Goal: Transaction & Acquisition: Purchase product/service

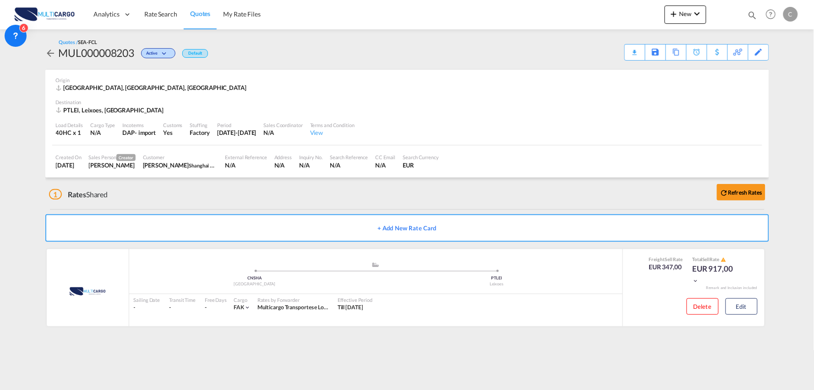
click at [148, 203] on div "1 Rates Shared Refresh Rates" at bounding box center [409, 191] width 720 height 29
click at [251, 194] on div "1 Rates Shared Refresh Rates" at bounding box center [409, 191] width 720 height 29
click at [741, 301] on button "Edit" at bounding box center [742, 306] width 32 height 16
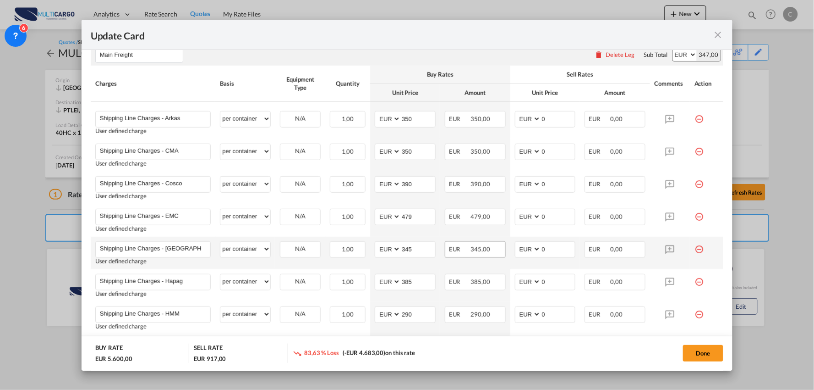
scroll to position [254, 0]
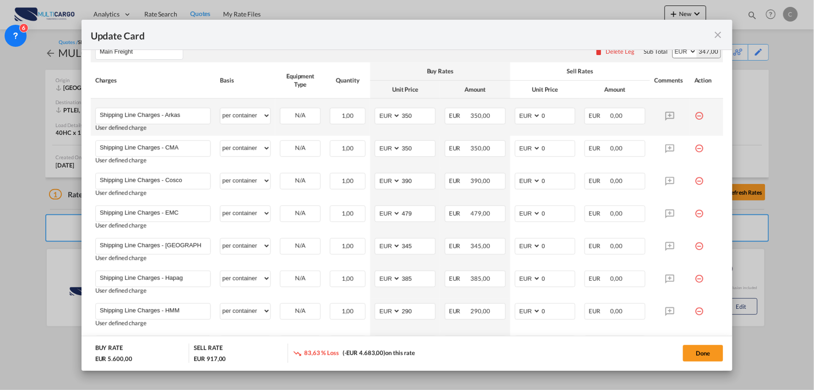
click at [695, 114] on md-icon "icon-minus-circle-outline red-400-fg" at bounding box center [699, 112] width 9 height 9
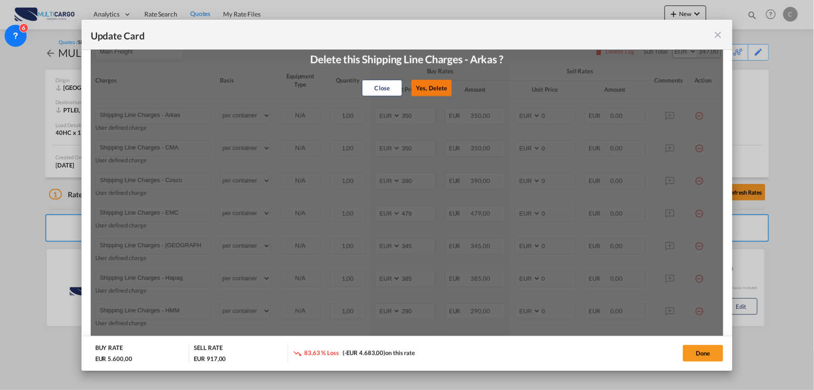
click at [434, 89] on button "Yes, Delete" at bounding box center [432, 88] width 40 height 16
type input "Shipping Line Charges - CMA"
type input "Shipping Line Charges - Cosco"
type input "390"
type input "Shipping Line Charges - EMC"
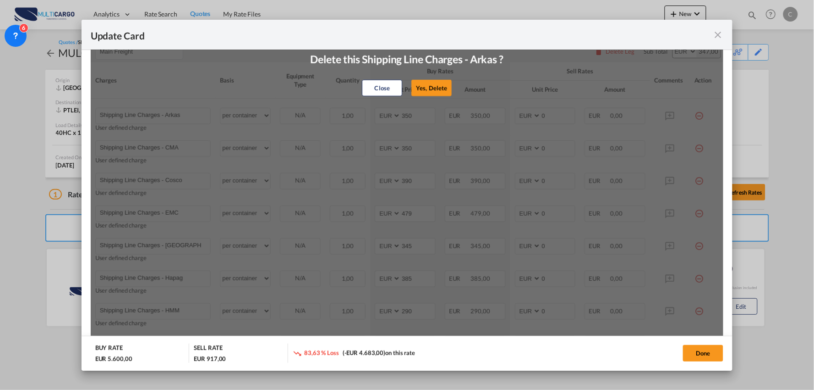
type input "479"
type input "Shipping Line Charges - Hamburg Sud"
type input "345"
type input "Shipping Line Charges - Hapag"
type input "385"
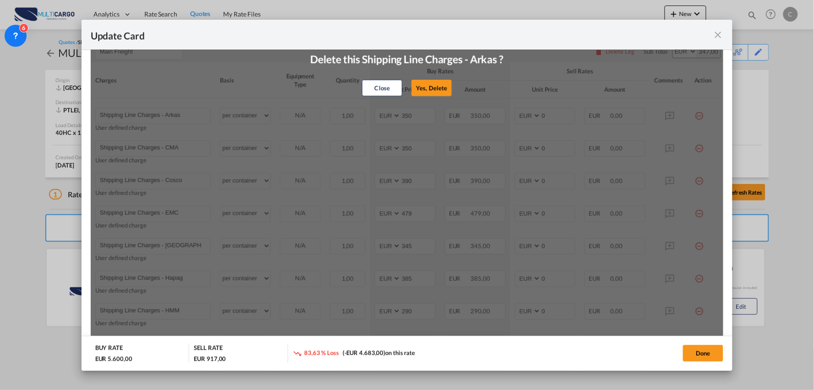
type input "Shipping Line Charges - HMM"
type input "290"
type input "Shipping Line Charges - Maersk"
type input "292"
type input "Shipping Line Charges - MSC"
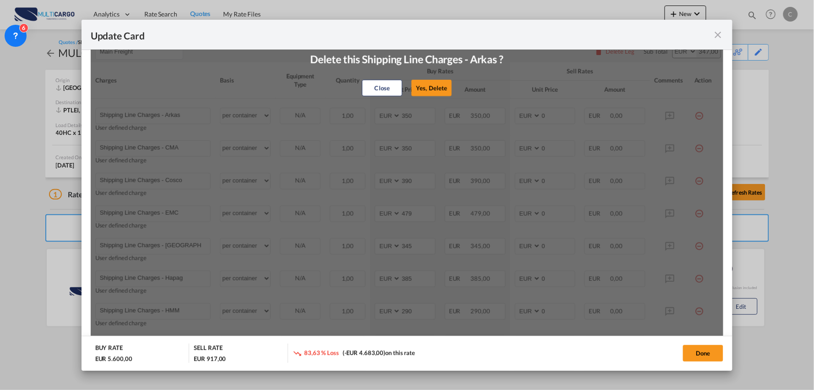
type input "347"
type input "Shipping Line Charges - ONE"
type input "380"
type input "0"
type input "Shipping Line Charges - OOCL"
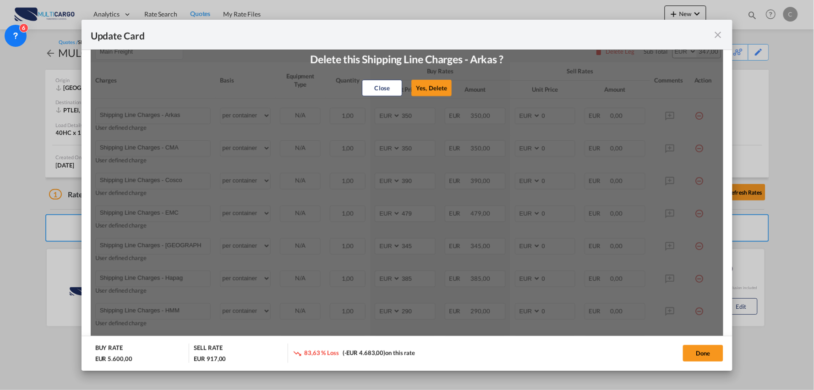
type input "390"
type input "Shipping Line Charges - Sealand"
type input "292"
type input "Shipping Line Charges - [GEOGRAPHIC_DATA]"
type input "330"
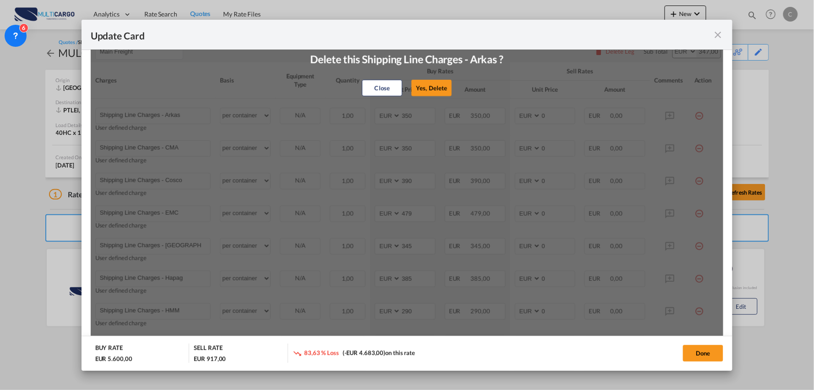
type input "Shipping Line Charges - Iberolinhas"
type input "365"
type input "Shipping Line Charges - Evergreen/Green Iberica"
type input "495"
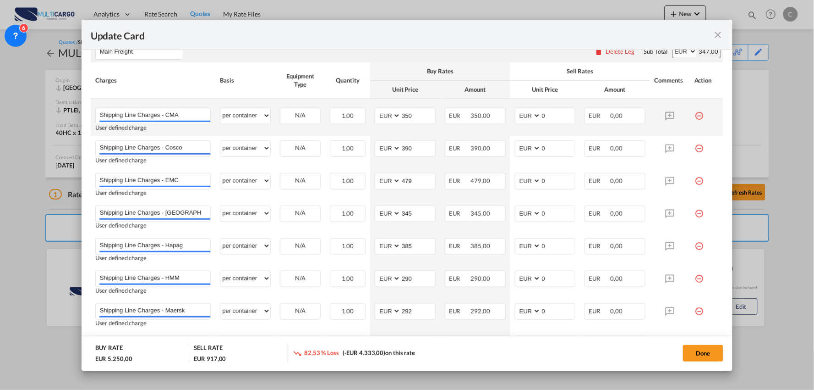
click at [695, 115] on md-icon "icon-minus-circle-outline red-400-fg" at bounding box center [699, 112] width 9 height 9
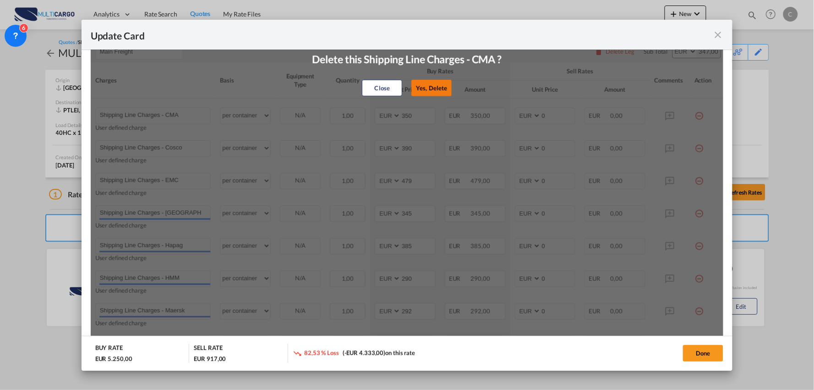
click at [437, 92] on button "Yes, Delete" at bounding box center [432, 88] width 40 height 16
type input "Shipping Line Charges - Cosco"
type input "390"
type input "Shipping Line Charges - EMC"
type input "479"
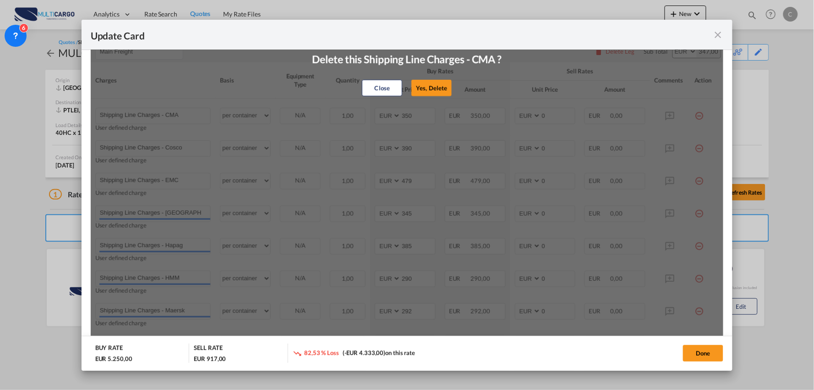
type input "Shipping Line Charges - [GEOGRAPHIC_DATA]"
type input "345"
type input "Shipping Line Charges - Hapag"
type input "385"
type input "Shipping Line Charges - HMM"
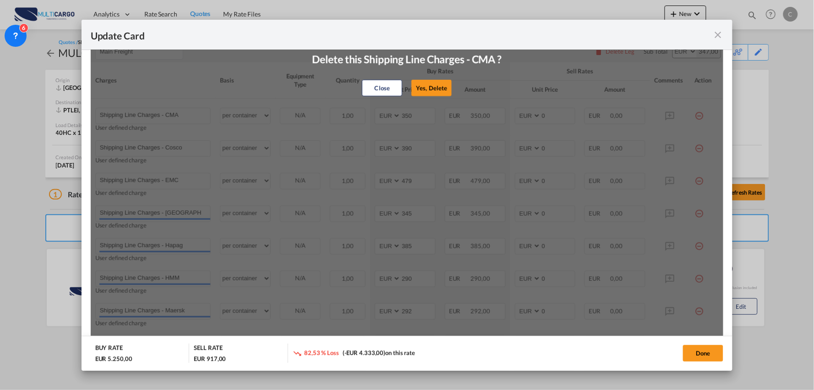
type input "290"
type input "Shipping Line Charges - Maersk"
type input "292"
type input "Shipping Line Charges - MSC"
type input "347"
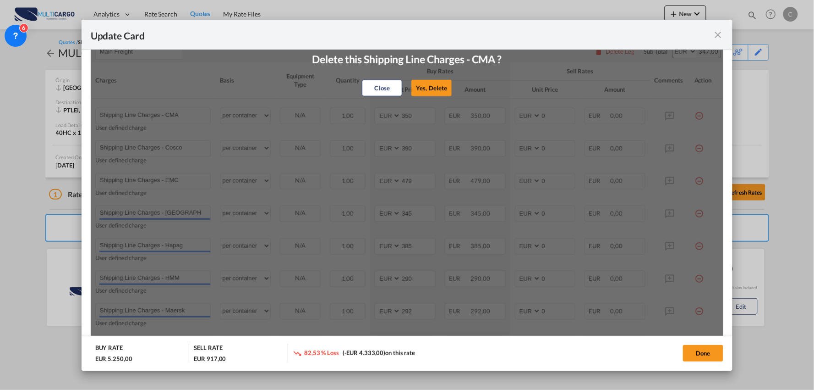
type input "Shipping Line Charges - ONE"
type input "380"
type input "0"
type input "Shipping Line Charges - OOCL"
type input "390"
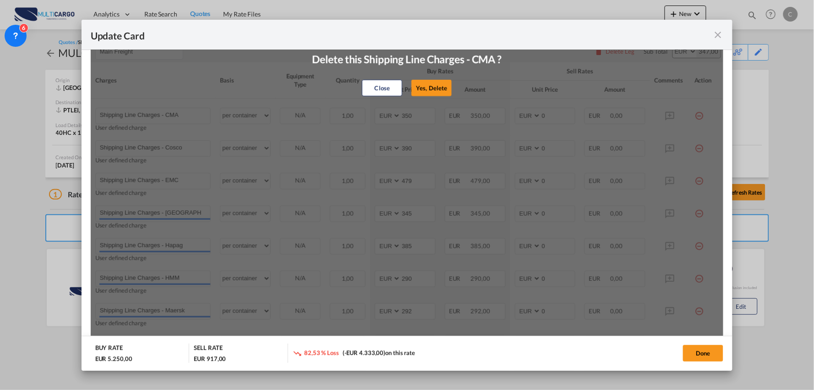
type input "Shipping Line Charges - Sealand"
type input "292"
type input "Shipping Line Charges - [GEOGRAPHIC_DATA]"
type input "330"
type input "Shipping Line Charges - Iberolinhas"
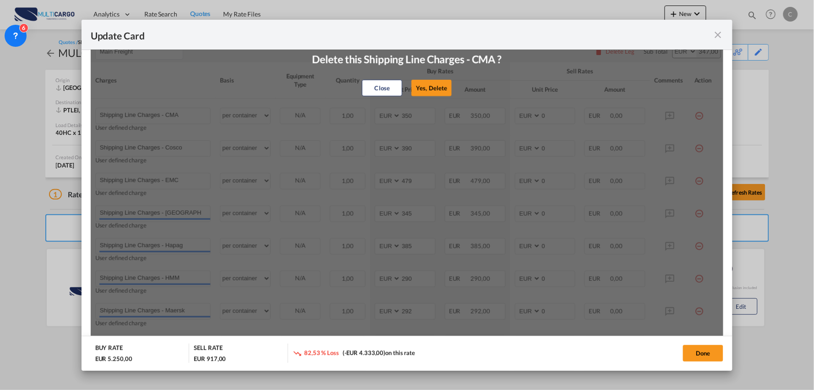
type input "365"
type input "Shipping Line Charges - Evergreen/Green Iberica"
type input "495"
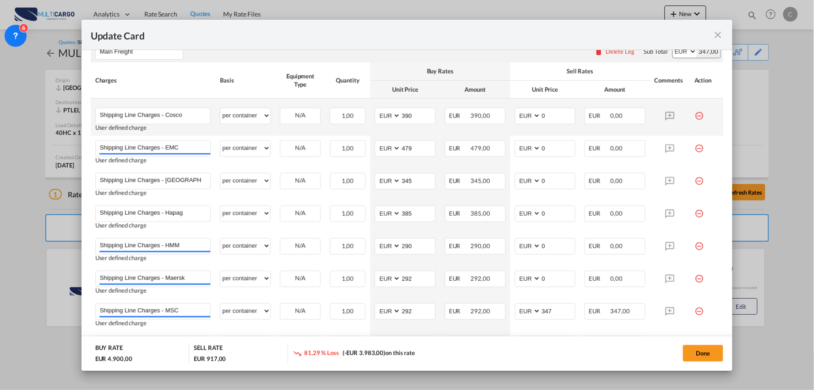
click at [695, 115] on md-icon "icon-minus-circle-outline red-400-fg" at bounding box center [699, 112] width 9 height 9
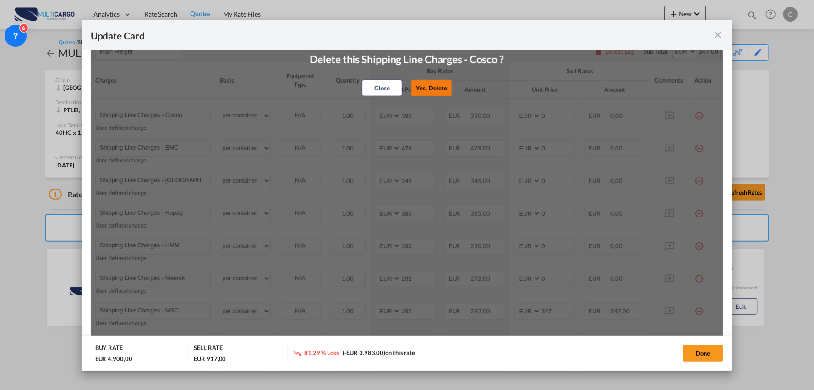
click at [429, 86] on button "Yes, Delete" at bounding box center [432, 88] width 40 height 16
type input "Shipping Line Charges - EMC"
type input "479"
type input "Shipping Line Charges - [GEOGRAPHIC_DATA]"
type input "345"
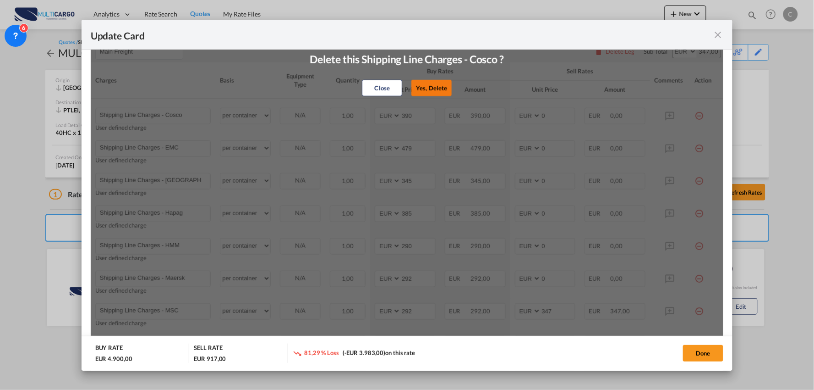
type input "Shipping Line Charges - Hapag"
type input "385"
type input "Shipping Line Charges - HMM"
type input "290"
type input "Shipping Line Charges - Maersk"
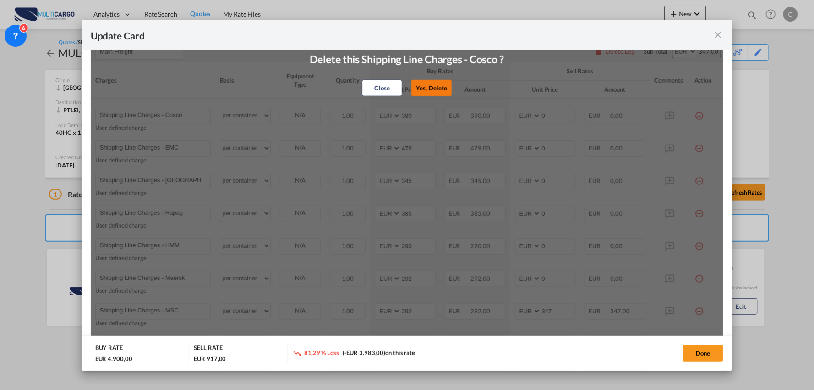
type input "292"
type input "Shipping Line Charges - MSC"
type input "347"
type input "Shipping Line Charges - ONE"
type input "380"
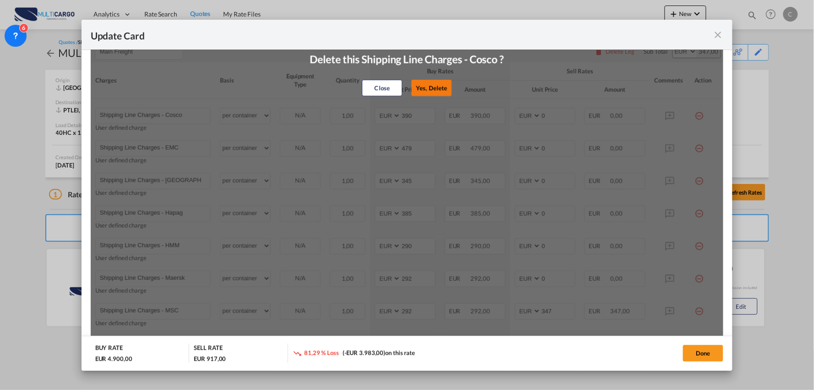
type input "0"
type input "Shipping Line Charges - OOCL"
type input "390"
type input "Shipping Line Charges - Sealand"
type input "292"
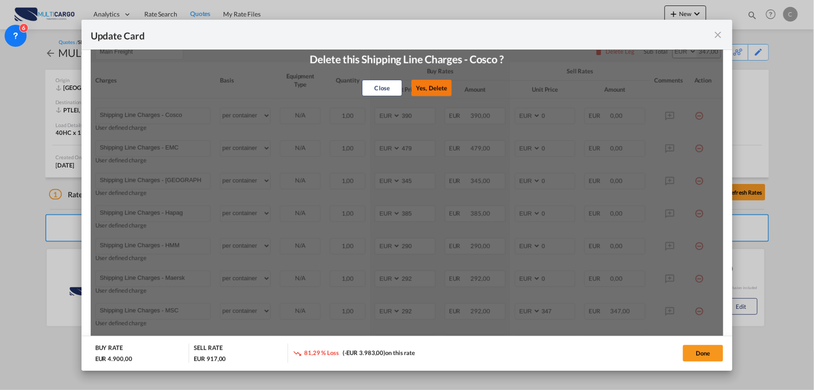
type input "Shipping Line Charges - [GEOGRAPHIC_DATA]"
type input "330"
type input "Shipping Line Charges - Iberolinhas"
type input "365"
type input "Shipping Line Charges - Evergreen/Green Iberica"
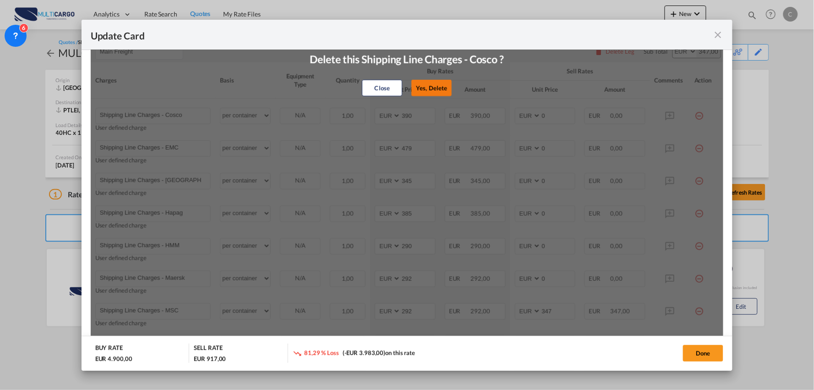
type input "495"
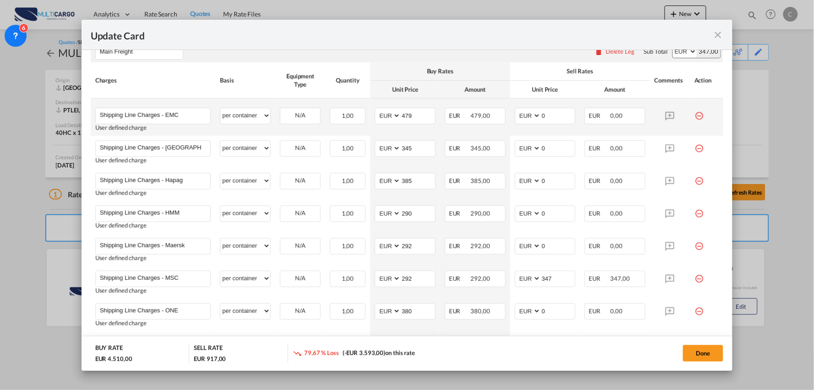
click at [695, 115] on md-icon "icon-minus-circle-outline red-400-fg" at bounding box center [699, 112] width 9 height 9
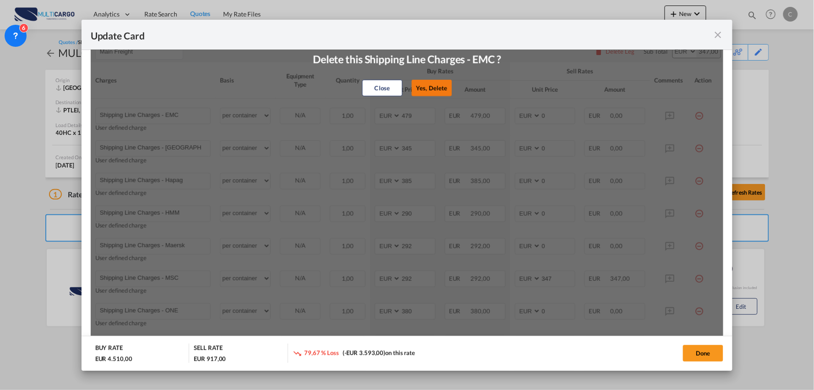
click at [438, 89] on button "Yes, Delete" at bounding box center [432, 88] width 40 height 16
type input "Shipping Line Charges - [GEOGRAPHIC_DATA]"
type input "345"
type input "Shipping Line Charges - Hapag"
type input "385"
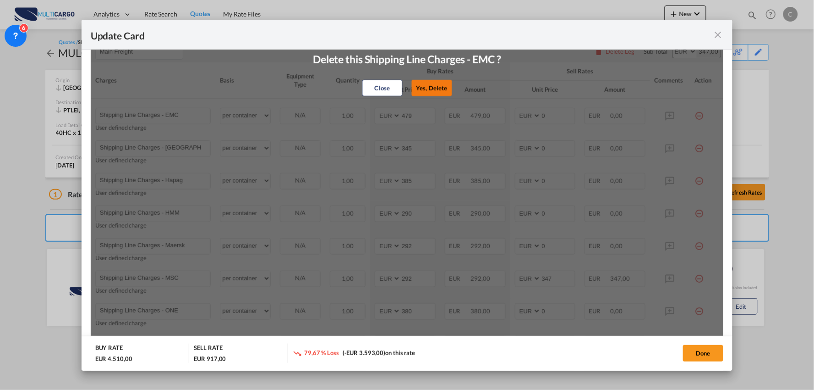
type input "Shipping Line Charges - HMM"
type input "290"
type input "Shipping Line Charges - Maersk"
type input "292"
type input "Shipping Line Charges - MSC"
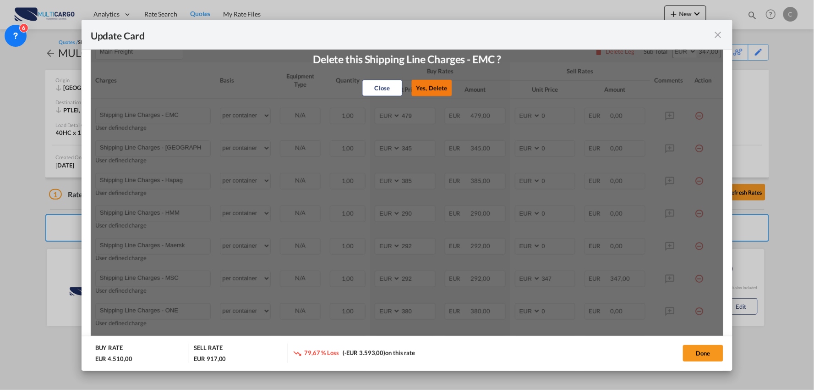
type input "347"
type input "Shipping Line Charges - ONE"
type input "380"
type input "0"
type input "Shipping Line Charges - OOCL"
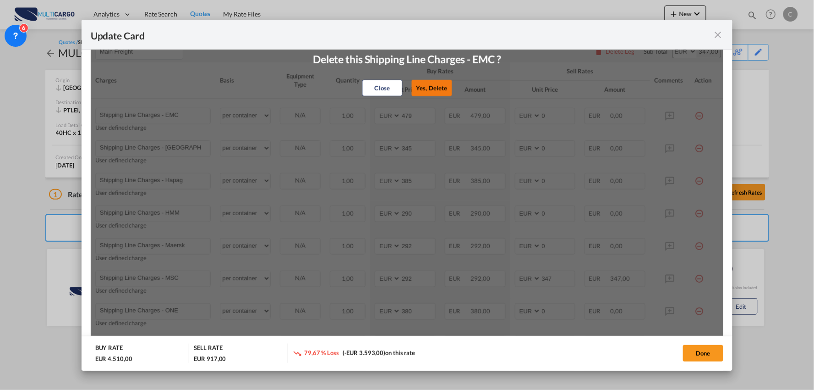
type input "390"
type input "Shipping Line Charges - Sealand"
type input "292"
type input "Shipping Line Charges - [GEOGRAPHIC_DATA]"
type input "330"
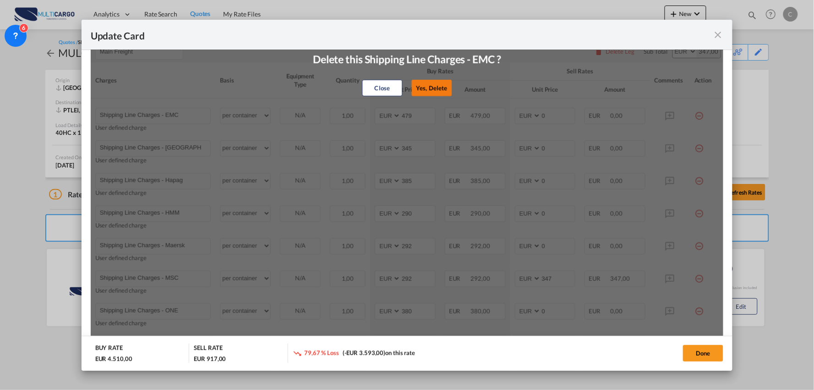
type input "Shipping Line Charges - Iberolinhas"
type input "365"
type input "Shipping Line Charges - Evergreen/Green Iberica"
type input "495"
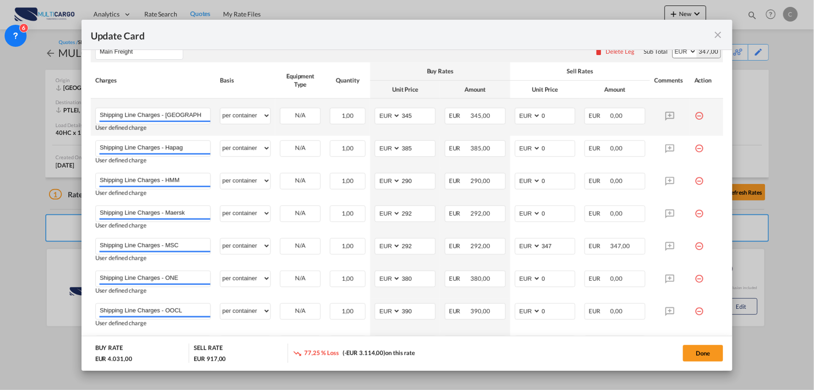
click at [695, 114] on md-icon "icon-minus-circle-outline red-400-fg" at bounding box center [699, 112] width 9 height 9
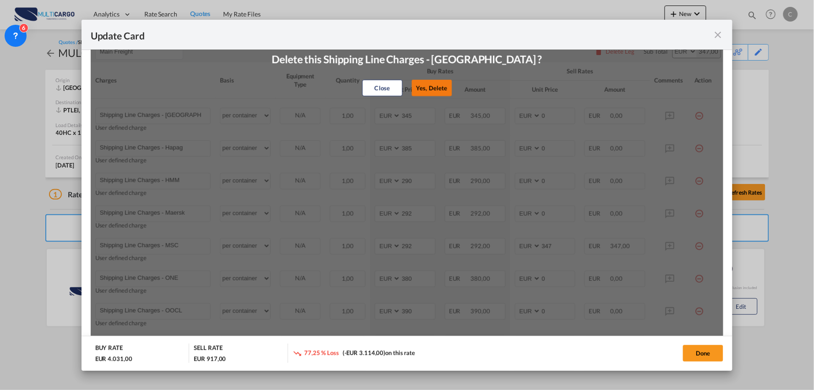
click at [434, 90] on button "Yes, Delete" at bounding box center [432, 88] width 40 height 16
type input "Shipping Line Charges - Hapag"
type input "385"
type input "Shipping Line Charges - HMM"
type input "290"
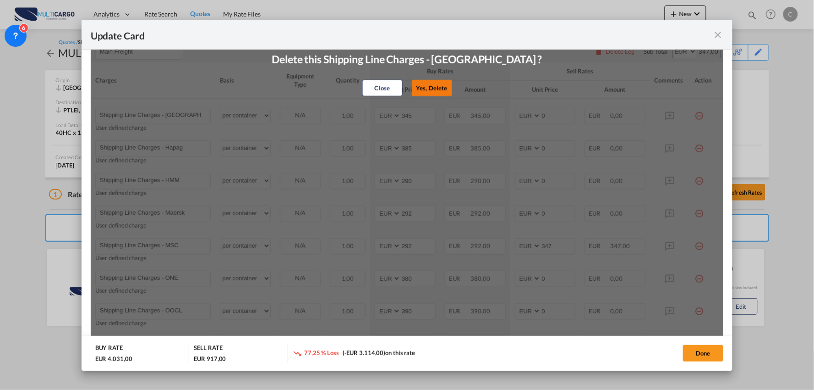
type input "Shipping Line Charges - Maersk"
type input "292"
type input "Shipping Line Charges - MSC"
type input "347"
type input "Shipping Line Charges - ONE"
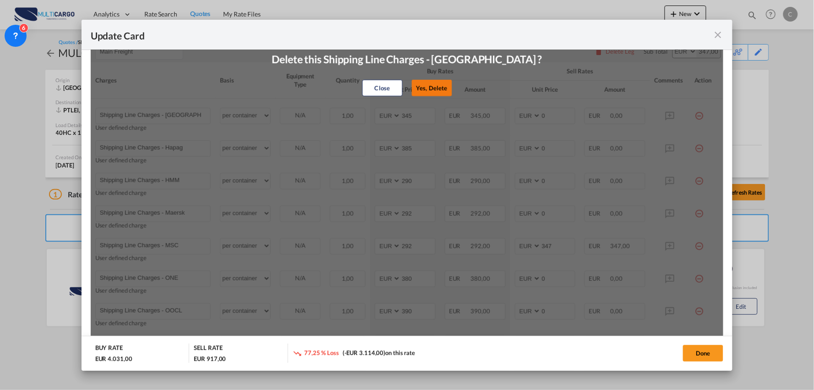
type input "380"
type input "0"
type input "Shipping Line Charges - OOCL"
type input "390"
type input "Shipping Line Charges - Sealand"
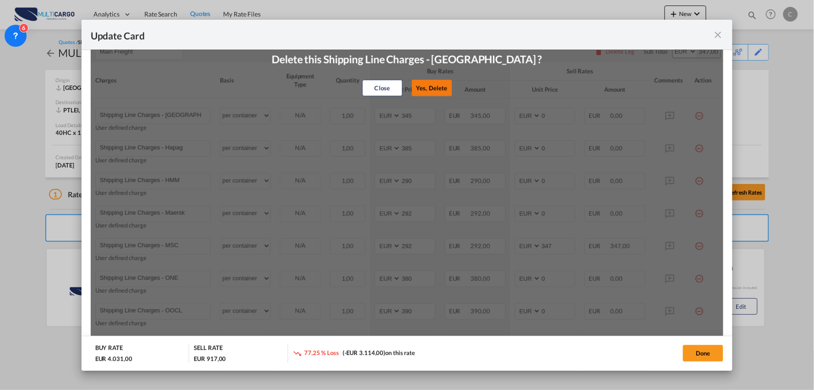
type input "292"
type input "Shipping Line Charges - [GEOGRAPHIC_DATA]"
type input "330"
type input "Shipping Line Charges - Iberolinhas"
type input "365"
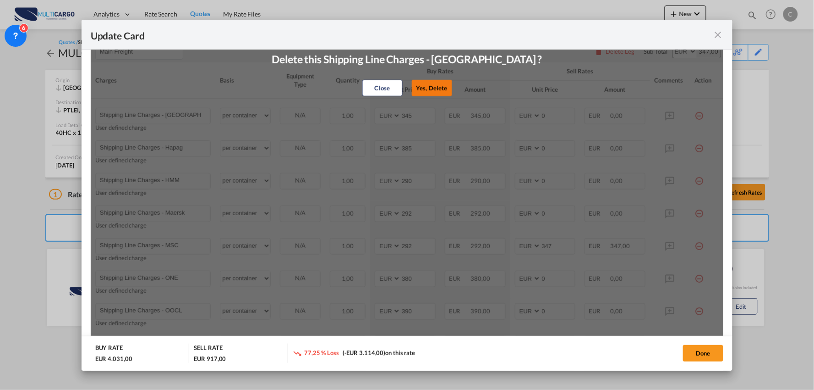
type input "Shipping Line Charges - Evergreen/Green Iberica"
type input "495"
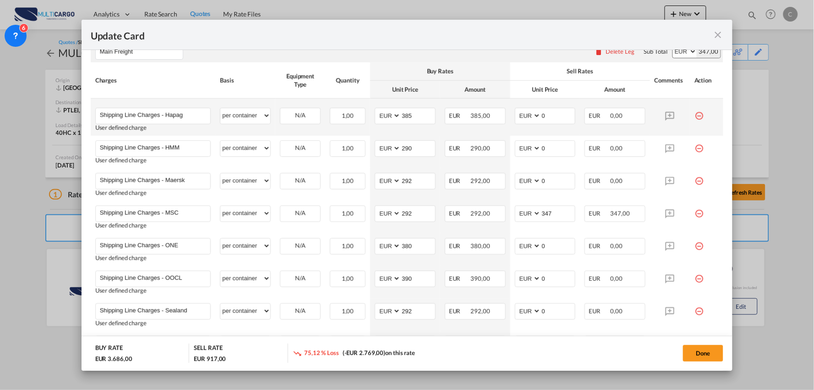
click at [695, 116] on md-icon "icon-minus-circle-outline red-400-fg" at bounding box center [699, 112] width 9 height 9
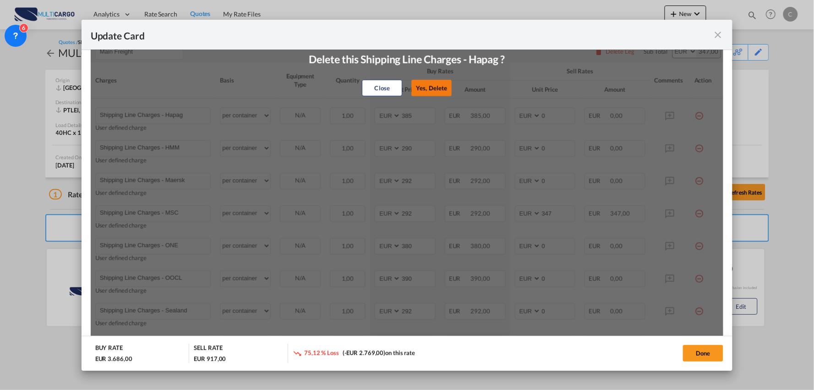
click at [425, 88] on button "Yes, Delete" at bounding box center [432, 88] width 40 height 16
type input "Shipping Line Charges - HMM"
type input "290"
type input "Shipping Line Charges - Maersk"
type input "292"
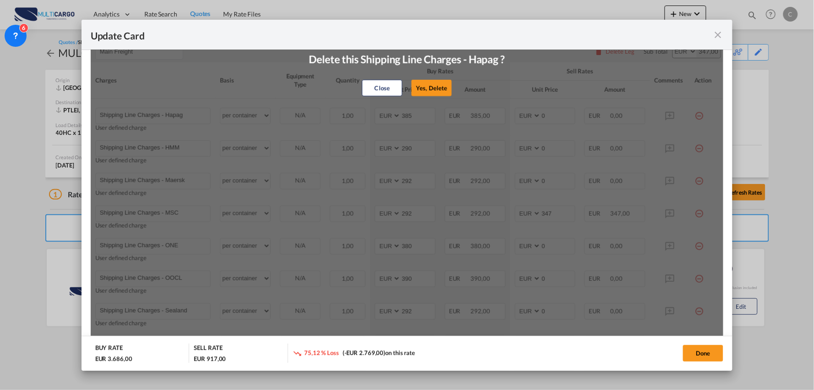
type input "Shipping Line Charges - MSC"
type input "347"
type input "Shipping Line Charges - ONE"
type input "380"
type input "0"
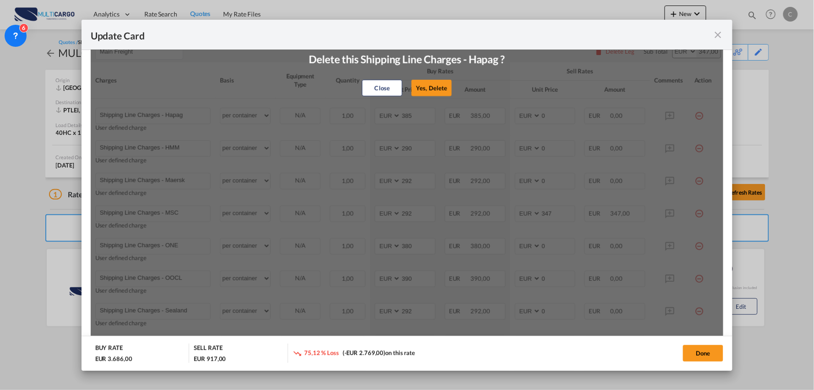
type input "Shipping Line Charges - OOCL"
type input "390"
type input "Shipping Line Charges - Sealand"
type input "292"
type input "Shipping Line Charges - [GEOGRAPHIC_DATA]"
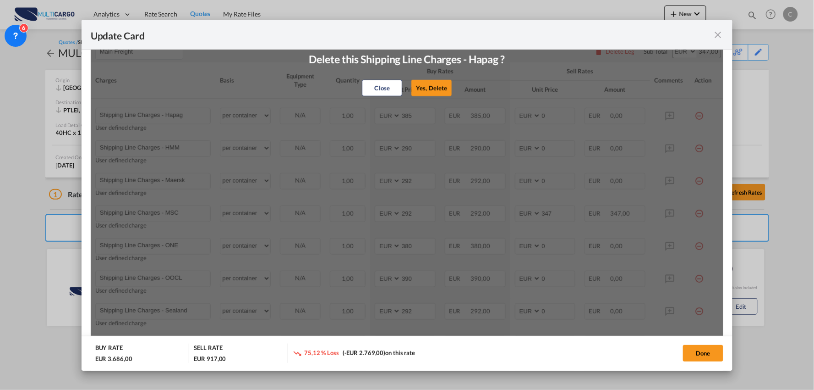
type input "330"
type input "Shipping Line Charges - Iberolinhas"
type input "365"
type input "Shipping Line Charges - Evergreen/Green Iberica"
type input "495"
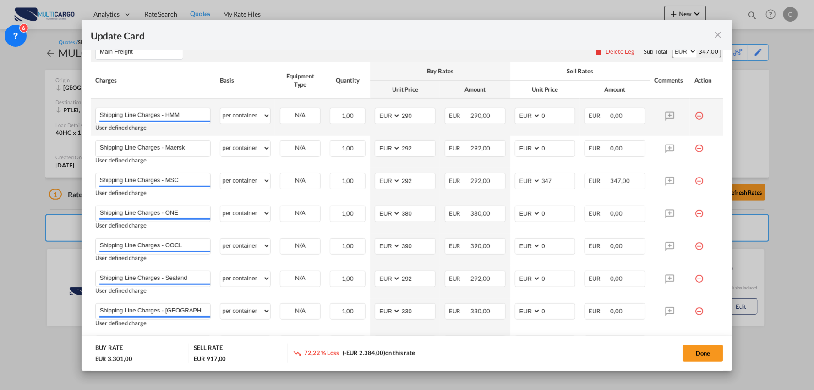
click at [696, 115] on md-icon "icon-minus-circle-outline red-400-fg" at bounding box center [699, 112] width 9 height 9
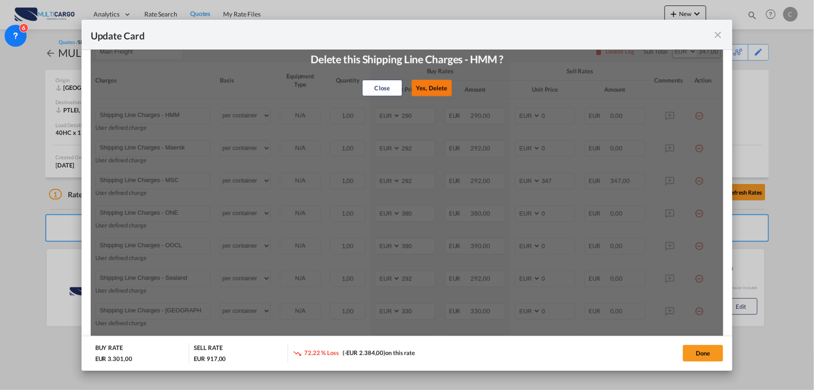
click at [425, 88] on button "Yes, Delete" at bounding box center [432, 88] width 40 height 16
type input "Shipping Line Charges - Maersk"
type input "292"
type input "Shipping Line Charges - MSC"
type input "347"
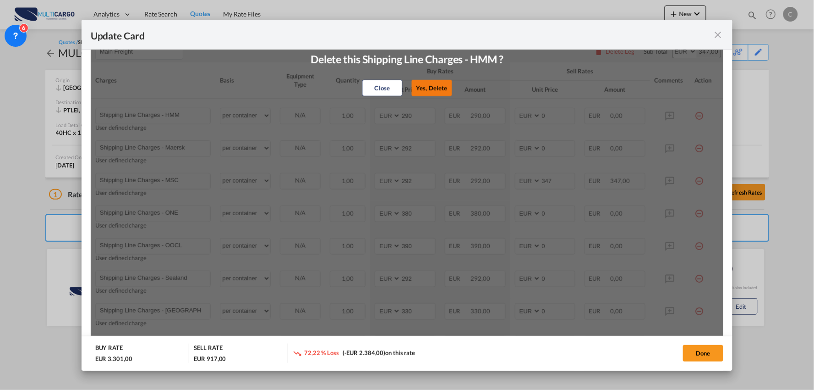
type input "Shipping Line Charges - ONE"
type input "380"
type input "0"
type input "Shipping Line Charges - OOCL"
type input "390"
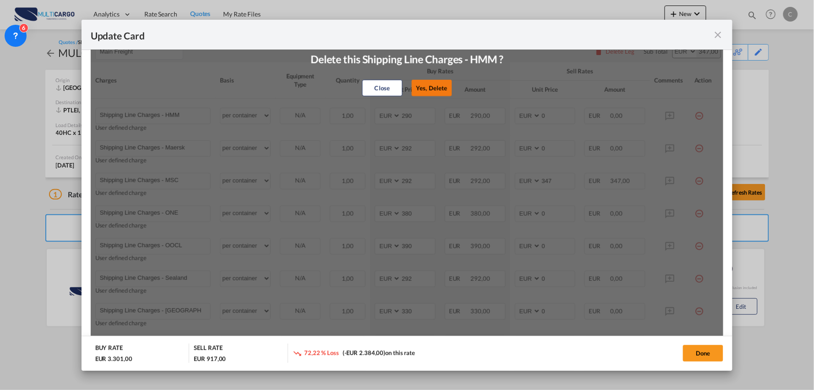
type input "Shipping Line Charges - Sealand"
type input "292"
type input "Shipping Line Charges - [GEOGRAPHIC_DATA]"
type input "330"
type input "Shipping Line Charges - Iberolinhas"
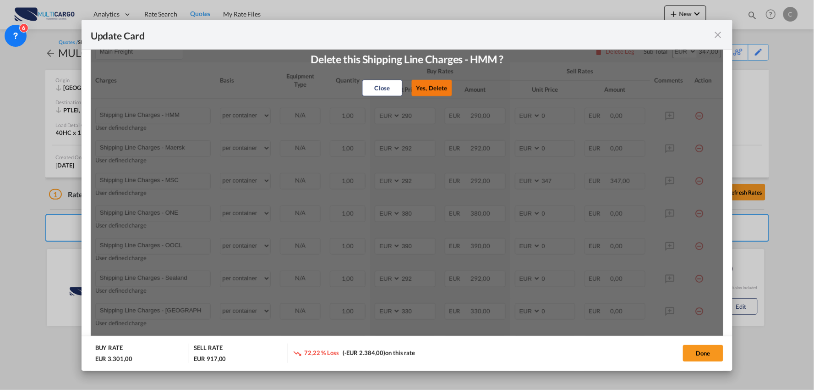
type input "365"
type input "Shipping Line Charges - Evergreen/Green Iberica"
type input "495"
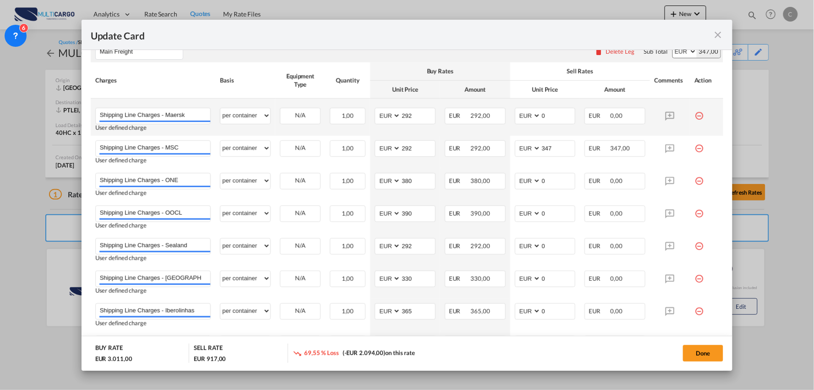
click at [695, 116] on md-icon "icon-minus-circle-outline red-400-fg" at bounding box center [699, 112] width 9 height 9
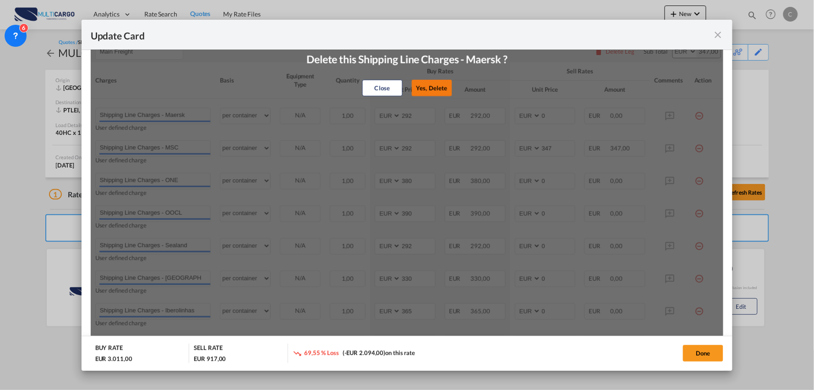
click at [431, 87] on button "Yes, Delete" at bounding box center [432, 88] width 40 height 16
type input "Shipping Line Charges - MSC"
type input "347"
type input "Shipping Line Charges - ONE"
type input "380"
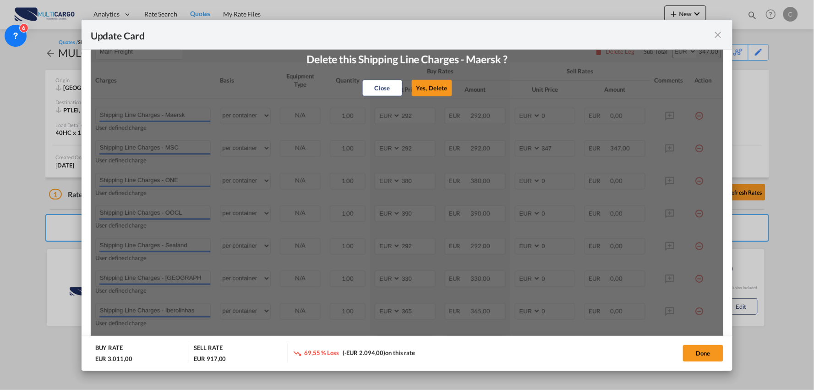
type input "0"
type input "Shipping Line Charges - OOCL"
type input "390"
type input "Shipping Line Charges - Sealand"
type input "292"
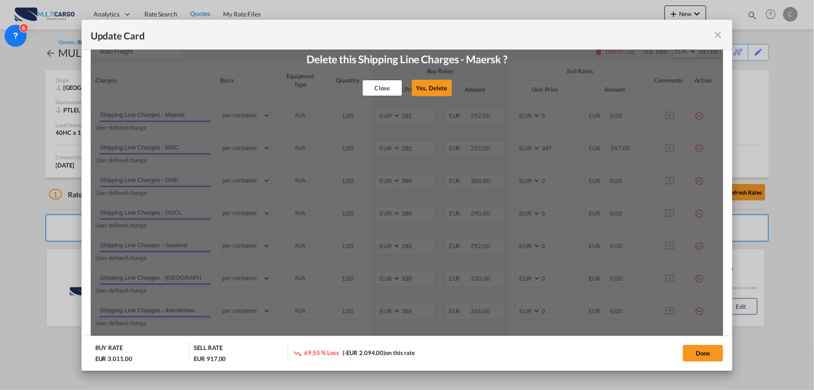
type input "Shipping Line Charges - [GEOGRAPHIC_DATA]"
type input "330"
type input "Shipping Line Charges - Iberolinhas"
type input "365"
type input "Shipping Line Charges - Evergreen/Green Iberica"
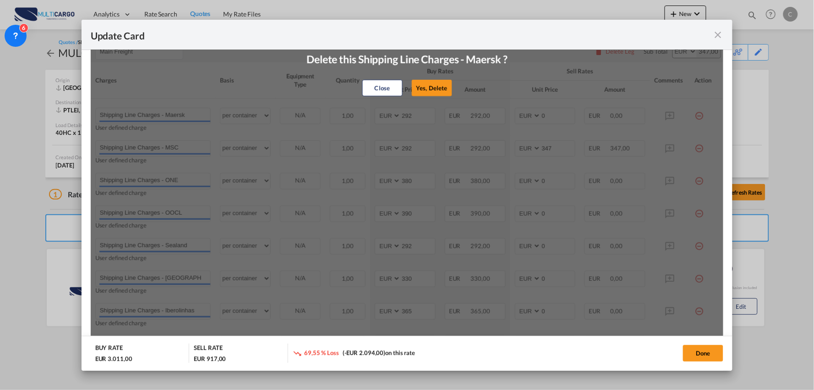
type input "495"
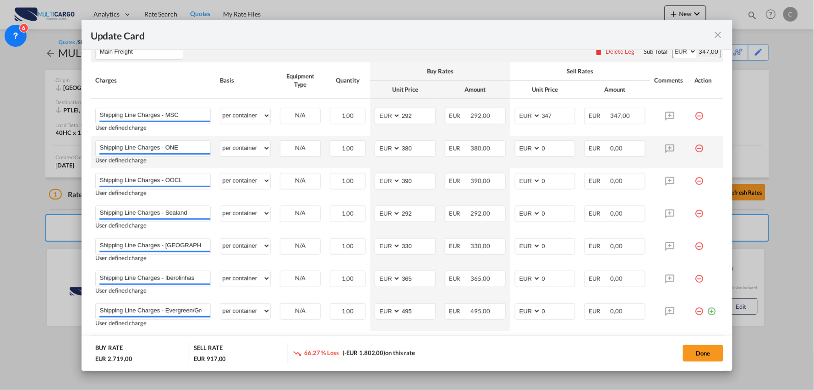
drag, startPoint x: 694, startPoint y: 148, endPoint x: 687, endPoint y: 143, distance: 8.2
click at [695, 148] on md-icon "icon-minus-circle-outline red-400-fg" at bounding box center [699, 144] width 9 height 9
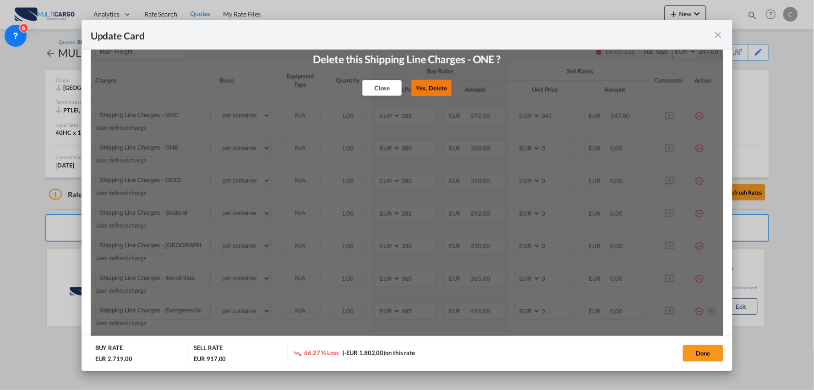
click at [424, 89] on button "Yes, Delete" at bounding box center [432, 88] width 40 height 16
type input "Shipping Line Charges - OOCL"
type input "390"
type input "Shipping Line Charges - Sealand"
type input "292"
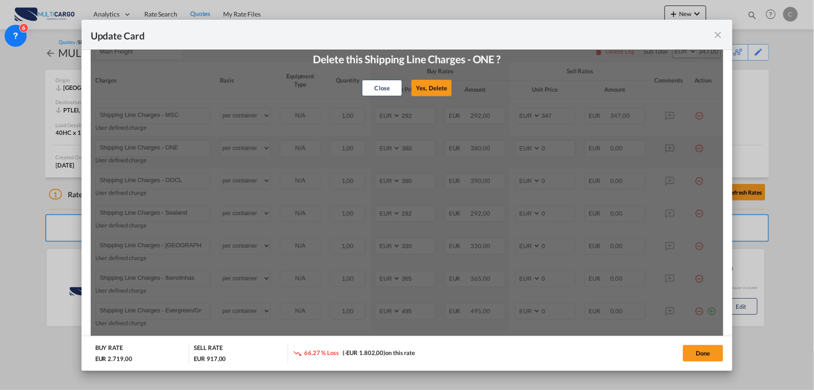
type input "Shipping Line Charges - Tarros"
type input "330"
type input "Shipping Line Charges - Iberolinhas"
type input "365"
type input "Shipping Line Charges - Evergreen/Green Iberica"
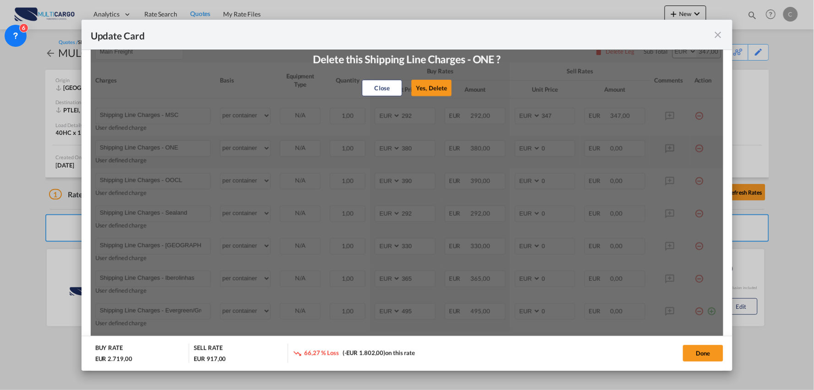
type input "495"
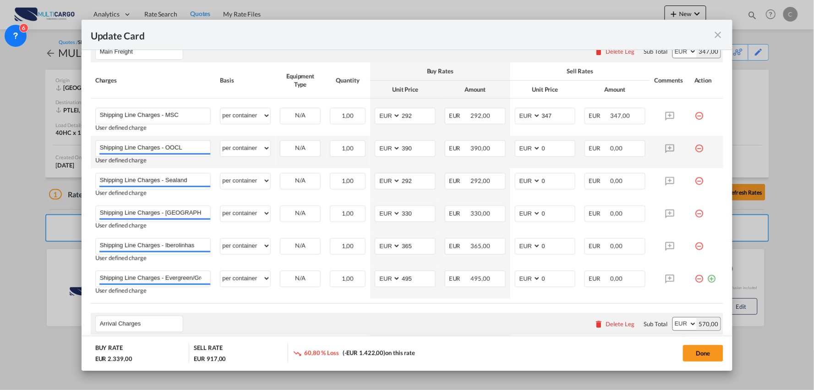
click at [695, 148] on md-icon "icon-minus-circle-outline red-400-fg" at bounding box center [699, 144] width 9 height 9
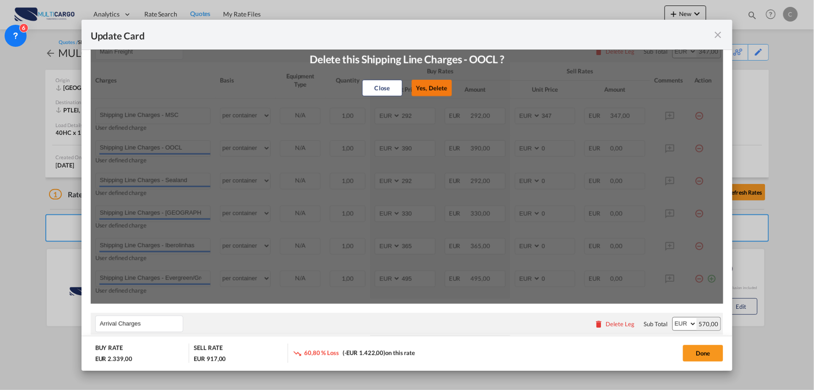
click at [416, 86] on button "Yes, Delete" at bounding box center [432, 88] width 40 height 16
type input "Shipping Line Charges - Sealand"
type input "292"
type input "Shipping Line Charges - Tarros"
type input "330"
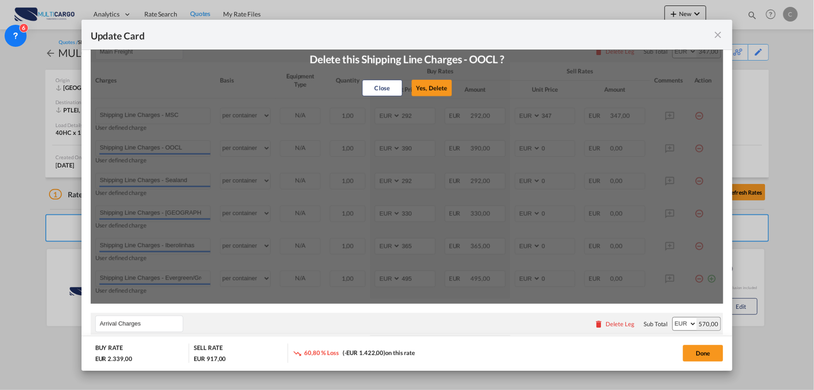
type input "Shipping Line Charges - Iberolinhas"
type input "365"
type input "Shipping Line Charges - Evergreen/Green Iberica"
type input "495"
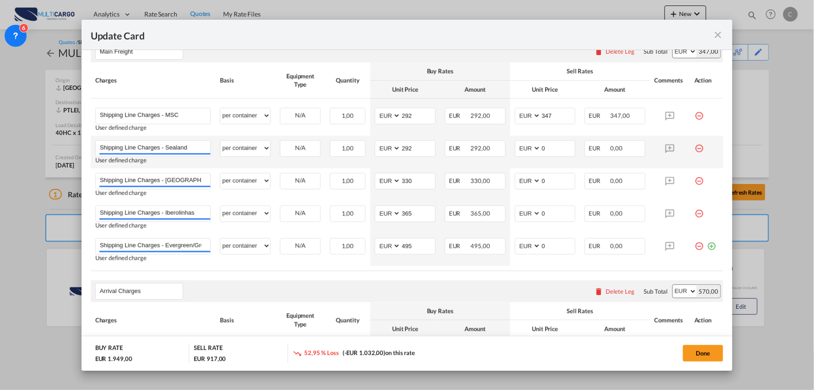
click at [697, 147] on md-icon "icon-minus-circle-outline red-400-fg" at bounding box center [699, 144] width 9 height 9
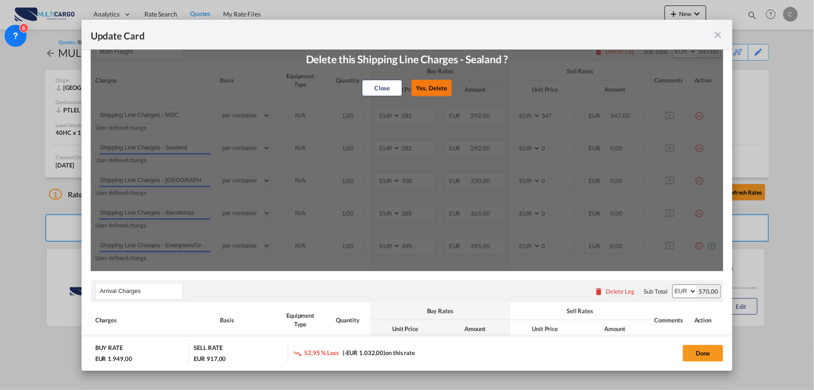
click at [425, 91] on button "Yes, Delete" at bounding box center [432, 88] width 40 height 16
type input "Shipping Line Charges - Tarros"
type input "330"
type input "Shipping Line Charges - Iberolinhas"
type input "365"
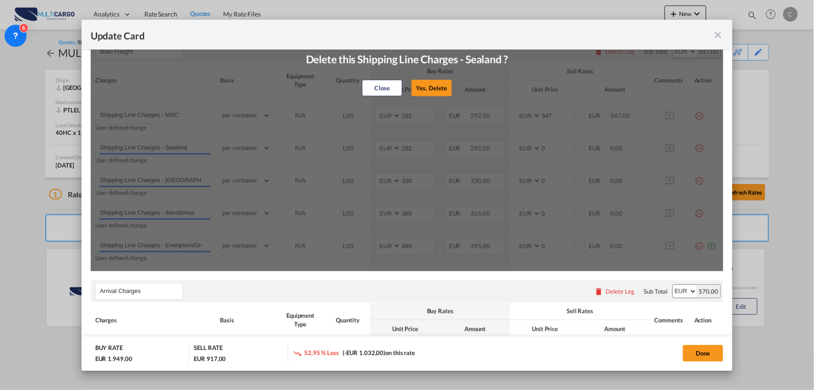
type input "Shipping Line Charges - Evergreen/Green Iberica"
type input "495"
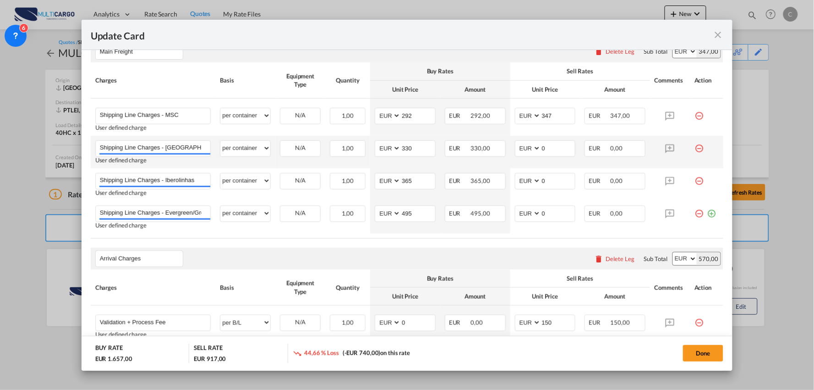
click at [695, 147] on md-icon "icon-minus-circle-outline red-400-fg" at bounding box center [699, 144] width 9 height 9
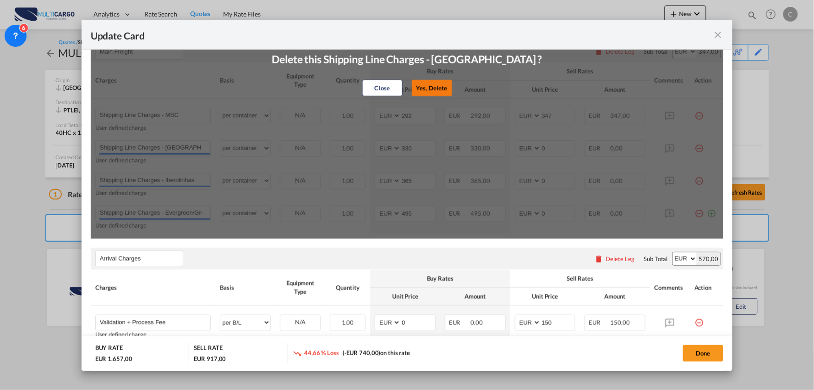
click at [437, 88] on button "Yes, Delete" at bounding box center [432, 88] width 40 height 16
type input "Shipping Line Charges - Iberolinhas"
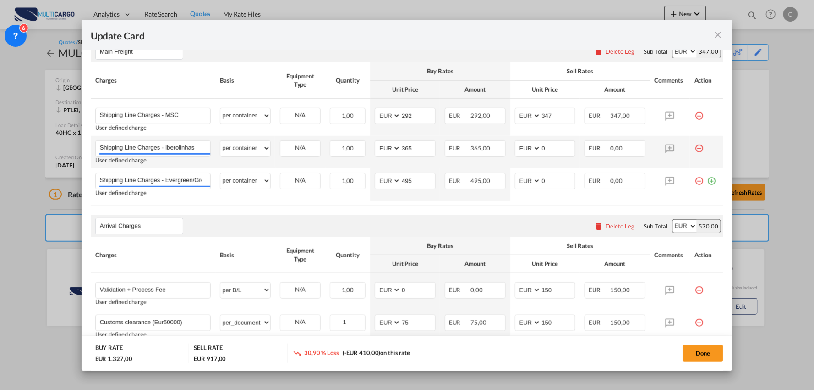
click at [696, 148] on md-icon "icon-minus-circle-outline red-400-fg" at bounding box center [699, 144] width 9 height 9
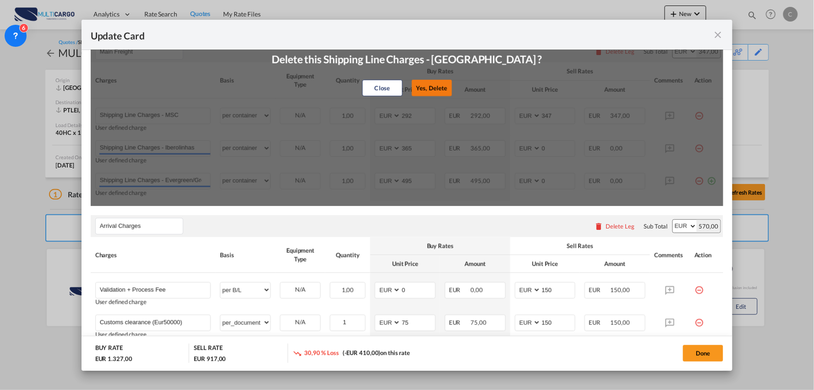
click at [423, 84] on button "Yes, Delete" at bounding box center [432, 88] width 40 height 16
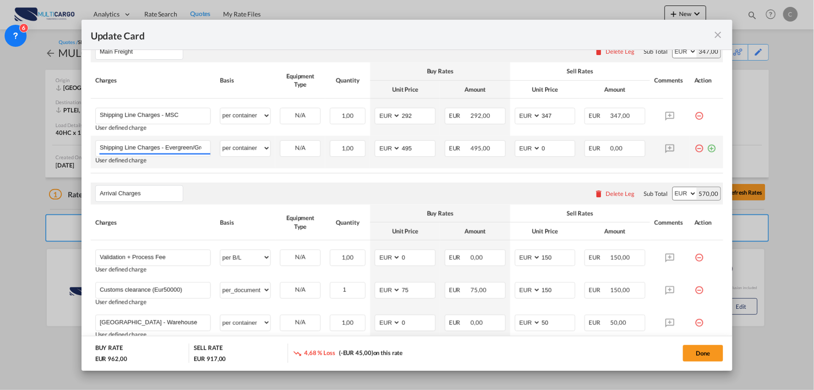
click at [695, 149] on md-icon "icon-minus-circle-outline red-400-fg" at bounding box center [699, 144] width 9 height 9
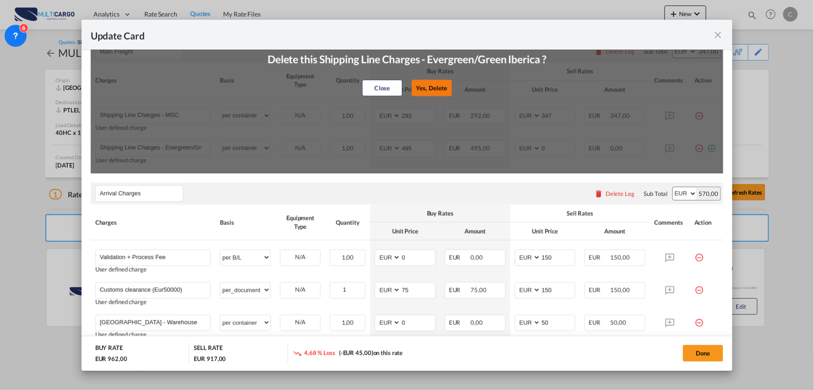
click at [433, 92] on button "Yes, Delete" at bounding box center [432, 88] width 40 height 16
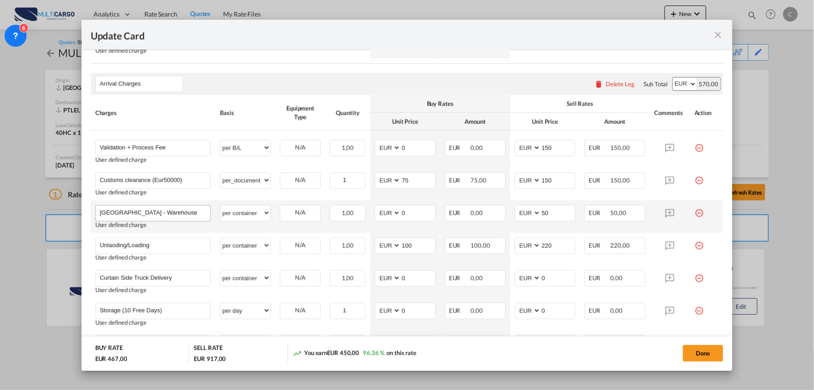
scroll to position [356, 0]
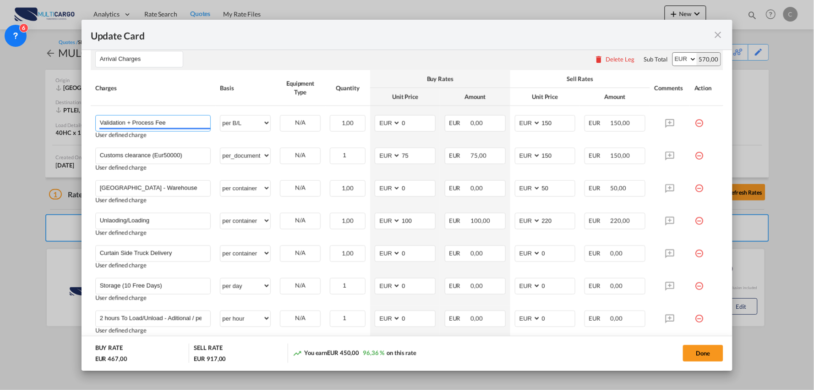
drag, startPoint x: 171, startPoint y: 124, endPoint x: 62, endPoint y: 118, distance: 109.7
click at [62, 118] on div "Update Card Port of Loading CNSHA T/S Liner/Carrier MultiCargo 2HM LOGISTICS D.…" at bounding box center [407, 195] width 814 height 390
click at [300, 67] on div "Arrival Charges Please enter leg name Leg Name Already Exists Delete Leg Sub To…" at bounding box center [407, 59] width 633 height 22
click at [166, 118] on input "Process Fee" at bounding box center [155, 122] width 111 height 14
click at [242, 68] on div "Arrival Charges Please enter leg name Leg Name Already Exists Delete Leg Sub To…" at bounding box center [407, 59] width 633 height 22
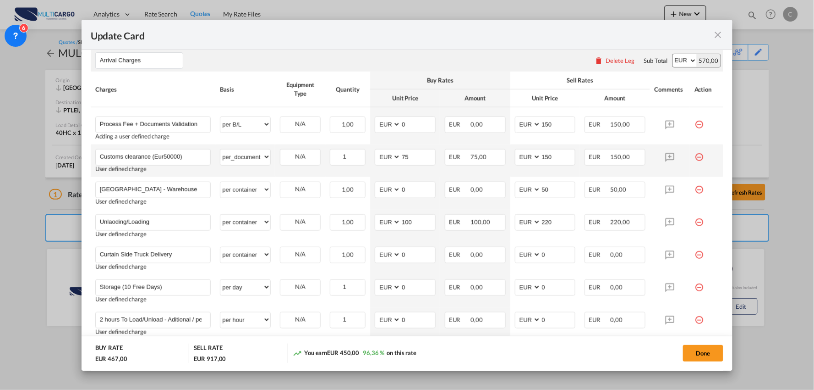
scroll to position [353, 0]
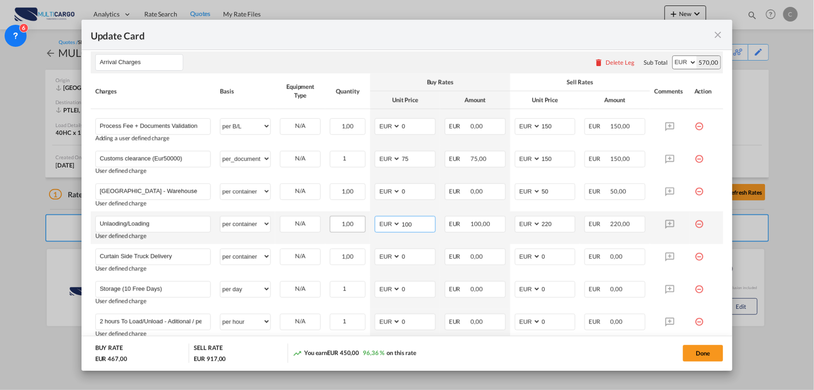
drag, startPoint x: 395, startPoint y: 223, endPoint x: 350, endPoint y: 223, distance: 44.5
click at [350, 223] on tr "Unlaoding/Loading Please Enter User Defined Charges Cannot Be Published User de…" at bounding box center [407, 227] width 633 height 33
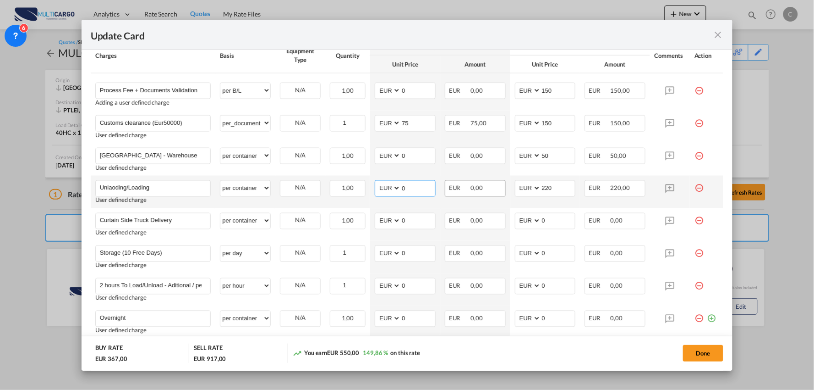
scroll to position [404, 0]
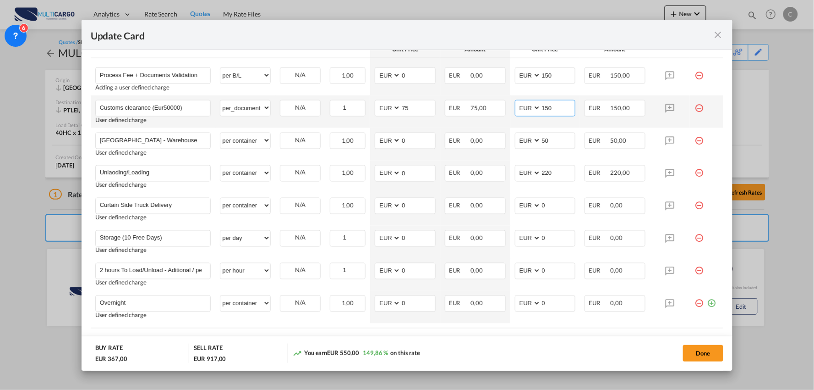
drag, startPoint x: 559, startPoint y: 105, endPoint x: 511, endPoint y: 105, distance: 48.6
click at [515, 105] on md-input-container "AED AFN ALL AMD ANG AOA ARS AUD AWG AZN BAM BBD BDT BGN BHD BIF BMD BND BOB BRL…" at bounding box center [545, 108] width 61 height 16
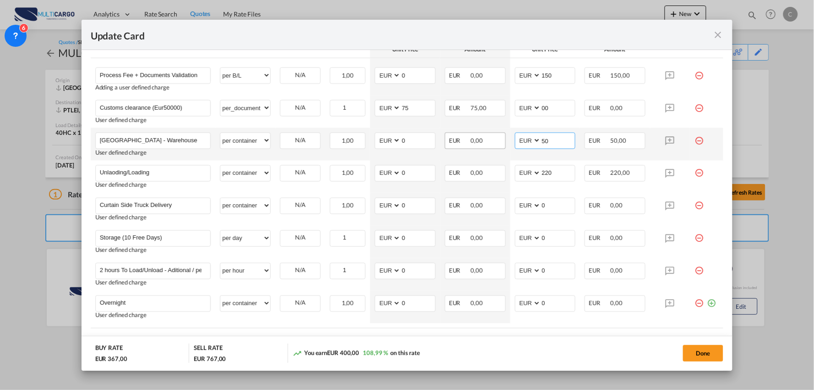
drag, startPoint x: 552, startPoint y: 140, endPoint x: 483, endPoint y: 139, distance: 68.3
click at [483, 139] on tr "Haulage Terminal - Warehouse Please Enter User Defined Charges Cannot Be Publis…" at bounding box center [407, 144] width 633 height 33
click at [530, 188] on td "AED AFN ALL AMD ANG AOA ARS AUD AWG AZN BAM BBD BDT BGN BHD BIF BMD BND BOB BRL…" at bounding box center [546, 176] width 70 height 33
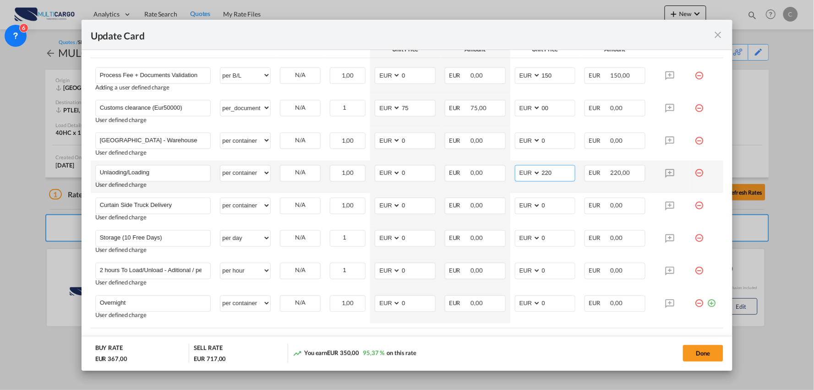
drag, startPoint x: 553, startPoint y: 171, endPoint x: 512, endPoint y: 171, distance: 40.8
click at [515, 171] on md-input-container "AED AFN ALL AMD ANG AOA ARS AUD AWG AZN BAM BBD BDT BGN BHD BIF BMD BND BOB BRL…" at bounding box center [545, 173] width 61 height 16
click at [556, 327] on table "Charges Basis Equipment Type Quantity Buy Rates Sell Rates Comments Action Unit…" at bounding box center [407, 175] width 633 height 306
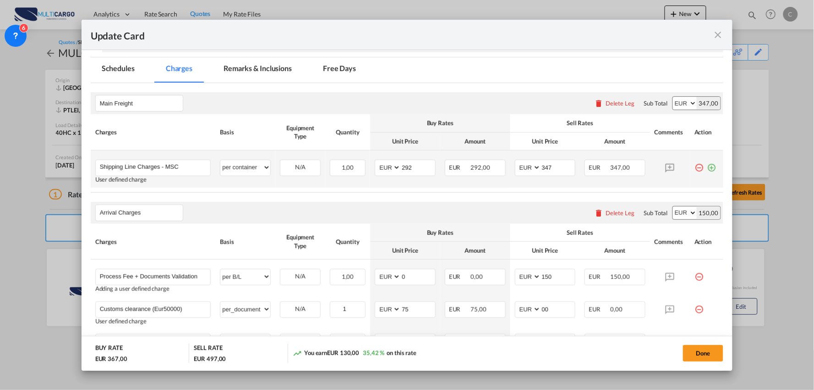
scroll to position [149, 0]
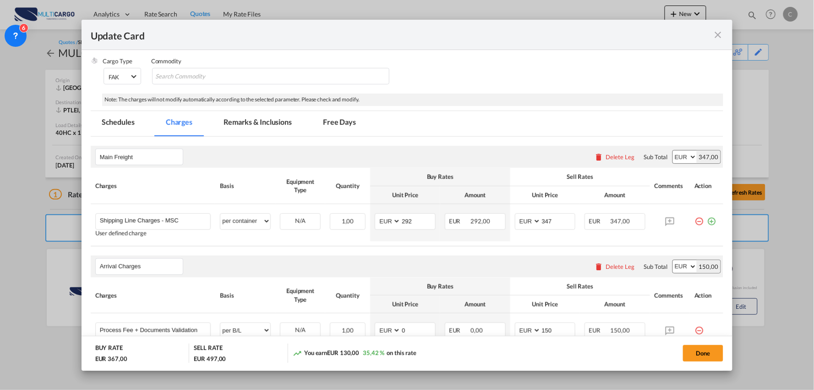
click at [267, 122] on md-tab-item "Remarks & Inclusions" at bounding box center [258, 123] width 90 height 25
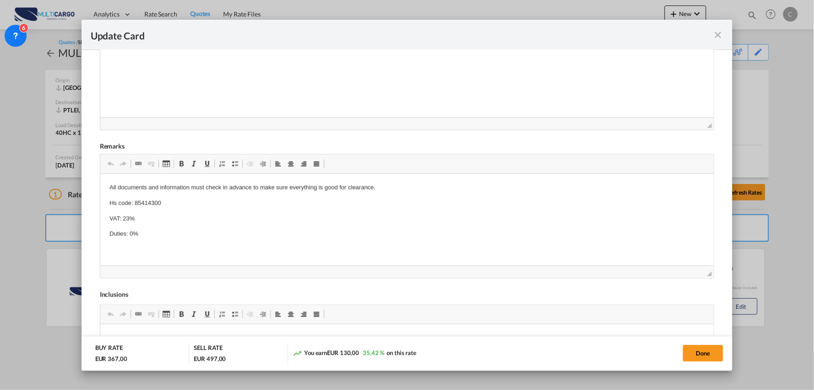
scroll to position [408, 0]
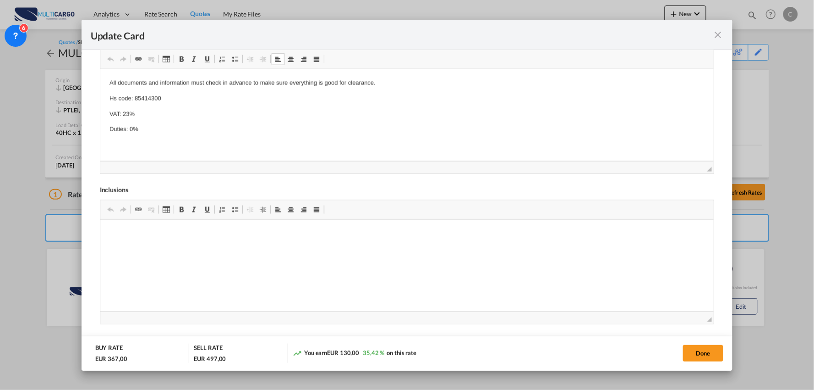
click at [231, 60] on span "Update Card Port ..." at bounding box center [234, 58] width 7 height 7
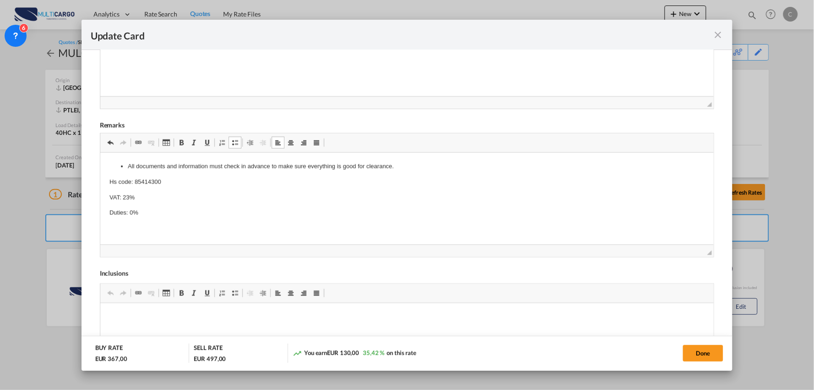
scroll to position [306, 0]
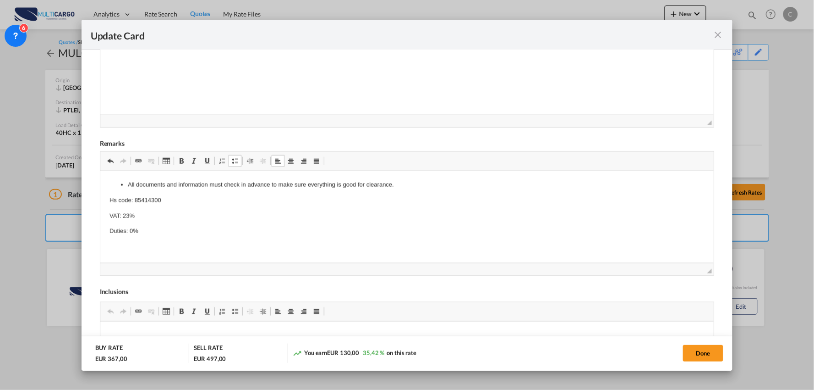
click at [155, 241] on body "All documents and information must check in advance to make sure everything is …" at bounding box center [407, 215] width 596 height 71
click at [713, 355] on button "Done" at bounding box center [703, 353] width 40 height 16
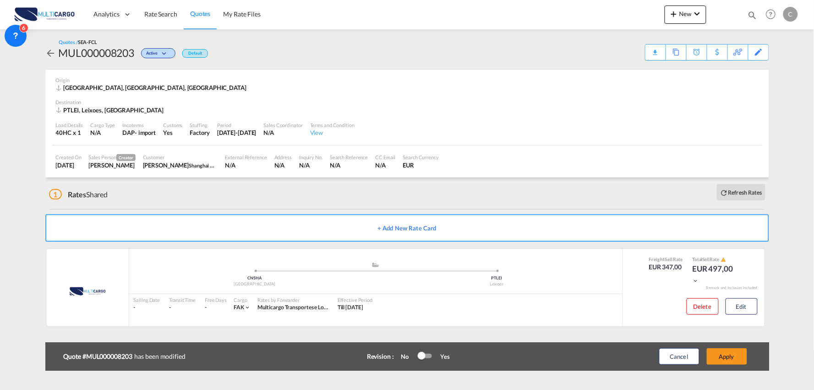
scroll to position [129, 0]
click at [731, 354] on button "Apply" at bounding box center [727, 356] width 40 height 16
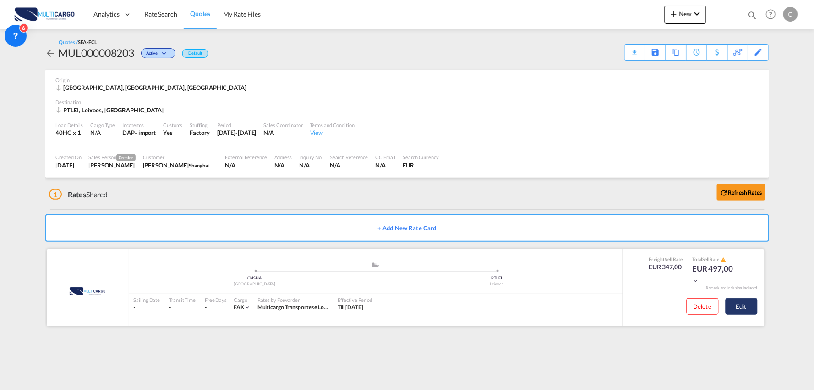
click at [749, 306] on button "Edit" at bounding box center [742, 306] width 32 height 16
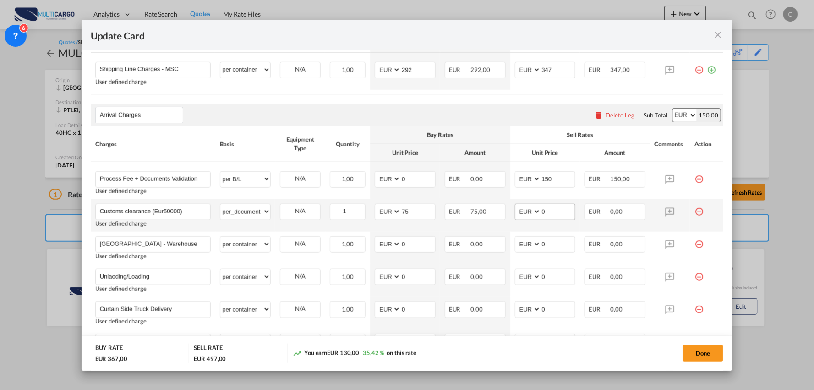
scroll to position [305, 0]
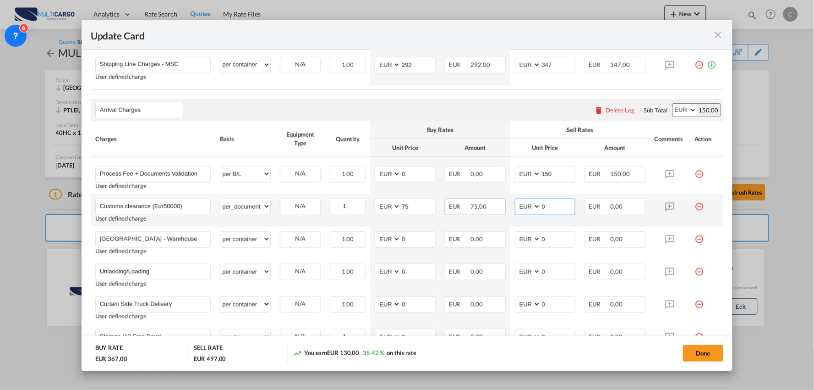
drag, startPoint x: 550, startPoint y: 203, endPoint x: 495, endPoint y: 213, distance: 55.8
click at [495, 213] on tr "Customs clearance (Eur50000) Please Enter User Defined Charges Cannot Be Publis…" at bounding box center [407, 210] width 633 height 33
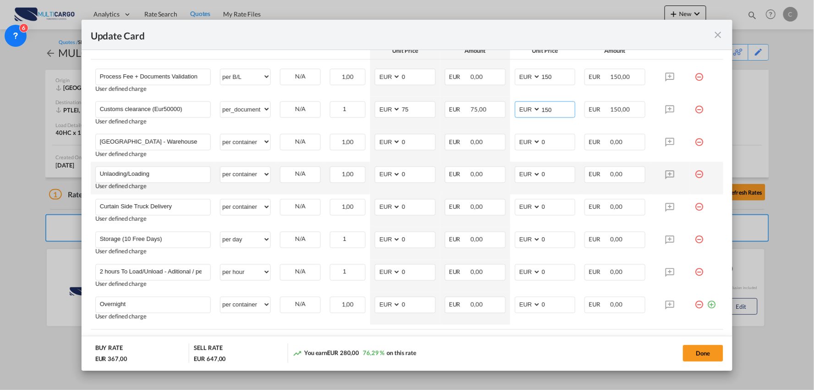
scroll to position [407, 0]
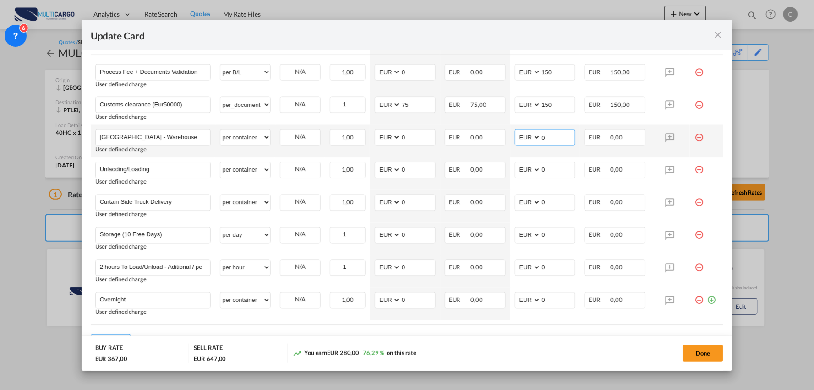
drag, startPoint x: 547, startPoint y: 137, endPoint x: 534, endPoint y: 137, distance: 12.9
click at [534, 137] on md-input-container "AED AFN ALL AMD ANG AOA ARS AUD AWG AZN BAM BBD BDT BGN BHD BIF BMD BND BOB BRL…" at bounding box center [545, 137] width 61 height 16
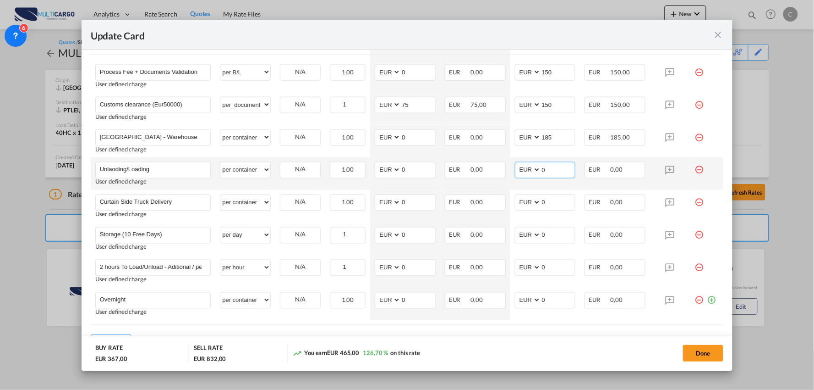
drag, startPoint x: 546, startPoint y: 171, endPoint x: 517, endPoint y: 172, distance: 29.3
click at [518, 172] on md-input-container "AED AFN ALL AMD ANG AOA ARS AUD AWG AZN BAM BBD BDT BGN BHD BIF BMD BND BOB BRL…" at bounding box center [545, 170] width 61 height 16
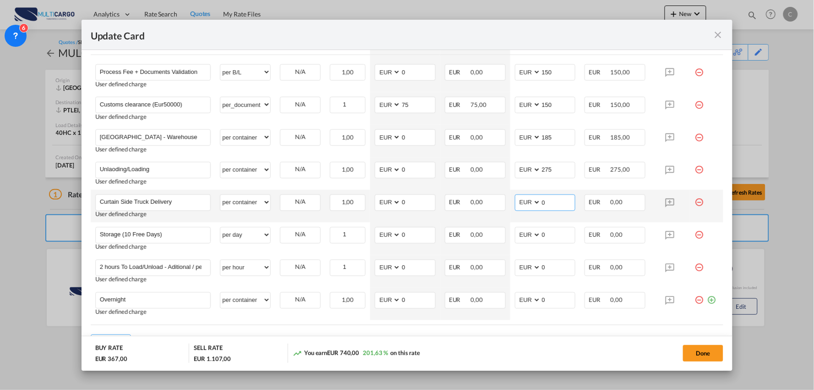
drag, startPoint x: 550, startPoint y: 204, endPoint x: 519, endPoint y: 204, distance: 31.2
click at [519, 204] on md-input-container "AED AFN ALL AMD ANG AOA ARS AUD AWG AZN BAM BBD BDT BGN BHD BIF BMD BND BOB BRL…" at bounding box center [545, 202] width 61 height 16
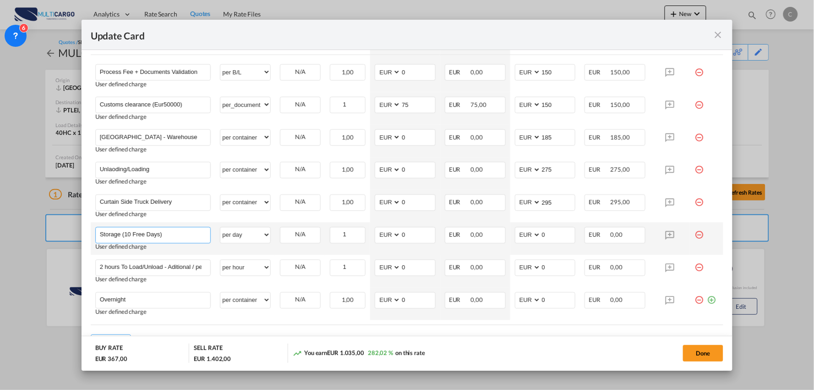
click at [131, 232] on input "Storage (10 Free Days)" at bounding box center [155, 234] width 111 height 14
drag, startPoint x: 546, startPoint y: 234, endPoint x: 529, endPoint y: 237, distance: 17.2
click at [529, 237] on md-input-container "AED AFN ALL AMD ANG AOA ARS AUD AWG AZN BAM BBD BDT BGN BHD BIF BMD BND BOB BRL…" at bounding box center [545, 235] width 61 height 16
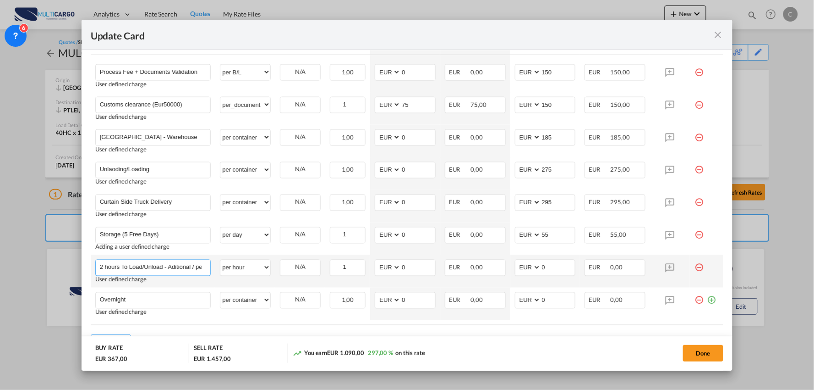
click at [182, 264] on input "2 hours To Load/Unload - Aditional / per hour" at bounding box center [155, 267] width 111 height 14
paste input "STOPPAGE PER HOUR (AFTER2HOURS)"
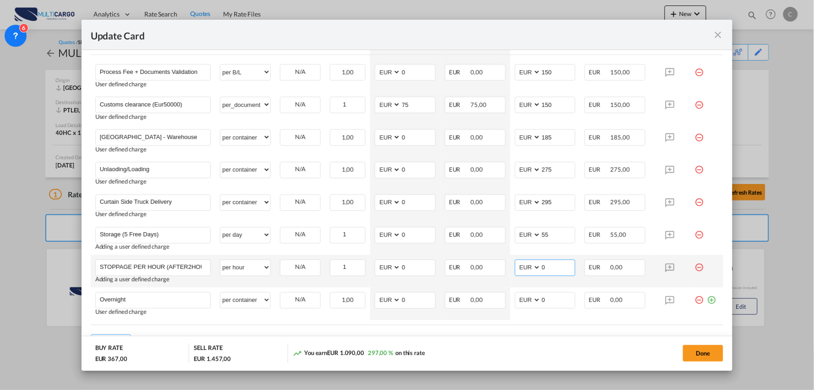
drag, startPoint x: 540, startPoint y: 268, endPoint x: 526, endPoint y: 267, distance: 13.8
click at [526, 267] on md-input-container "AED AFN ALL AMD ANG AOA ARS AUD AWG AZN BAM BBD BDT BGN BHD BIF BMD BND BOB BRL…" at bounding box center [545, 267] width 61 height 16
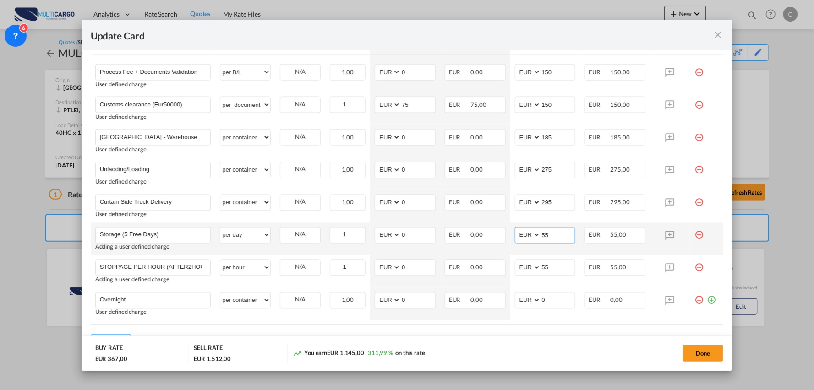
drag, startPoint x: 538, startPoint y: 235, endPoint x: 527, endPoint y: 235, distance: 10.5
click at [527, 235] on md-input-container "AED AFN ALL AMD ANG AOA ARS AUD AWG AZN BAM BBD BDT BGN BHD BIF BMD BND BOB BRL…" at bounding box center [545, 235] width 61 height 16
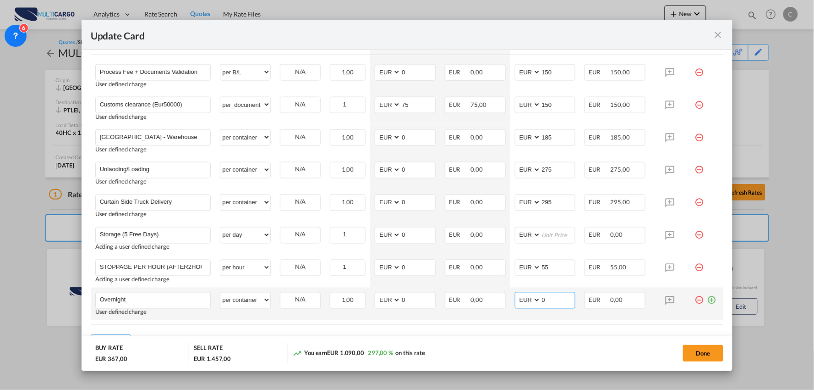
drag, startPoint x: 548, startPoint y: 302, endPoint x: 520, endPoint y: 302, distance: 28.4
click at [520, 302] on md-input-container "AED AFN ALL AMD ANG AOA ARS AUD AWG AZN BAM BBD BDT BGN BHD BIF BMD BND BOB BRL…" at bounding box center [545, 300] width 61 height 16
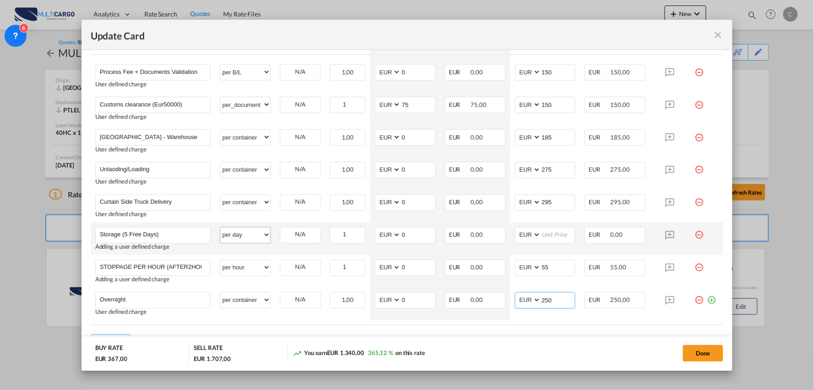
scroll to position [455, 0]
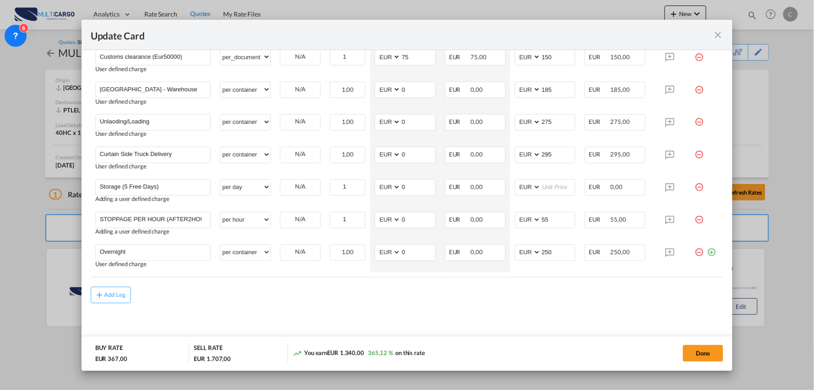
click at [518, 298] on div "Add Leg" at bounding box center [407, 294] width 633 height 16
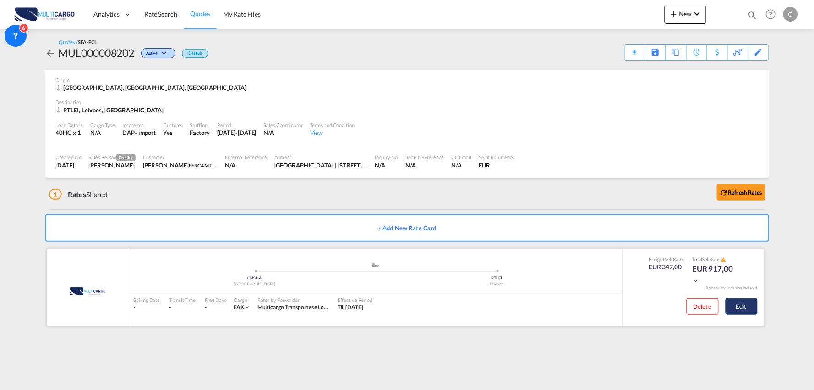
click at [744, 306] on button "Edit" at bounding box center [742, 306] width 32 height 16
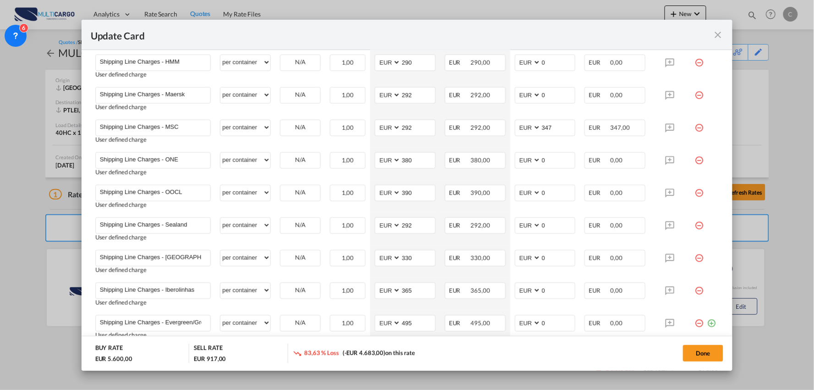
scroll to position [458, 0]
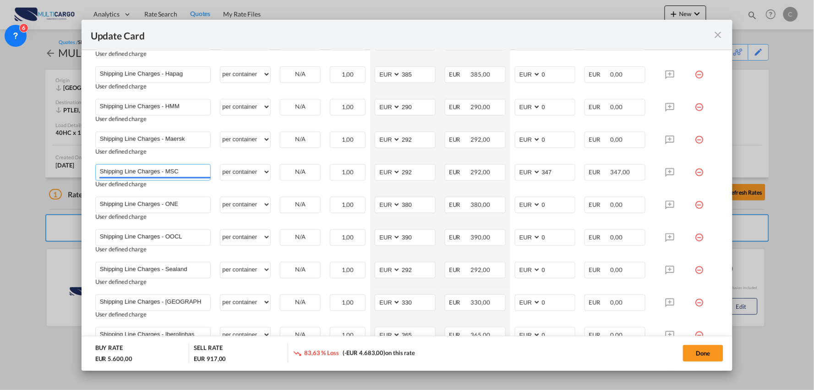
drag, startPoint x: 183, startPoint y: 175, endPoint x: 46, endPoint y: 164, distance: 137.9
click at [38, 166] on div "Update Card Port of [GEOGRAPHIC_DATA] [GEOGRAPHIC_DATA] T/S Liner/Carrier Multi…" at bounding box center [407, 195] width 814 height 390
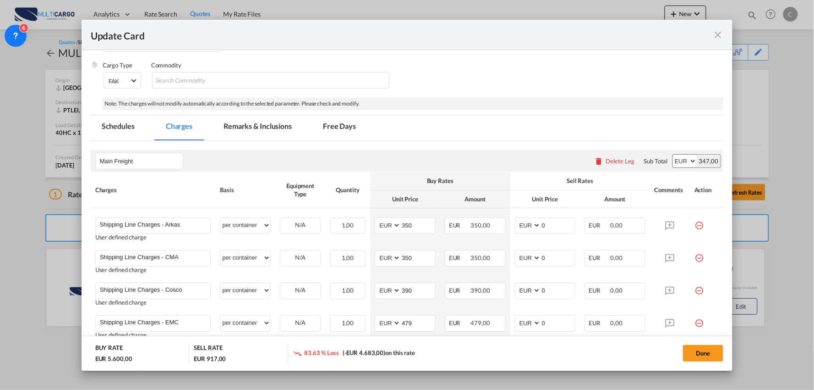
scroll to position [158, 0]
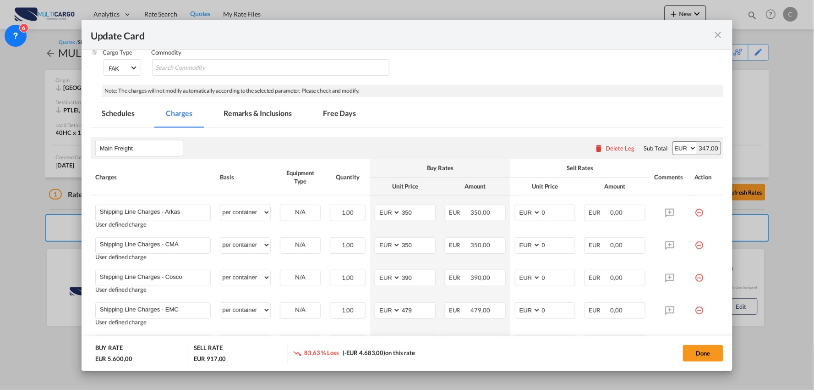
click at [606, 148] on div "Delete Leg" at bounding box center [620, 147] width 29 height 7
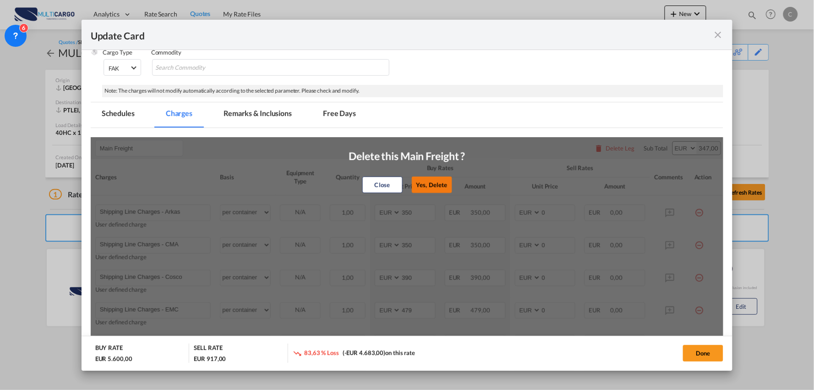
click at [435, 184] on button "Yes, Delete" at bounding box center [432, 184] width 40 height 16
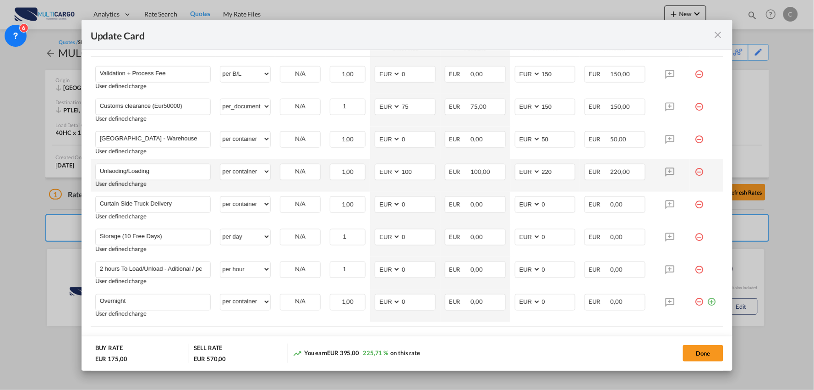
scroll to position [345, 0]
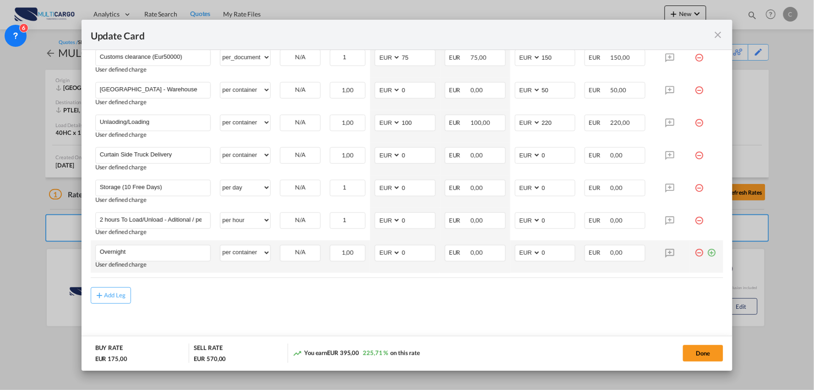
click at [707, 253] on md-icon "icon-plus-circle-outline green-400-fg" at bounding box center [711, 249] width 9 height 9
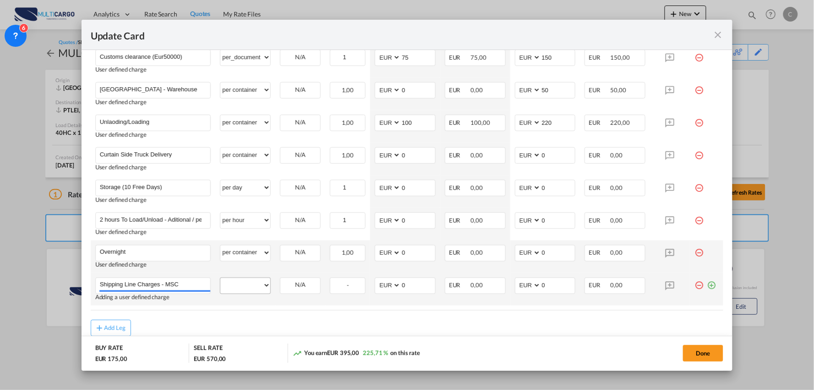
type input "Shipping Line Charges - MSC"
click at [249, 285] on select "per equipment per container per B/L per shipping bill per shipment per pallet p…" at bounding box center [245, 285] width 50 height 15
select select "per container"
click at [220, 278] on select "per equipment per container per B/L per shipping bill per shipment per pallet p…" at bounding box center [245, 285] width 50 height 15
drag, startPoint x: 542, startPoint y: 286, endPoint x: 519, endPoint y: 286, distance: 22.9
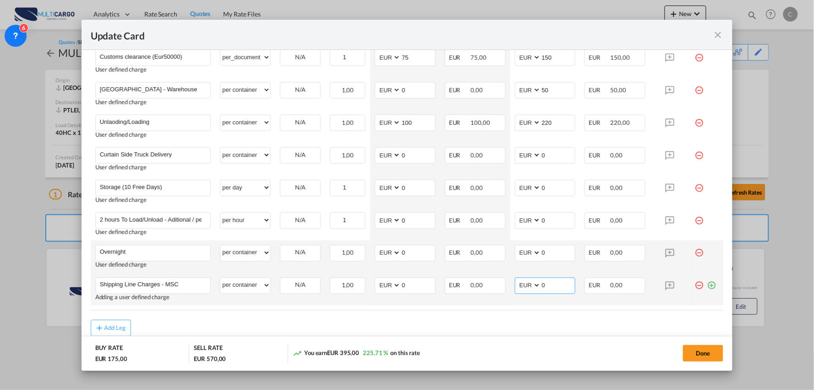
click at [519, 286] on md-input-container "AED AFN ALL AMD ANG AOA ARS AUD AWG AZN BAM BBD BDT BGN BHD BIF BMD BND BOB BRL…" at bounding box center [545, 285] width 61 height 16
type input "347"
click at [380, 285] on md-input-container "AED AFN ALL AMD ANG AOA ARS AUD AWG AZN BAM BBD BDT BGN BHD BIF BMD BND BOB BRL…" at bounding box center [405, 285] width 61 height 16
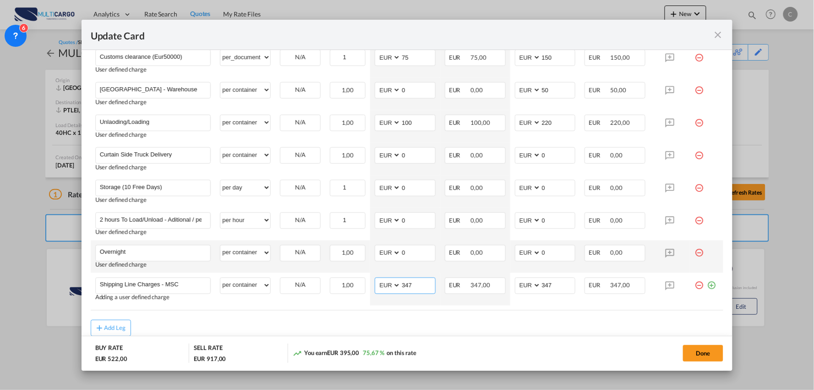
type input "347"
click at [434, 324] on div "Add Leg" at bounding box center [407, 327] width 633 height 16
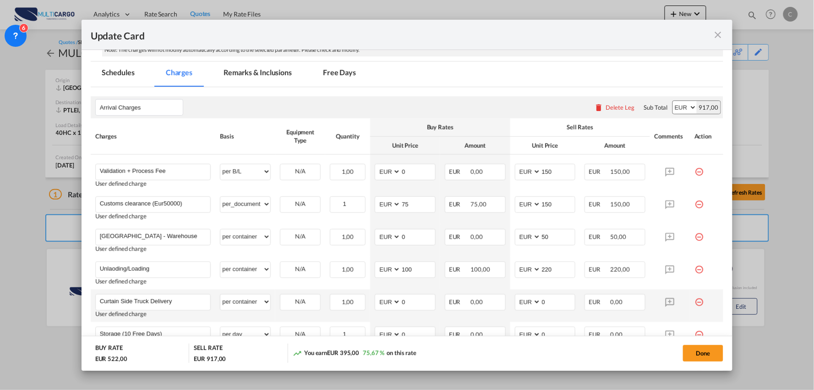
scroll to position [192, 0]
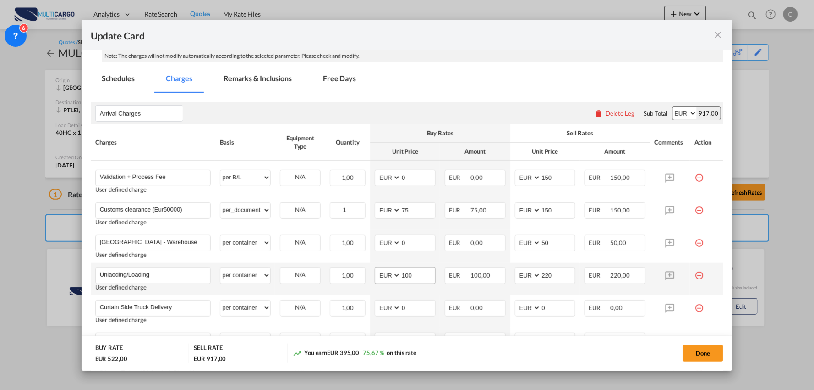
click at [410, 280] on md-input-container "100" at bounding box center [418, 276] width 35 height 16
drag, startPoint x: 414, startPoint y: 277, endPoint x: 384, endPoint y: 276, distance: 29.8
click at [385, 276] on md-input-container "AED AFN ALL AMD ANG AOA ARS AUD AWG AZN BAM BBD BDT BGN BHD BIF BMD BND BOB BRL…" at bounding box center [405, 275] width 61 height 16
type input "0"
drag, startPoint x: 550, startPoint y: 244, endPoint x: 497, endPoint y: 245, distance: 53.2
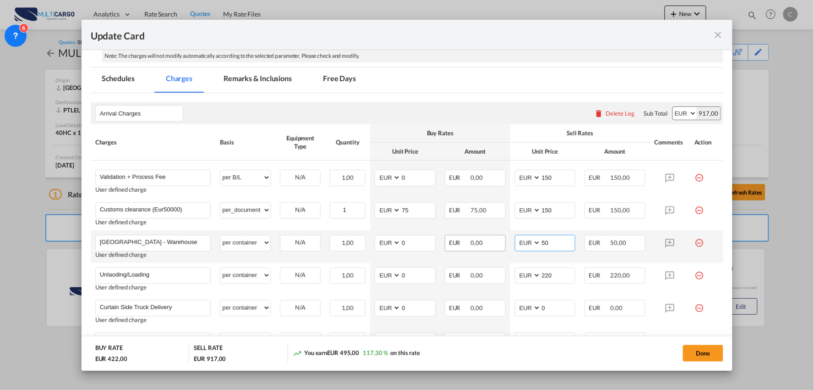
click at [497, 245] on tr "Haulage Terminal - Warehouse Please Enter User Defined Charges Cannot Be Publis…" at bounding box center [407, 246] width 633 height 33
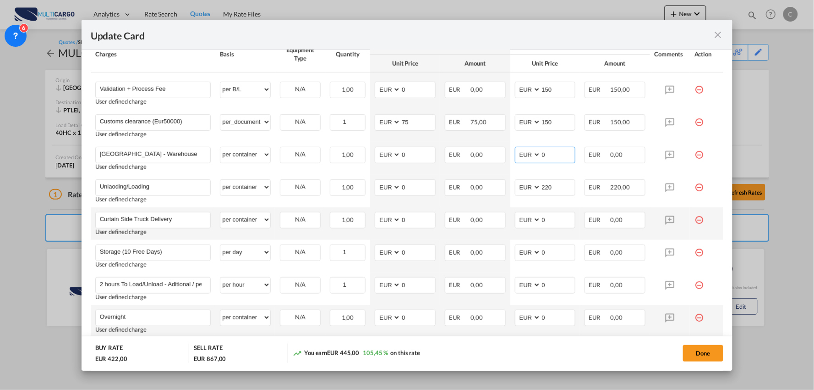
scroll to position [294, 0]
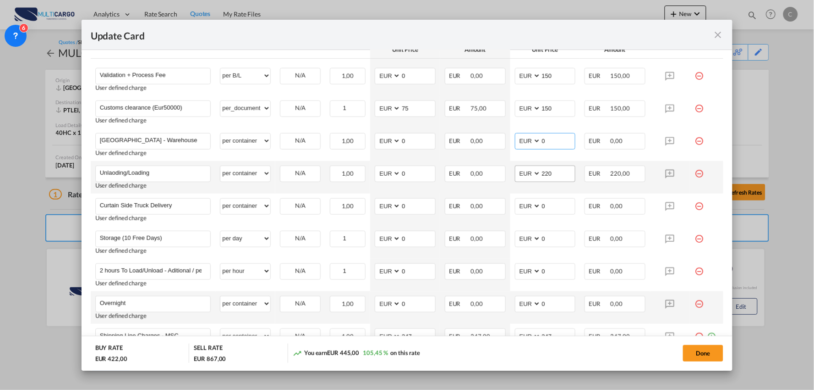
type input "0"
drag, startPoint x: 550, startPoint y: 173, endPoint x: 489, endPoint y: 173, distance: 60.9
click at [489, 173] on tr "Unlaoding/Loading Please Enter User Defined Charges Cannot Be Published User de…" at bounding box center [407, 177] width 633 height 33
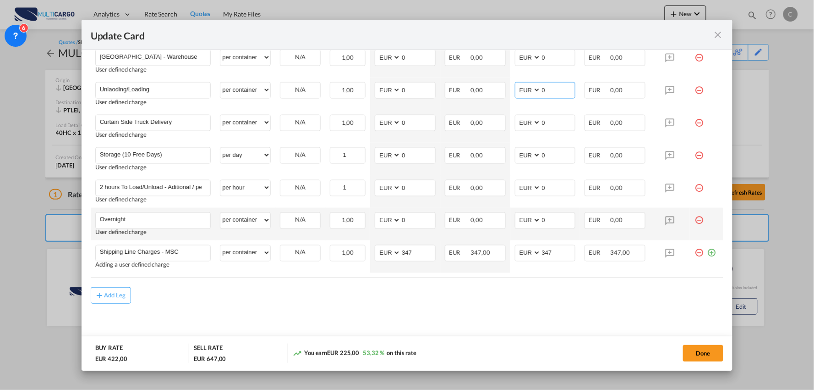
type input "0"
click at [524, 312] on md-content "Arrival Charges Please enter leg name Leg Name Already Exists Delete Leg Sub To…" at bounding box center [407, 127] width 633 height 439
click at [511, 295] on div "Add Leg" at bounding box center [407, 295] width 633 height 16
click at [710, 347] on button "Done" at bounding box center [703, 353] width 40 height 16
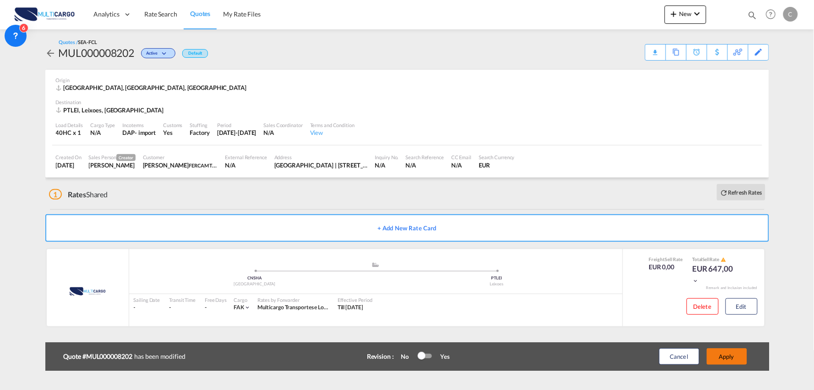
click at [734, 359] on button "Apply" at bounding box center [727, 356] width 40 height 16
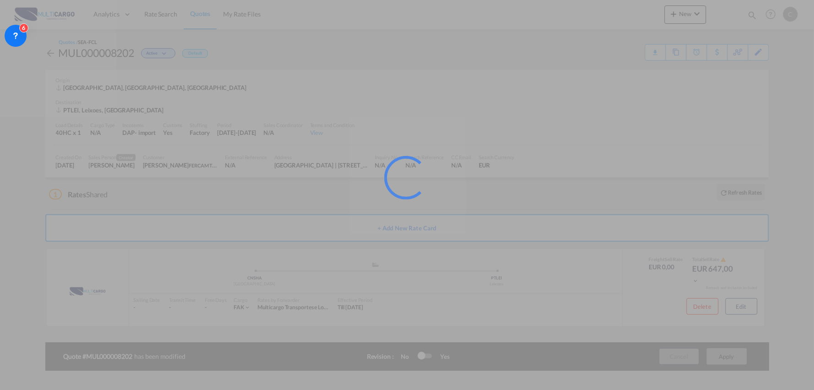
click at [336, 190] on div at bounding box center [407, 195] width 814 height 390
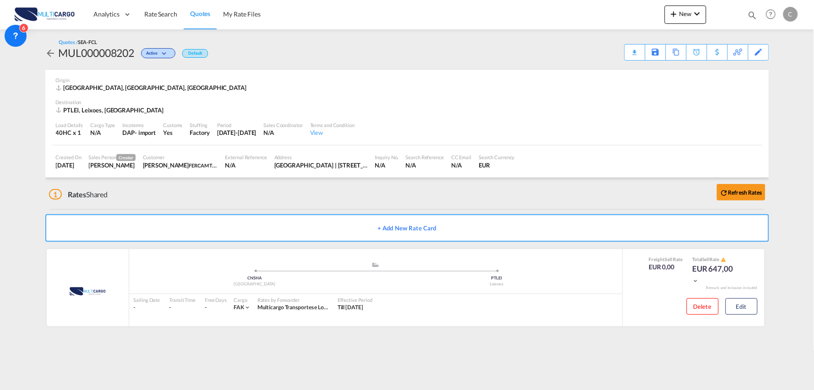
click at [188, 199] on div "1 Rates Shared Refresh Rates" at bounding box center [409, 191] width 720 height 29
click at [751, 307] on button "Edit" at bounding box center [742, 306] width 32 height 16
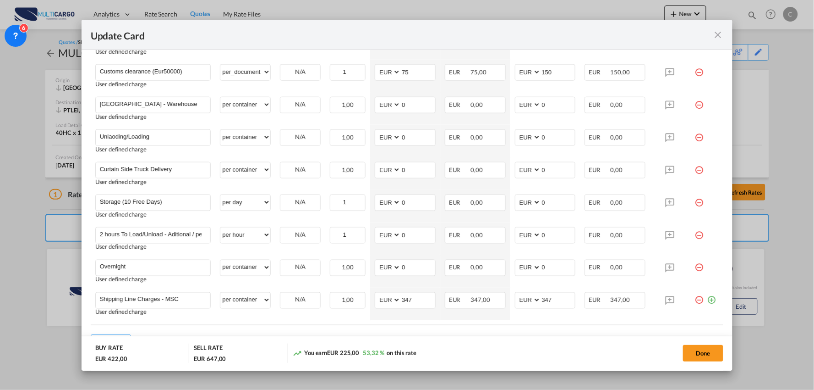
scroll to position [327, 0]
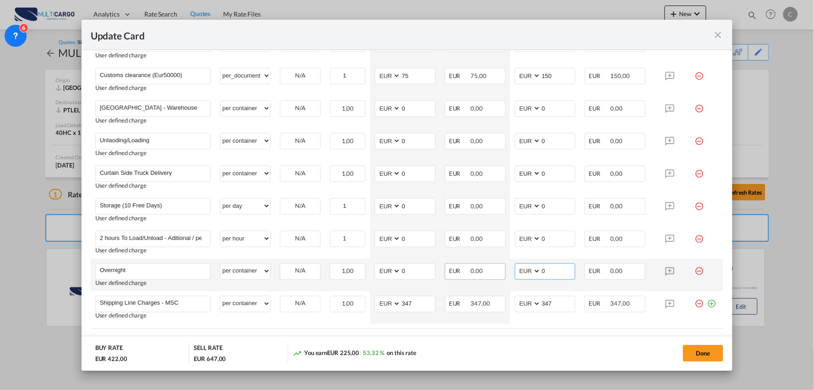
drag, startPoint x: 546, startPoint y: 271, endPoint x: 498, endPoint y: 271, distance: 48.1
click at [499, 271] on tr "Overnight Please Enter User Defined Charges Cannot Be Published User defined ch…" at bounding box center [407, 274] width 633 height 33
type input "250"
drag, startPoint x: 413, startPoint y: 270, endPoint x: 359, endPoint y: 271, distance: 53.6
click at [359, 271] on tr "Overnight Please Enter User Defined Charges Cannot Be Published User defined ch…" at bounding box center [407, 274] width 633 height 33
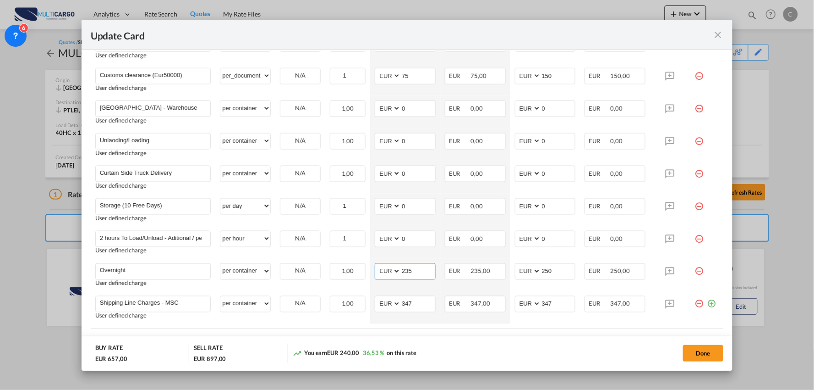
type input "235"
click at [479, 346] on div "You earn EUR 240,00 36,53 % on this rate" at bounding box center [387, 352] width 188 height 19
drag, startPoint x: 544, startPoint y: 242, endPoint x: 528, endPoint y: 242, distance: 16.5
click at [528, 242] on md-input-container "AED AFN ALL AMD ANG AOA ARS AUD AWG AZN BAM BBD BDT BGN BHD BIF BMD BND BOB BRL…" at bounding box center [545, 239] width 61 height 16
type input "55"
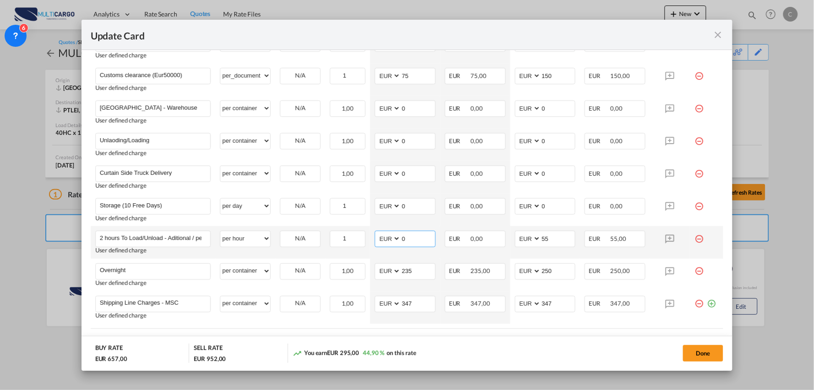
drag, startPoint x: 395, startPoint y: 242, endPoint x: 385, endPoint y: 240, distance: 9.8
click at [386, 242] on md-input-container "AED AFN ALL AMD ANG AOA ARS AUD AWG AZN BAM BBD BDT BGN BHD BIF BMD BND BOB BRL…" at bounding box center [405, 239] width 61 height 16
type input "45"
click at [163, 232] on input "2 hours To Load/Unload - Aditional / per hour" at bounding box center [155, 238] width 111 height 14
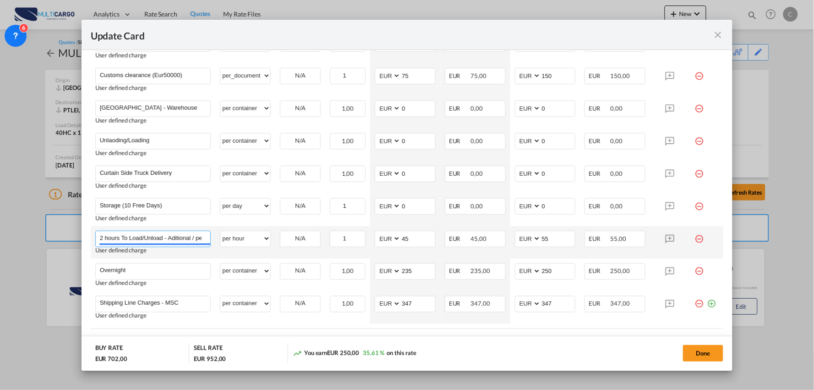
click at [163, 232] on input "2 hours To Load/Unload - Aditional / per hour" at bounding box center [155, 238] width 111 height 14
paste input "STOPPAGE PER HOUR (AFTER2HOURS)"
drag, startPoint x: 99, startPoint y: 236, endPoint x: 130, endPoint y: 250, distance: 33.6
click at [100, 237] on input "STOPPAGE PER HOUR (AFTER2HOURS)" at bounding box center [155, 238] width 111 height 14
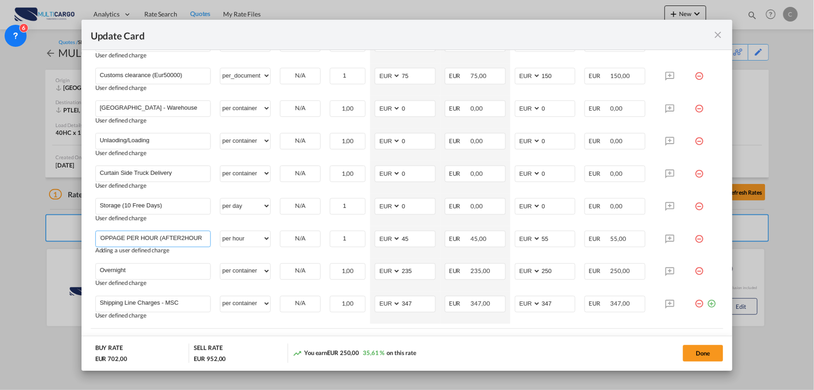
scroll to position [0, 0]
drag, startPoint x: 125, startPoint y: 239, endPoint x: 37, endPoint y: 239, distance: 88.0
click at [37, 239] on div "Update Card Port of [GEOGRAPHIC_DATA] [GEOGRAPHIC_DATA] T/S Liner/Carrier Multi…" at bounding box center [407, 195] width 814 height 390
click at [182, 241] on input "STOPPAGE PER HOUR (AFTER2HOURS)" at bounding box center [155, 238] width 111 height 14
type input "STOPPAGE PER HOUR (AFTER2HOURS)"
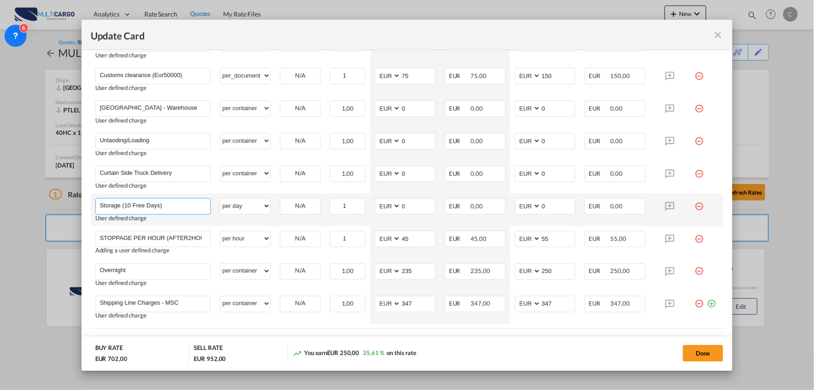
click at [131, 204] on input "Storage (10 Free Days)" at bounding box center [155, 205] width 111 height 14
type input "Storage (5 Free Days)"
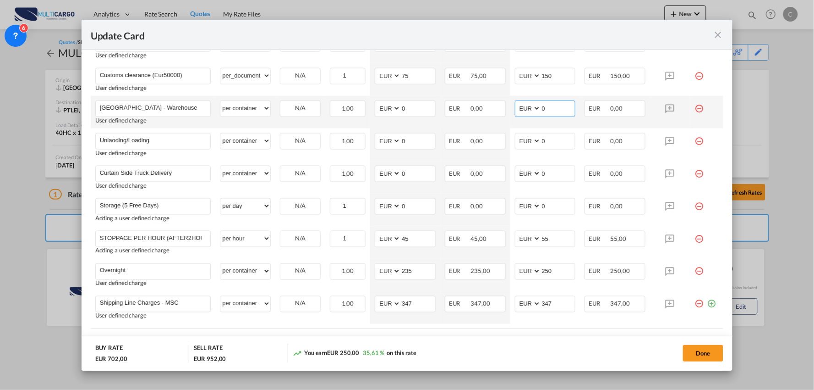
drag, startPoint x: 540, startPoint y: 110, endPoint x: 523, endPoint y: 110, distance: 17.0
click at [523, 110] on md-input-container "AED AFN ALL AMD ANG AOA ARS AUD AWG AZN BAM BBD BDT BGN BHD BIF BMD BND BOB BRL…" at bounding box center [545, 108] width 61 height 16
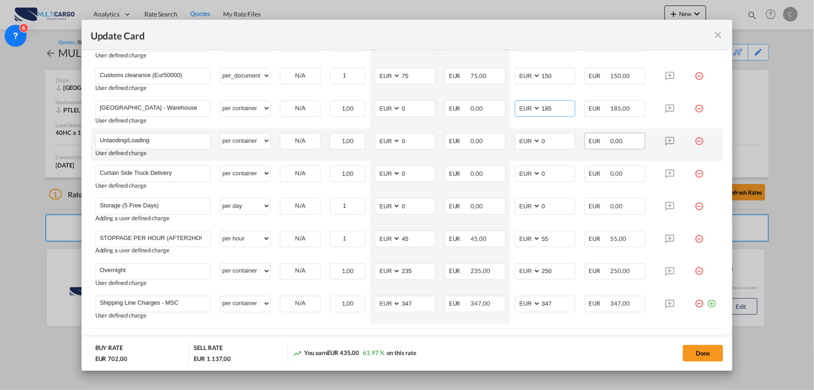
type input "185"
click at [153, 141] on input "Unlaoding/Loading" at bounding box center [155, 140] width 111 height 14
drag, startPoint x: 535, startPoint y: 141, endPoint x: 512, endPoint y: 141, distance: 22.9
click at [515, 141] on md-input-container "AED AFN ALL AMD ANG AOA ARS AUD AWG AZN BAM BBD BDT BGN BHD BIF BMD BND BOB BRL…" at bounding box center [545, 141] width 61 height 16
type input "280"
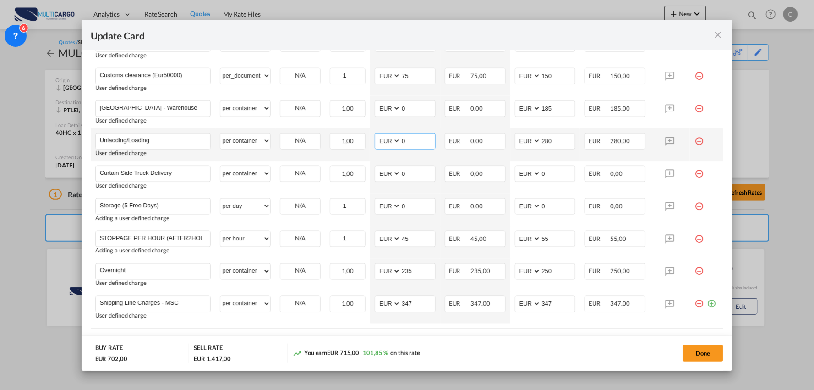
drag, startPoint x: 416, startPoint y: 141, endPoint x: 386, endPoint y: 143, distance: 29.8
click at [389, 143] on md-input-container "AED AFN ALL AMD ANG AOA ARS AUD AWG AZN BAM BBD BDT BGN BHD BIF BMD BND BOB BRL…" at bounding box center [405, 141] width 61 height 16
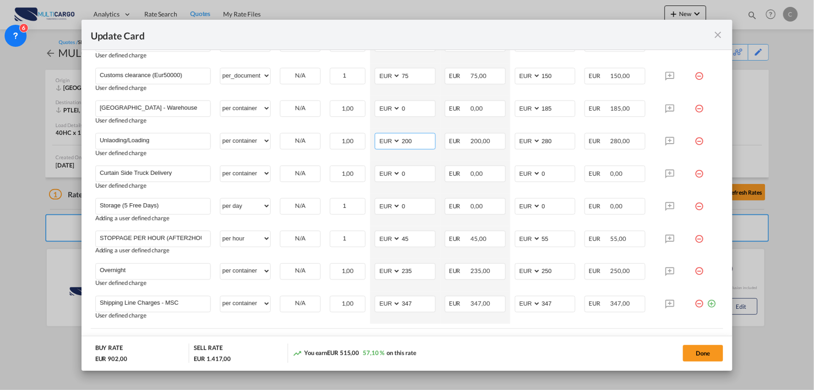
type input "200"
click at [575, 34] on div "Update Card" at bounding box center [402, 34] width 622 height 11
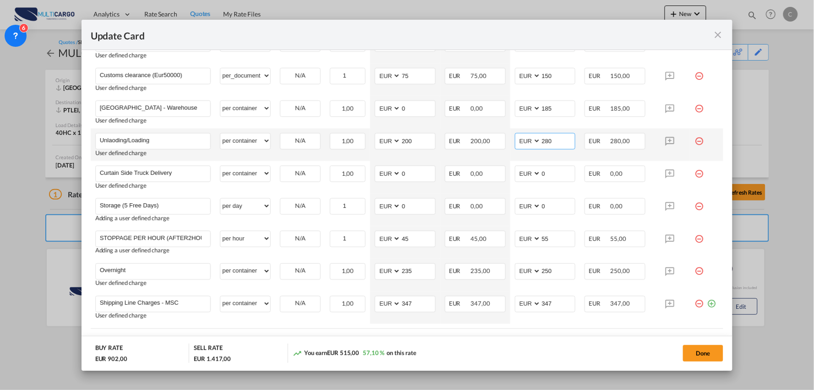
drag, startPoint x: 553, startPoint y: 139, endPoint x: 511, endPoint y: 139, distance: 41.7
click at [518, 139] on md-input-container "AED AFN ALL AMD ANG AOA ARS AUD AWG AZN BAM BBD BDT BGN BHD BIF BMD BND BOB BRL…" at bounding box center [545, 141] width 61 height 16
type input "275"
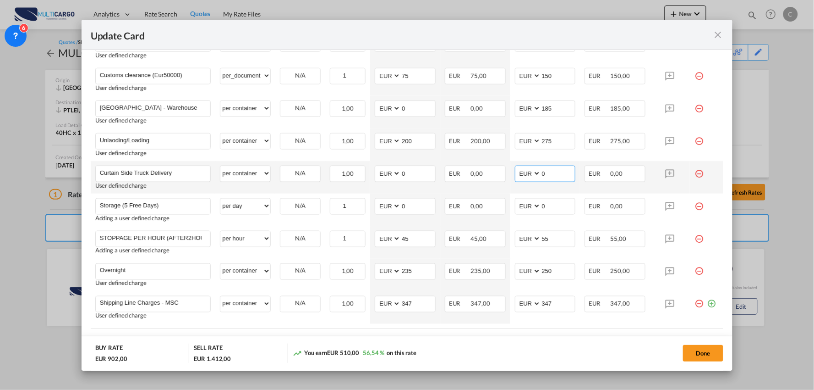
click at [550, 175] on input "0" at bounding box center [558, 173] width 34 height 14
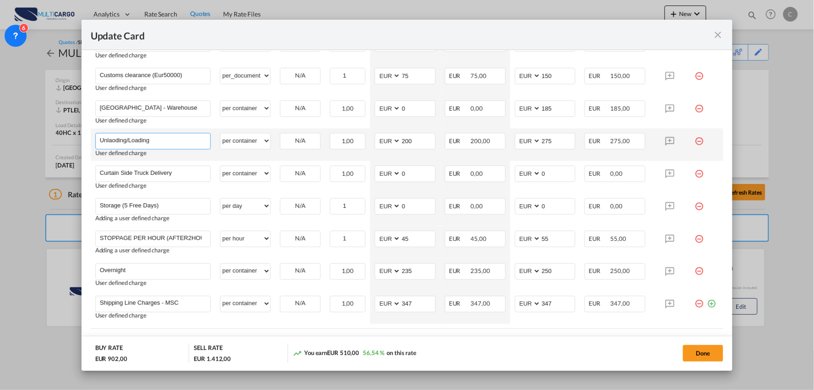
click at [176, 140] on input "Unlaoding/Loading" at bounding box center [155, 140] width 111 height 14
click at [114, 139] on input "Unlaoding/Loading (Palletized Cargo)" at bounding box center [155, 140] width 111 height 14
type input "Unloading/Loading (Palletized Cargo)"
click at [556, 141] on input "275" at bounding box center [558, 140] width 34 height 14
click at [557, 141] on input "275" at bounding box center [558, 140] width 34 height 14
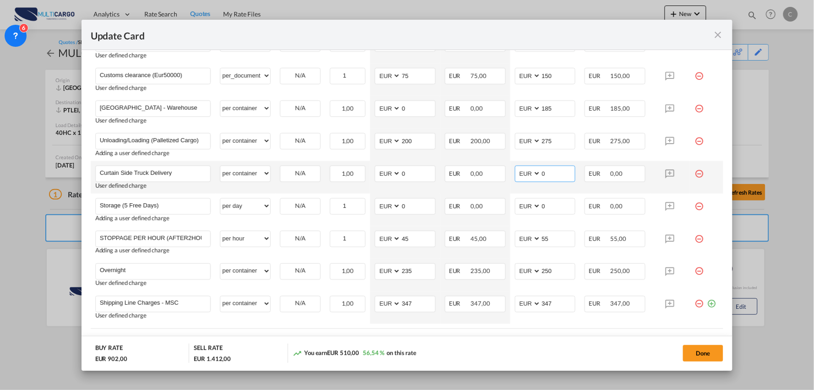
click at [549, 172] on input "0" at bounding box center [558, 173] width 34 height 14
drag, startPoint x: 547, startPoint y: 171, endPoint x: 511, endPoint y: 173, distance: 35.8
click at [515, 173] on md-input-container "AED AFN ALL AMD ANG AOA ARS AUD AWG AZN BAM BBD BDT BGN BHD BIF BMD BND BOB BRL…" at bounding box center [545, 173] width 61 height 16
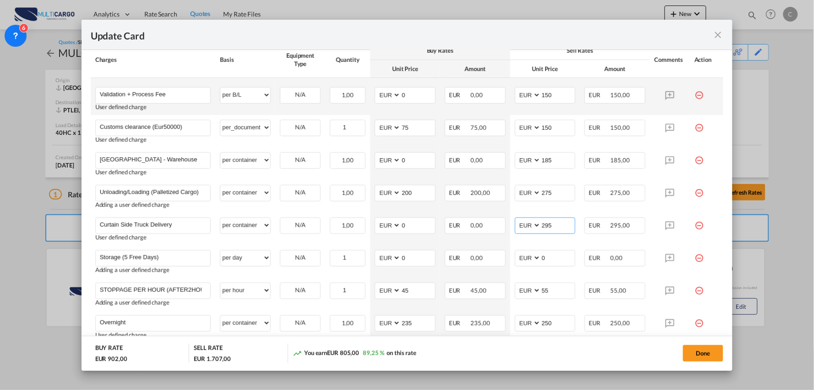
scroll to position [276, 0]
type input "295"
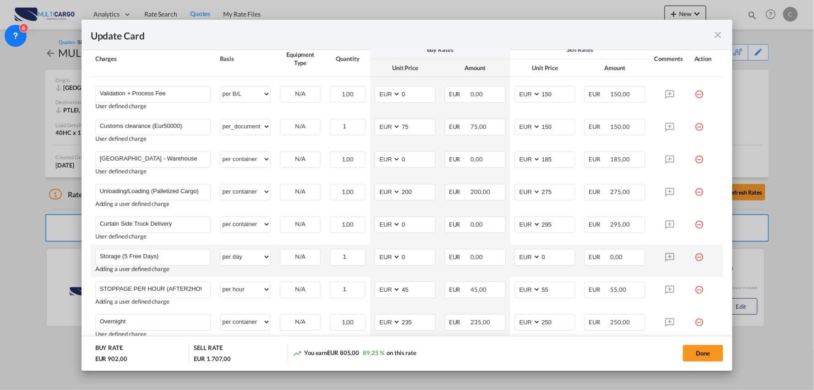
scroll to position [327, 0]
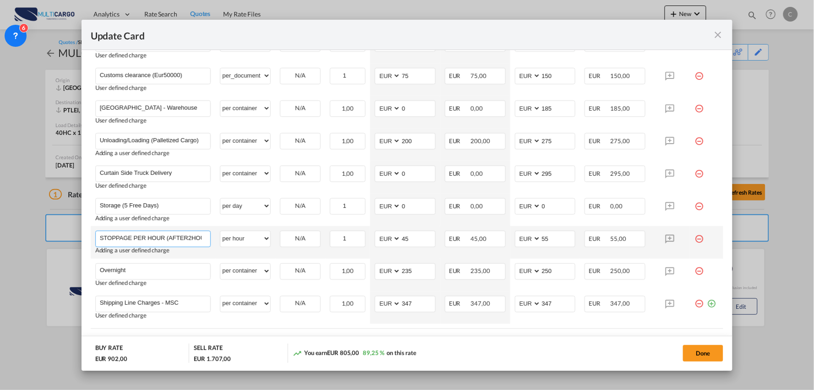
click at [180, 235] on input "STOPPAGE PER HOUR (AFTER2HOURS)" at bounding box center [155, 238] width 111 height 14
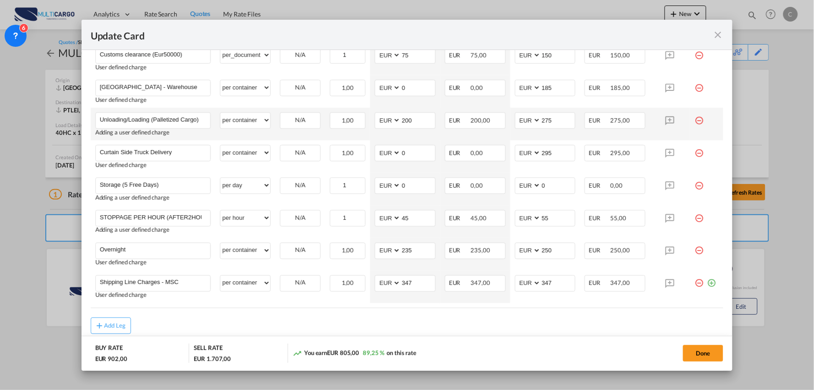
scroll to position [378, 0]
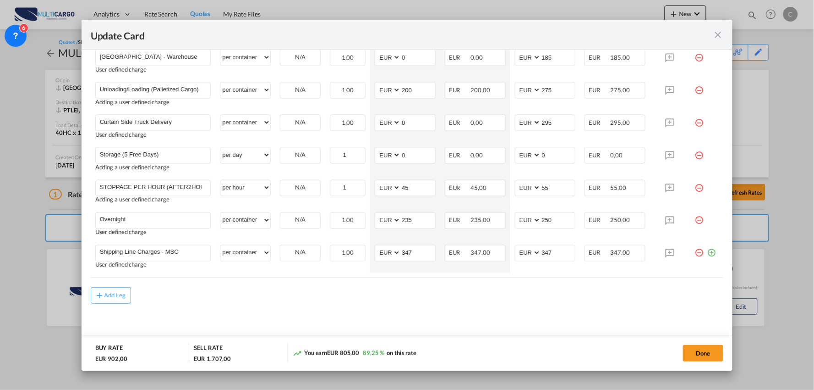
click at [266, 294] on div "Add Leg" at bounding box center [407, 295] width 633 height 16
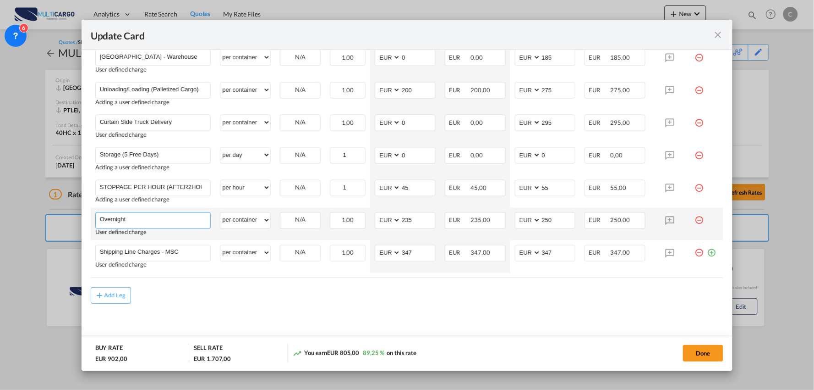
click at [180, 221] on input "Overnight" at bounding box center [155, 220] width 111 height 14
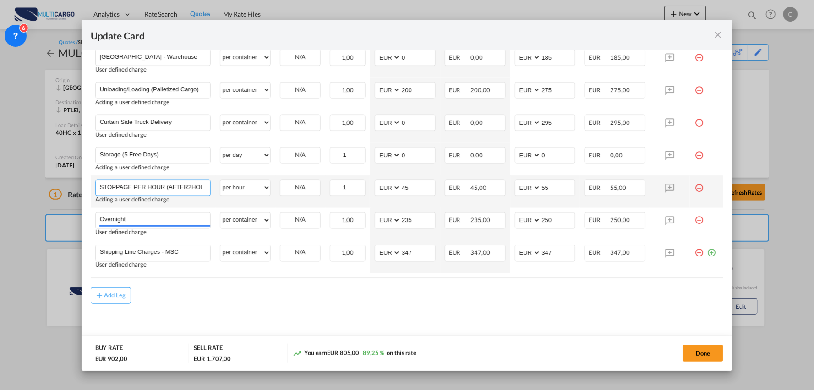
click at [186, 190] on input "STOPPAGE PER HOUR (AFTER2HOURS)" at bounding box center [155, 187] width 111 height 14
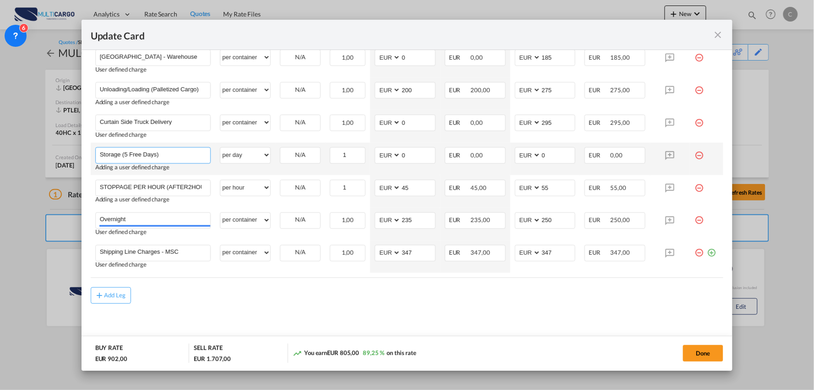
click at [180, 160] on input "Storage (5 Free Days)" at bounding box center [155, 155] width 111 height 14
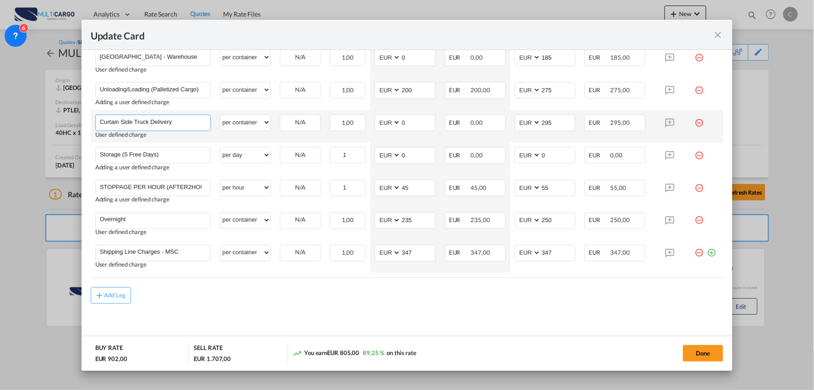
click at [187, 121] on input "Curtain Side Truck Delivery" at bounding box center [155, 122] width 111 height 14
click at [398, 308] on md-content "Arrival Charges Please enter leg name Leg Name Already Exists Delete Leg Sub To…" at bounding box center [407, 127] width 633 height 439
click at [288, 312] on md-content "Arrival Charges Please enter leg name Leg Name Already Exists Delete Leg Sub To…" at bounding box center [407, 127] width 633 height 439
click at [249, 314] on md-content "Arrival Charges Please enter leg name Leg Name Already Exists Delete Leg Sub To…" at bounding box center [407, 127] width 633 height 439
click at [331, 296] on div "Add Leg" at bounding box center [407, 295] width 633 height 16
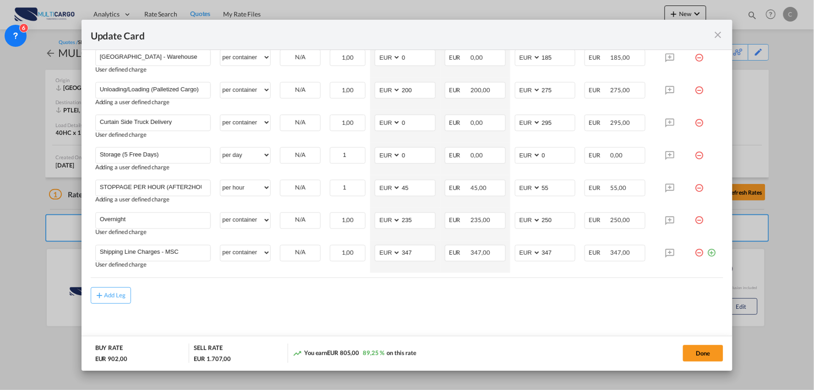
click at [286, 314] on md-content "Arrival Charges Please enter leg name Leg Name Already Exists Delete Leg Sub To…" at bounding box center [407, 127] width 633 height 439
click at [247, 311] on md-content "Arrival Charges Please enter leg name Leg Name Already Exists Delete Leg Sub To…" at bounding box center [407, 127] width 633 height 439
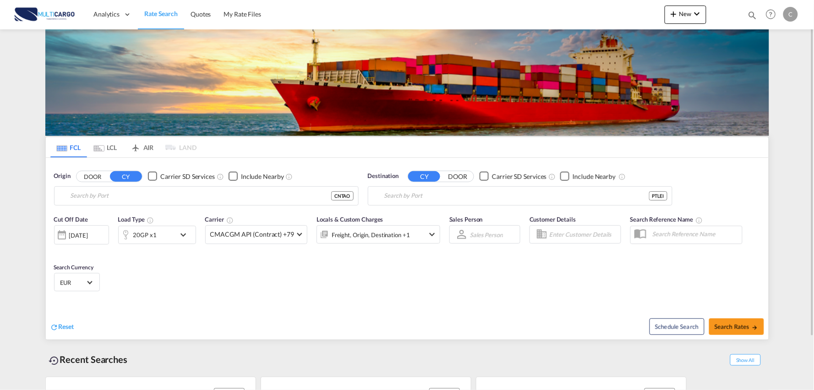
type input "Port of [GEOGRAPHIC_DATA], [GEOGRAPHIC_DATA], [GEOGRAPHIC_DATA]"
type input "Leixoes, Leixoes, PTLEI"
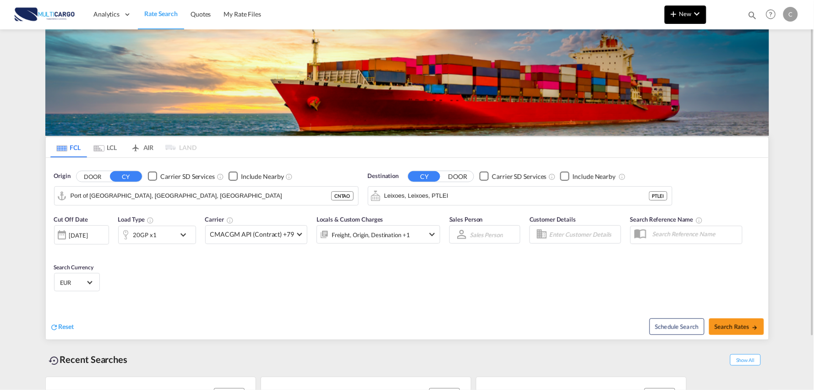
click at [685, 10] on button "New" at bounding box center [686, 14] width 42 height 18
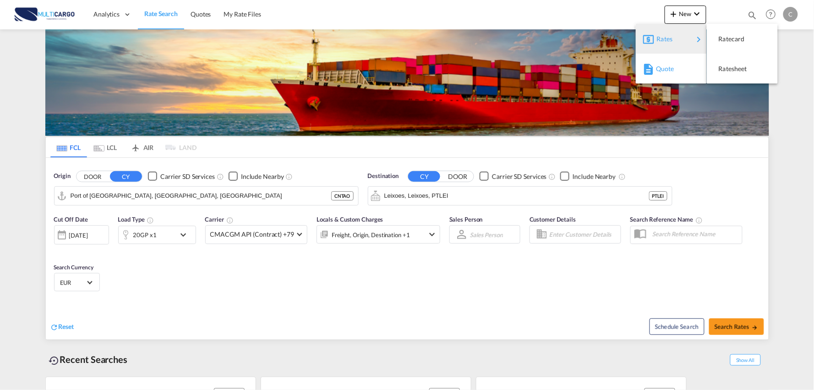
click at [678, 67] on div "Quote" at bounding box center [673, 68] width 34 height 23
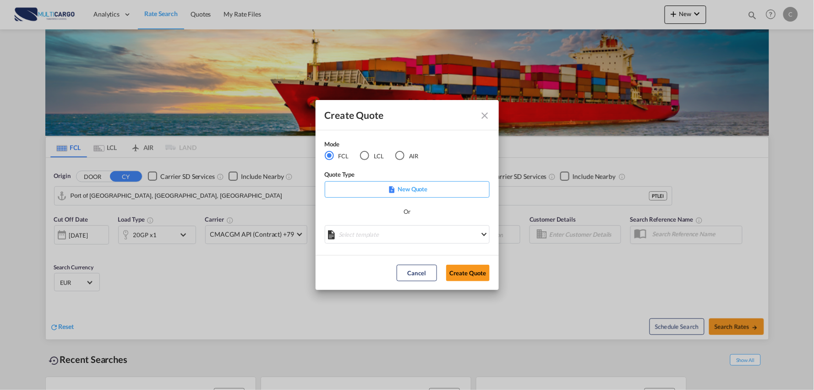
click at [368, 155] on div "LCL" at bounding box center [364, 155] width 9 height 9
click at [417, 235] on md-select "Select template TPS valid up to 31/12 Patricia Barroso | 08 Aug 2025 25/11/24 E…" at bounding box center [407, 234] width 165 height 18
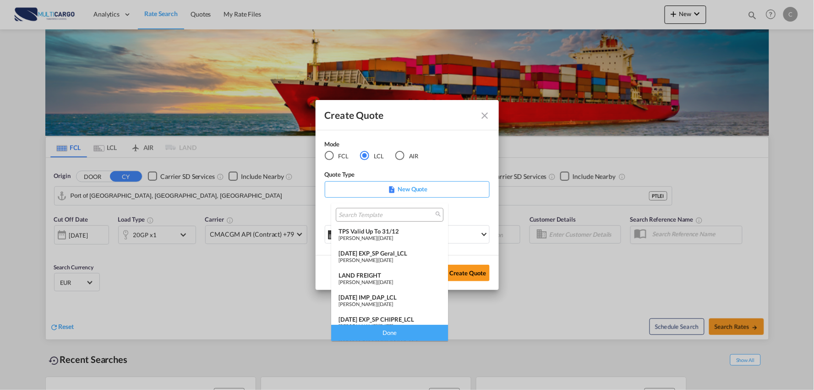
click at [383, 302] on span "[DATE]" at bounding box center [386, 304] width 15 height 6
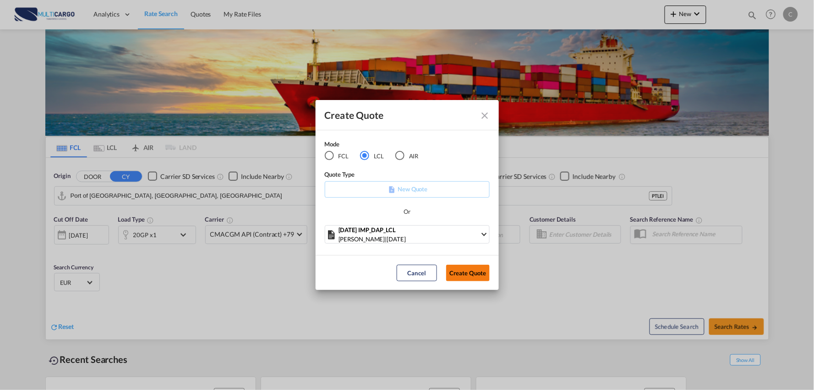
click at [476, 273] on button "Create Quote" at bounding box center [468, 272] width 44 height 16
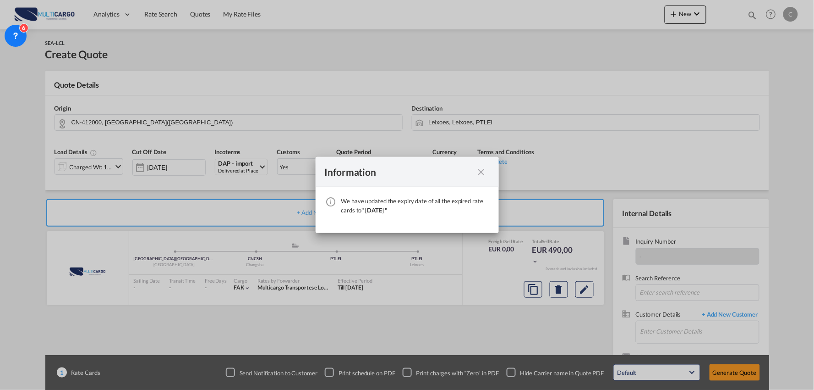
click at [477, 166] on md-icon "icon-close fg-AAA8AD cursor" at bounding box center [481, 171] width 11 height 11
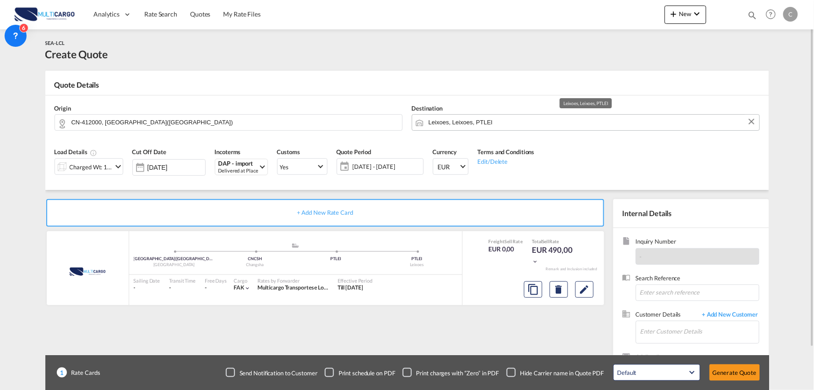
click at [465, 128] on md-autocomplete "Leixoes, Leixoes, PTLEI" at bounding box center [591, 122] width 327 height 16
click at [462, 114] on div "Destination Leixoes, Leixoes, PTLEI" at bounding box center [585, 117] width 357 height 37
click at [461, 121] on input "Leixoes, Leixoes, PTLEI" at bounding box center [592, 122] width 326 height 16
drag, startPoint x: 433, startPoint y: 123, endPoint x: 385, endPoint y: 118, distance: 47.4
click at [469, 124] on input "LSIBOA" at bounding box center [592, 122] width 326 height 16
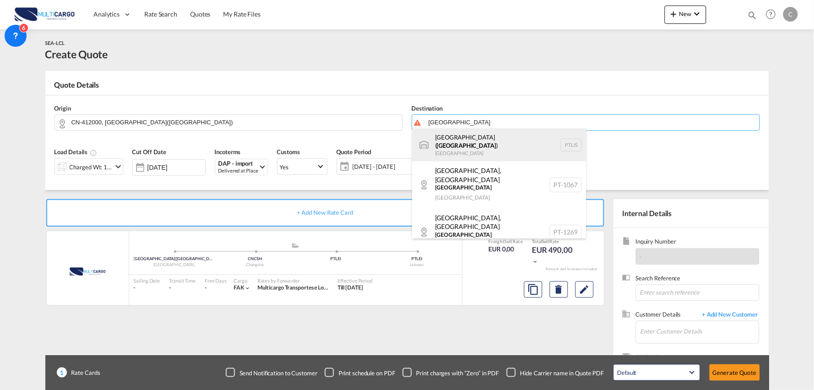
click at [463, 140] on div "Lisbon ( Lisboa ) Portugal PTLIS" at bounding box center [499, 144] width 174 height 33
type input "Lisbon (Lisboa), PTLIS"
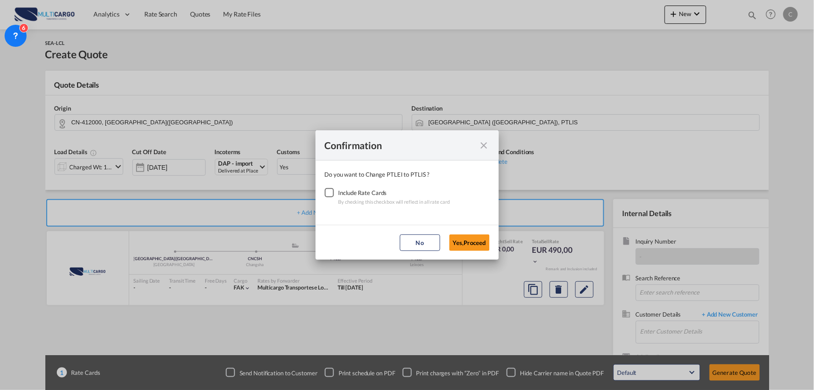
click at [328, 192] on div "Checkbox No Ink" at bounding box center [329, 192] width 9 height 9
click at [466, 241] on button "Yes,Proceed" at bounding box center [470, 242] width 40 height 16
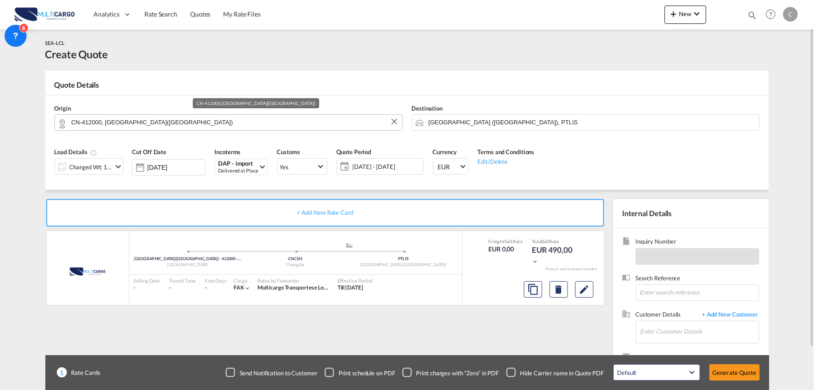
click at [143, 120] on input "CN-412000, ZHUZHOU(株洲市)" at bounding box center [234, 122] width 326 height 16
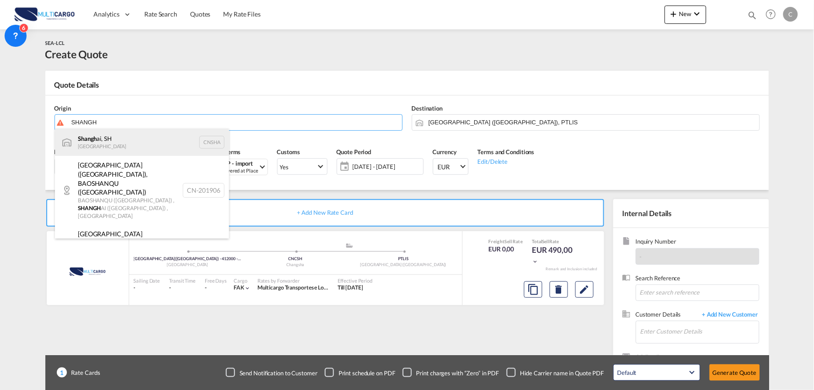
click at [121, 140] on div "Shangh ai, SH China CNSHA" at bounding box center [142, 141] width 174 height 27
type input "Shanghai, SH, CNSHA"
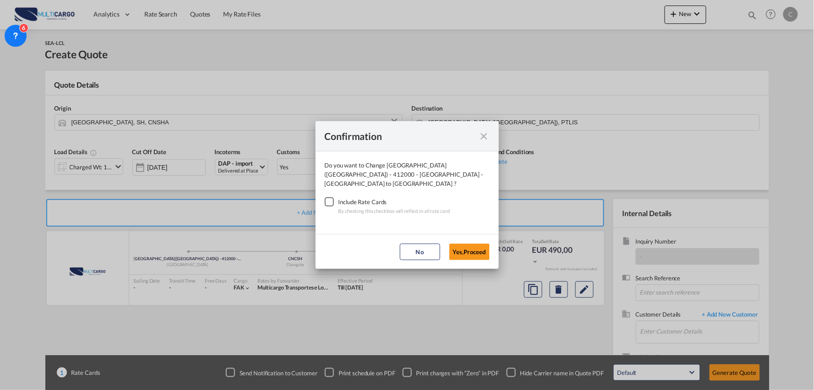
drag, startPoint x: 335, startPoint y: 193, endPoint x: 330, endPoint y: 196, distance: 5.6
click at [332, 197] on div "Checkbox No Ink" at bounding box center [329, 201] width 9 height 9
click at [468, 244] on button "Yes,Proceed" at bounding box center [470, 251] width 40 height 16
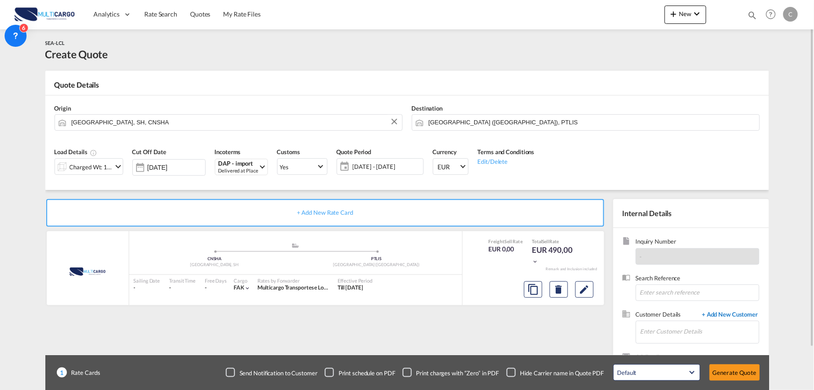
click at [745, 314] on span "+ Add New Customer" at bounding box center [729, 315] width 62 height 11
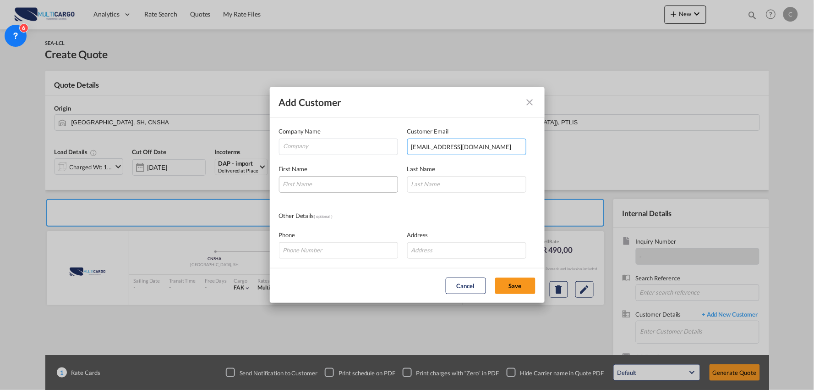
type input "OP05@wxjhgj.com"
click at [304, 185] on input "Add Customer Company ..." at bounding box center [338, 184] width 119 height 16
click at [301, 185] on input "ms" at bounding box center [338, 184] width 119 height 16
type input "m"
type input "Ms"
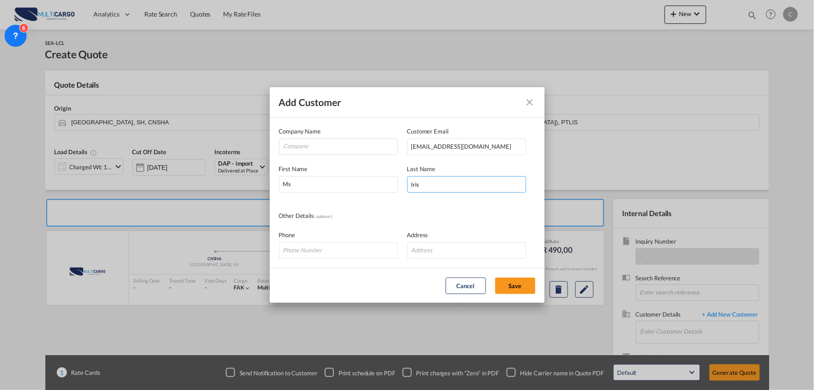
type input "Iris"
drag, startPoint x: 355, startPoint y: 145, endPoint x: 315, endPoint y: 167, distance: 44.9
click at [355, 145] on input "Company" at bounding box center [341, 146] width 114 height 14
paste input "Wuxi Jiahua International Freight Forwarding Co.,LTD"
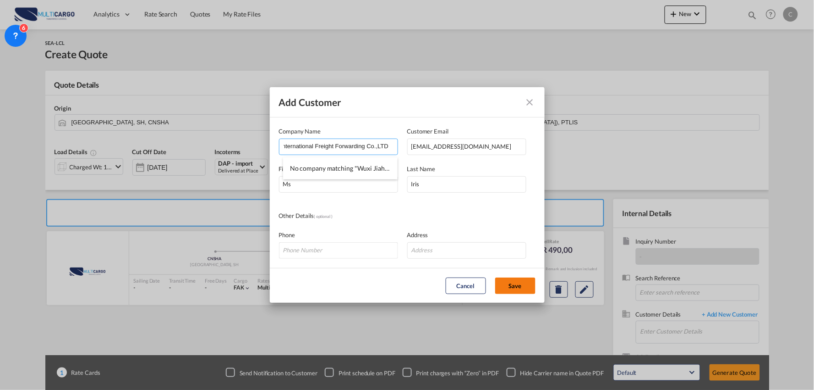
type input "Wuxi Jiahua International Freight Forwarding Co.,LTD"
click at [525, 282] on button "Save" at bounding box center [515, 285] width 40 height 16
type input "Wuxi Jiahua International Freight Forwarding Co.,LTD, Ms Iris, OP05@wxjhgj.com"
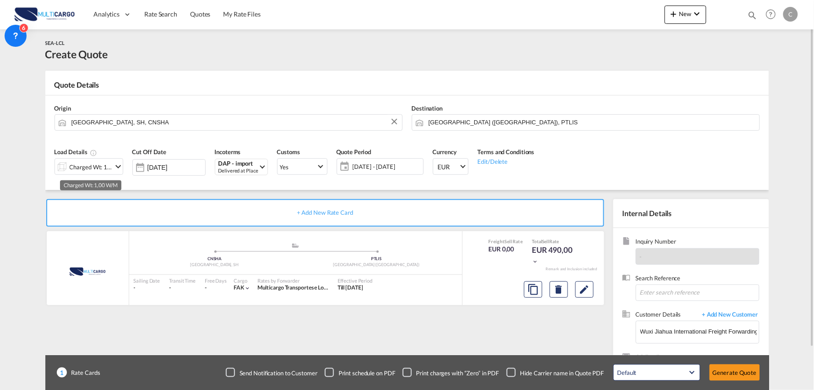
click at [104, 167] on div "Charged Wt: 1,00 W/M" at bounding box center [91, 166] width 43 height 13
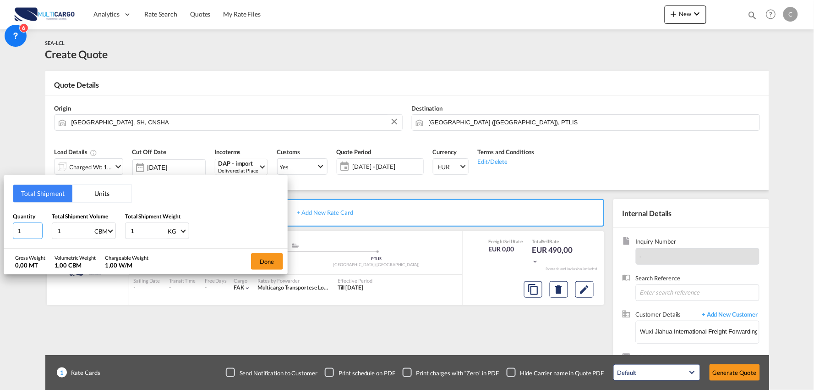
drag, startPoint x: 28, startPoint y: 227, endPoint x: 5, endPoint y: 227, distance: 22.5
click at [6, 227] on div "Total Shipment Units Quantity 1 Total Shipment Volume 1 CBM CBM CFT Total Shipm…" at bounding box center [146, 211] width 284 height 73
type input "2"
type input "2.136"
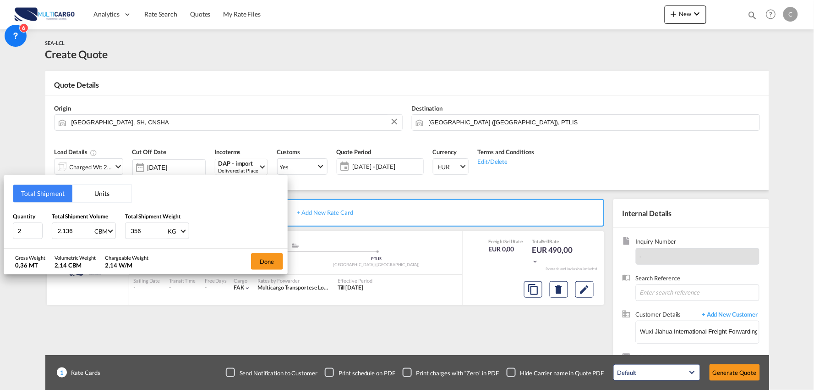
type input "356"
click at [262, 262] on button "Done" at bounding box center [267, 261] width 32 height 16
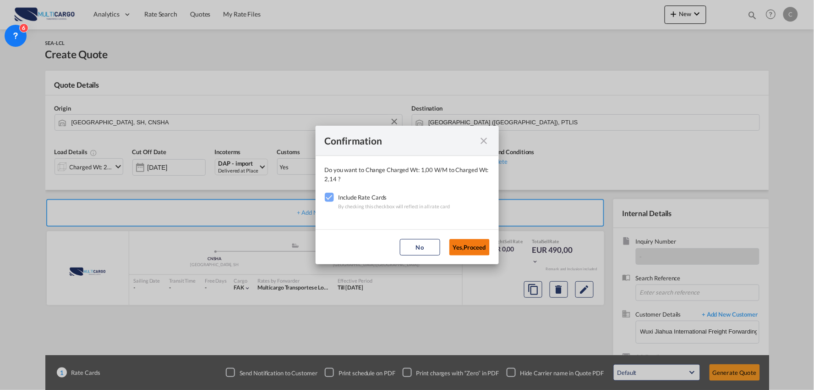
click at [481, 246] on button "Yes,Proceed" at bounding box center [470, 247] width 40 height 16
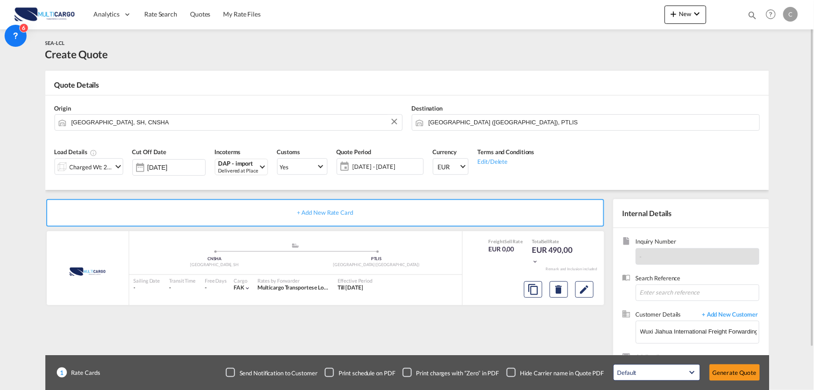
click at [516, 371] on div "Checkbox No Ink" at bounding box center [511, 372] width 9 height 9
click at [412, 332] on div "+ Add New Rate Card MultiCargo added by you .a{fill:#aaa8ad;} .a{fill:#aaa8ad;}…" at bounding box center [327, 295] width 564 height 192
click at [95, 165] on div "Charged Wt: 2,14 W/M" at bounding box center [91, 166] width 43 height 13
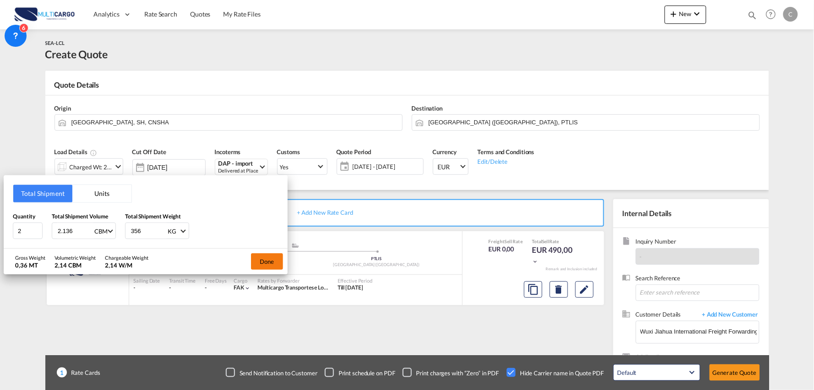
click at [270, 259] on button "Done" at bounding box center [267, 261] width 32 height 16
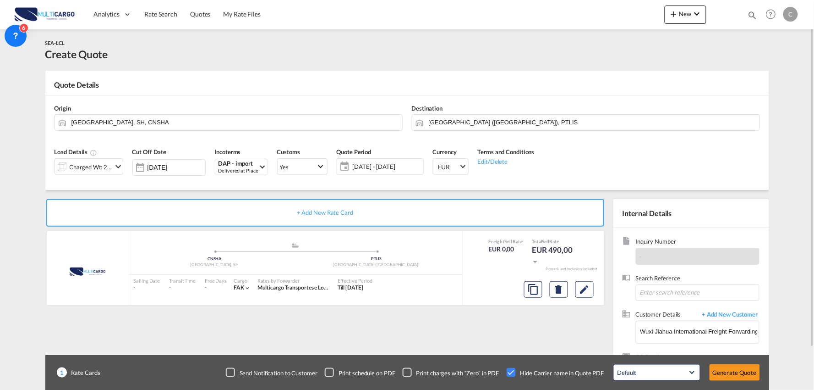
click at [526, 337] on div "+ Add New Rate Card MultiCargo added by you .a{fill:#aaa8ad;} .a{fill:#aaa8ad;}…" at bounding box center [327, 295] width 564 height 192
click at [744, 374] on button "Generate Quote" at bounding box center [735, 372] width 50 height 16
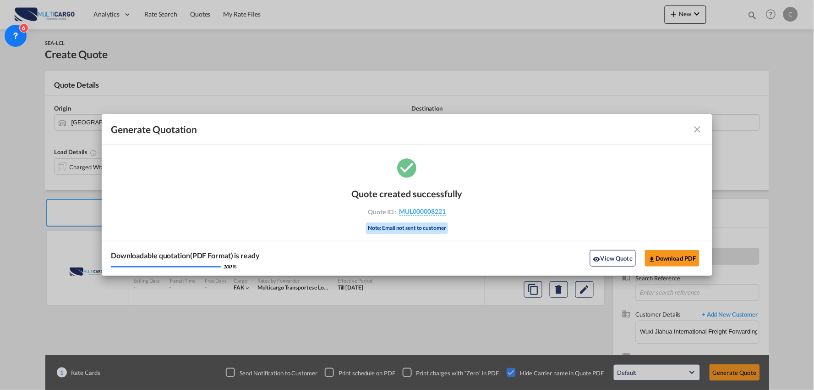
drag, startPoint x: 604, startPoint y: 254, endPoint x: 579, endPoint y: 255, distance: 24.8
click at [604, 254] on button "View Quote" at bounding box center [613, 258] width 46 height 16
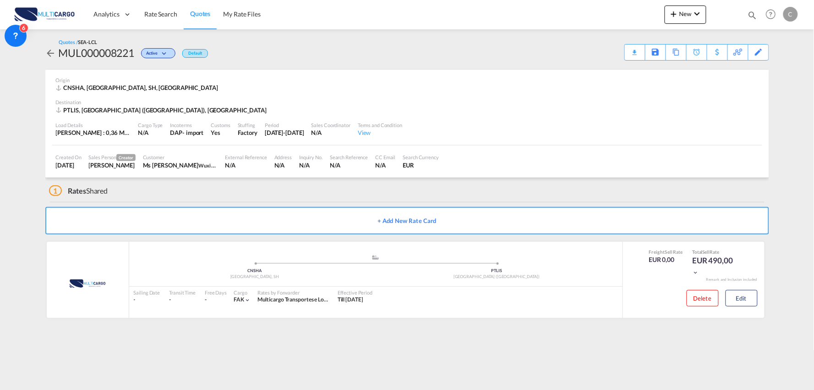
click at [247, 196] on div "1 Rates Shared" at bounding box center [409, 188] width 720 height 22
click at [171, 191] on div "1 Rates Shared" at bounding box center [409, 188] width 720 height 22
click at [254, 190] on div "1 Rates Shared" at bounding box center [409, 188] width 720 height 22
click at [740, 299] on button "Edit" at bounding box center [742, 298] width 32 height 16
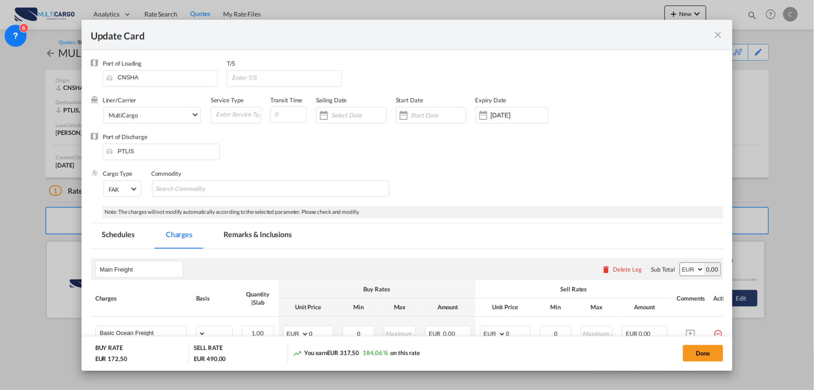
select select "per_shipment"
select select "per_bl"
select select "per_shipment"
select select "per_doc"
select select "per_shipment"
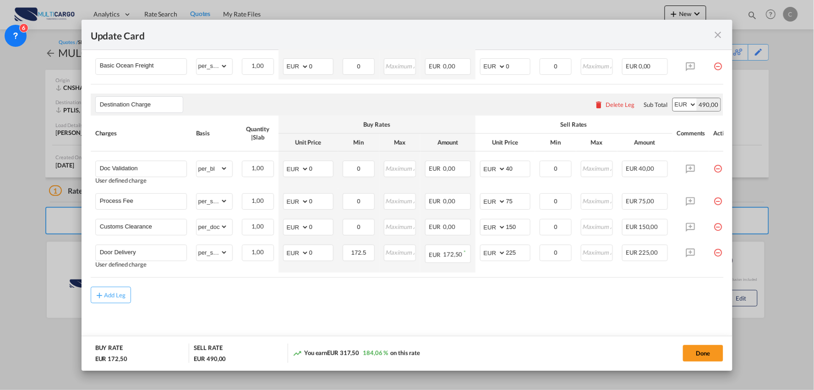
scroll to position [272, 0]
click at [331, 317] on md-content "Main Freight Please enter leg name Leg Name Already Exists Delete Leg Sub Total…" at bounding box center [407, 165] width 633 height 366
drag, startPoint x: 520, startPoint y: 199, endPoint x: 484, endPoint y: 198, distance: 35.7
click at [486, 198] on md-input-container "AED AFN ALL AMD ANG AOA ARS AUD AWG AZN BAM BBD BDT BGN BHD BIF BMD BND BOB BRL…" at bounding box center [505, 201] width 50 height 16
type input "125"
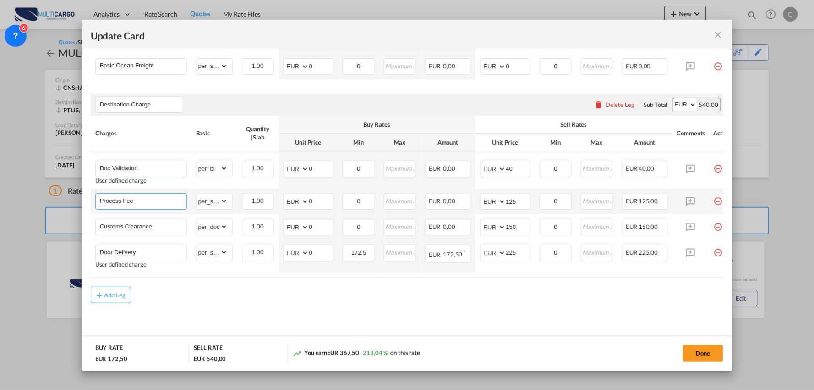
click at [163, 198] on input "Process Fee" at bounding box center [143, 200] width 87 height 14
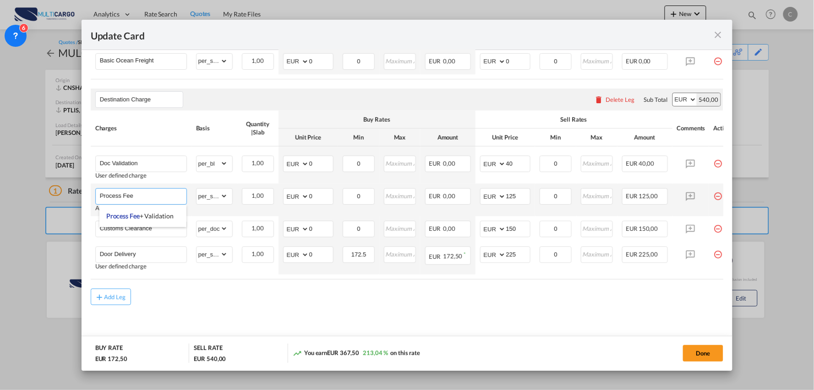
type input "Process Fee"
drag, startPoint x: 661, startPoint y: 281, endPoint x: 684, endPoint y: 281, distance: 23.4
click at [684, 279] on table "Charges Basis Quantity | Slab Buy Rates Sell Rates Comments Action Unit Price M…" at bounding box center [415, 194] width 649 height 169
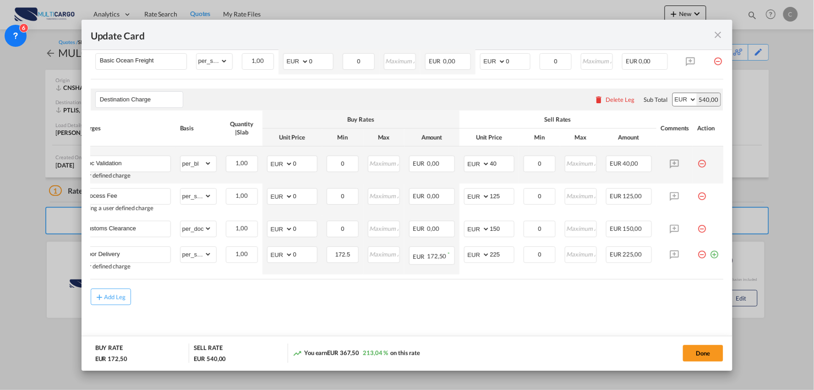
click at [703, 164] on md-icon "icon-minus-circle-outline red-400-fg pt-7" at bounding box center [702, 159] width 9 height 9
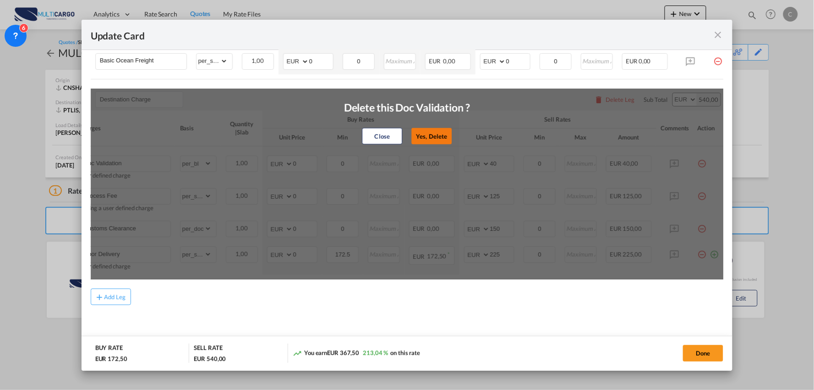
click at [438, 138] on button "Yes, Delete" at bounding box center [432, 136] width 40 height 16
type input "Process Fee"
select select "per_shipment"
type input "125"
type input "Customs Clearance"
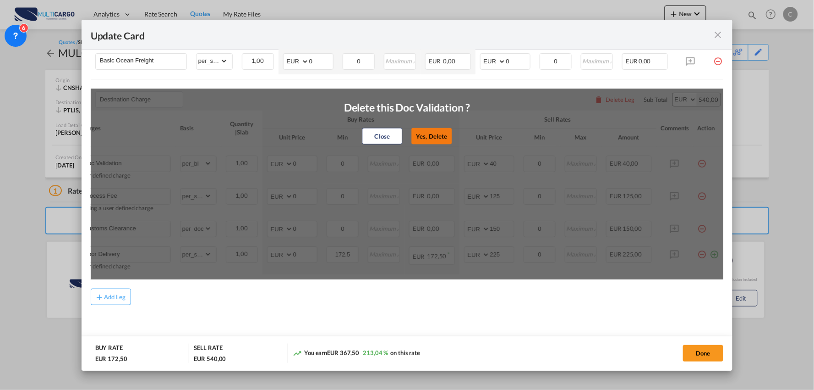
select select "per_doc"
type input "150"
type input "Door Delivery"
select select "per_shipment"
type input "172.5"
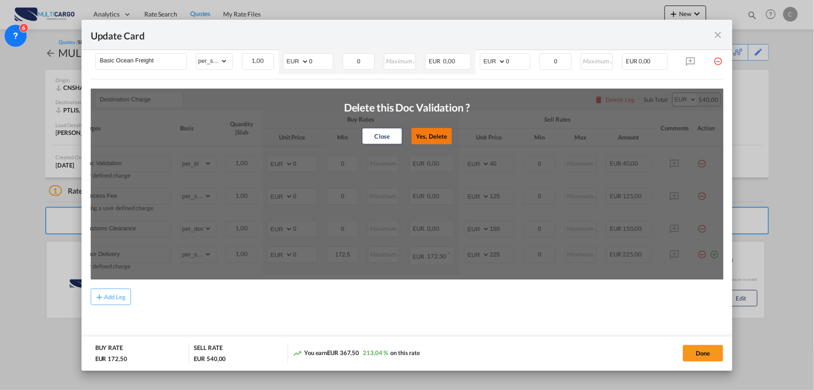
type input "225"
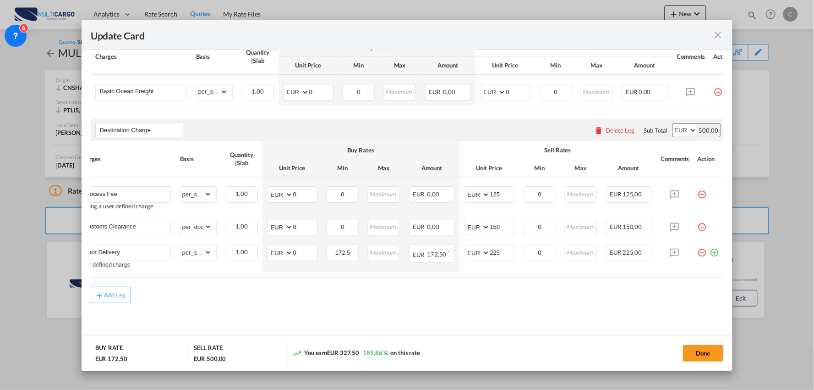
scroll to position [247, 0]
drag, startPoint x: 249, startPoint y: 279, endPoint x: 159, endPoint y: 269, distance: 91.3
click at [167, 275] on air-lcl-rate-modification "Main Freight Please enter leg name Leg Name Already Exists Delete Leg Sub Total…" at bounding box center [407, 155] width 633 height 296
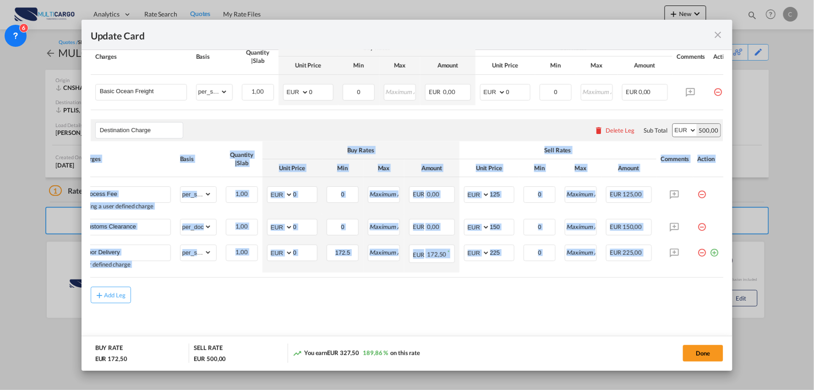
scroll to position [0, 0]
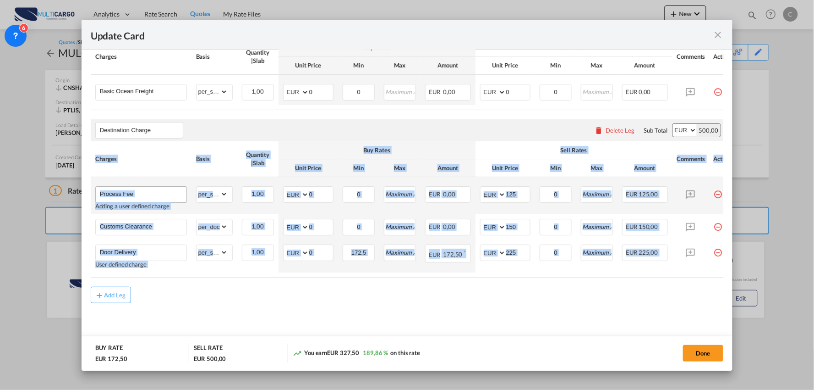
click at [152, 191] on input "Process Fee" at bounding box center [143, 194] width 87 height 14
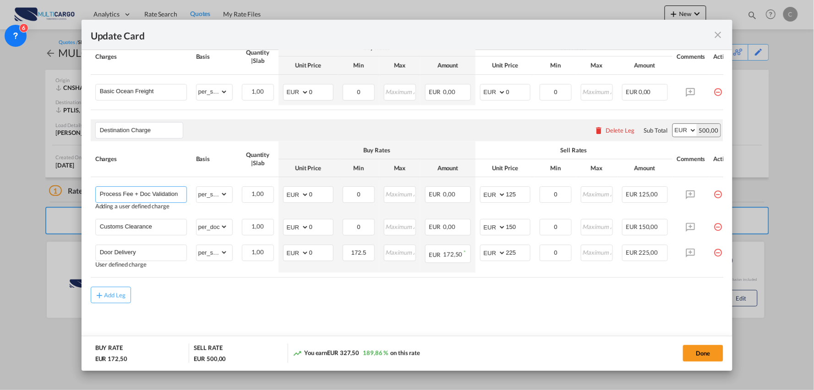
type input "Process Fee + Doc Validation"
click at [237, 299] on div "Add Leg" at bounding box center [407, 294] width 633 height 16
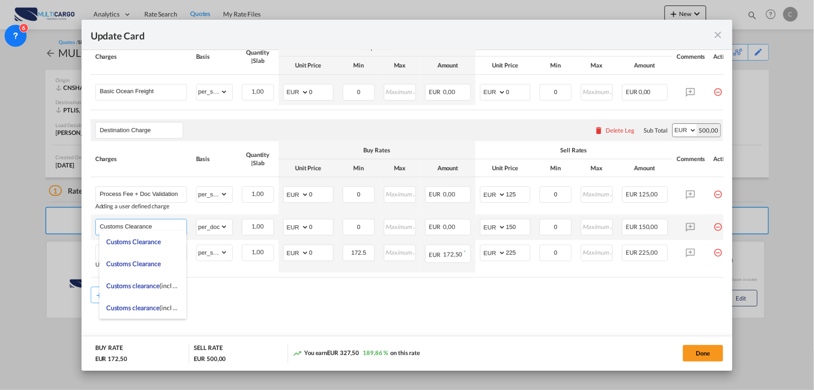
click at [159, 220] on input "Customs Clearance" at bounding box center [143, 226] width 87 height 14
click at [377, 295] on div "Add Leg" at bounding box center [407, 294] width 633 height 16
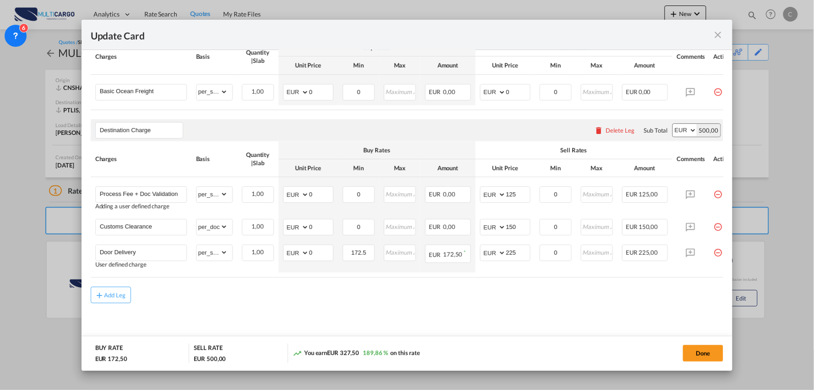
click at [263, 296] on div "Add Leg" at bounding box center [407, 294] width 633 height 16
drag, startPoint x: 299, startPoint y: 129, endPoint x: 309, endPoint y: 141, distance: 15.6
click at [299, 129] on div "Destination Charge Please enter leg name Leg Name Already Exists Delete Leg Sub…" at bounding box center [407, 130] width 633 height 22
click at [351, 314] on md-content "Main Freight Please enter leg name Leg Name Already Exists Delete Leg Sub Total…" at bounding box center [407, 177] width 633 height 340
drag, startPoint x: 400, startPoint y: 308, endPoint x: 415, endPoint y: 303, distance: 16.4
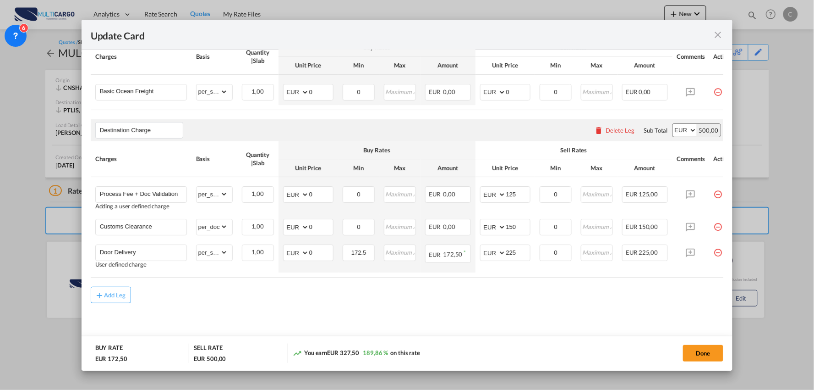
click at [400, 308] on md-content "Main Freight Please enter leg name Leg Name Already Exists Delete Leg Sub Total…" at bounding box center [407, 177] width 633 height 340
click at [295, 227] on tr "Customs Clearance Please Enter Already Exists gross_weight volumetric_weight pe…" at bounding box center [415, 227] width 649 height 26
type input "75"
click at [383, 307] on md-content "Main Freight Please enter leg name Leg Name Already Exists Delete Leg Sub Total…" at bounding box center [407, 175] width 633 height 341
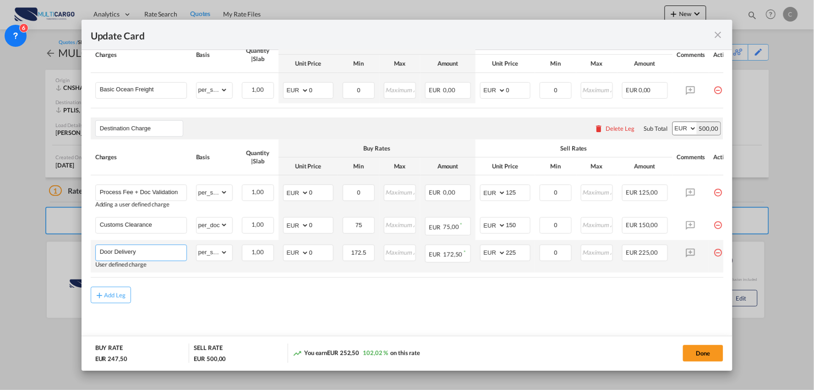
click at [166, 249] on input "Door Delivery" at bounding box center [143, 252] width 87 height 14
type input "Door Delivery (48H)"
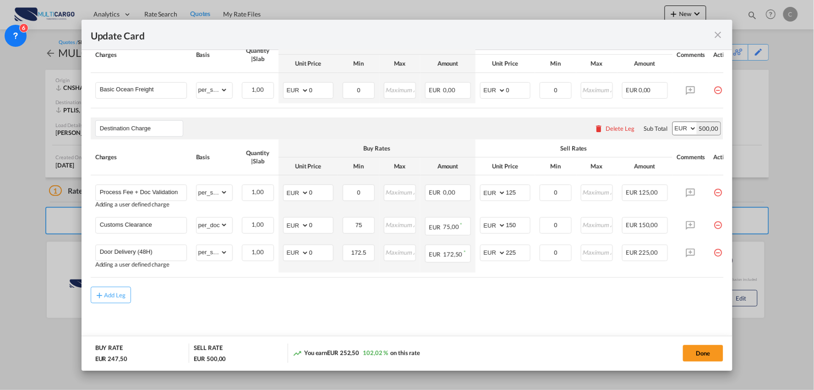
click at [209, 296] on div "Add Leg" at bounding box center [407, 294] width 633 height 16
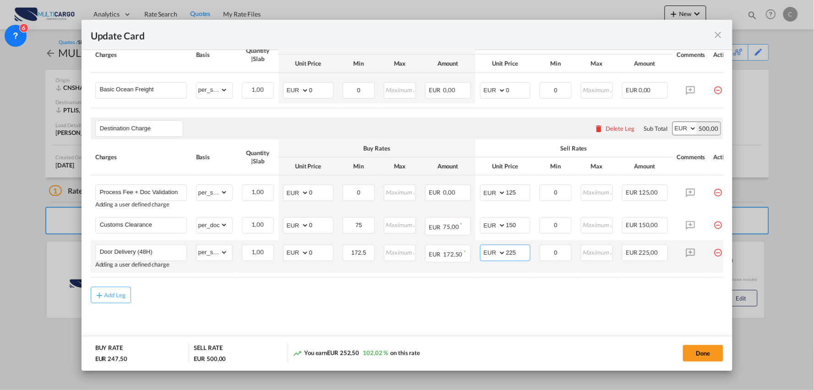
drag, startPoint x: 516, startPoint y: 253, endPoint x: 477, endPoint y: 253, distance: 39.4
click at [477, 253] on td "AED AFN ALL AMD ANG AOA ARS AUD AWG AZN BAM BBD BDT BGN BHD BIF BMD BND BOB BRL…" at bounding box center [506, 256] width 60 height 33
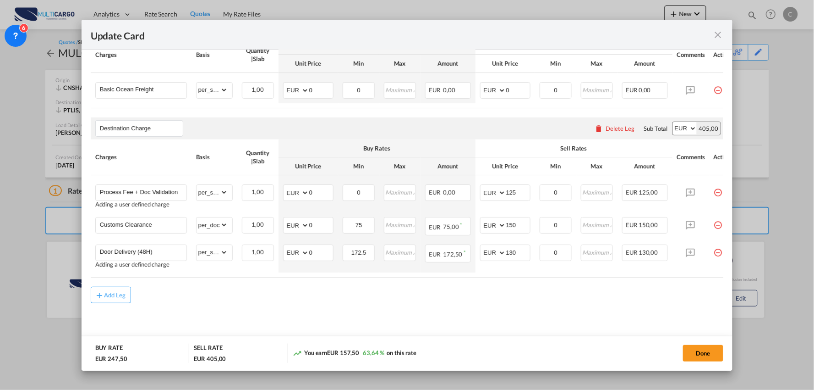
click at [421, 300] on div "Add Leg" at bounding box center [407, 294] width 633 height 16
drag, startPoint x: 325, startPoint y: 253, endPoint x: 489, endPoint y: 253, distance: 163.6
click at [325, 253] on input "0" at bounding box center [321, 252] width 24 height 14
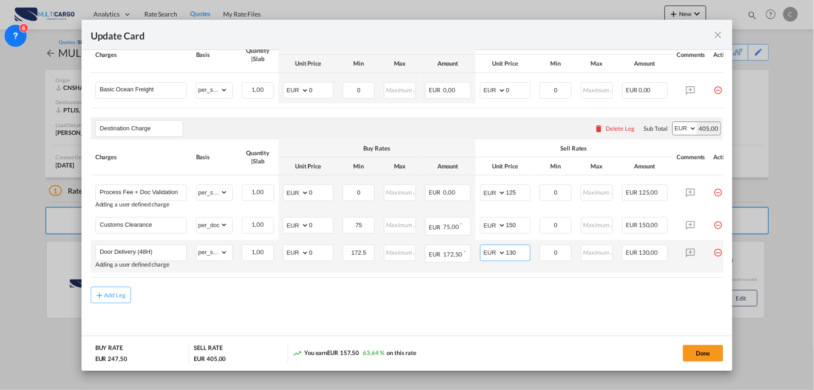
click at [484, 256] on md-input-container "AED AFN ALL AMD ANG AOA ARS AUD AWG AZN BAM BBD BDT BGN BHD BIF BMD BND BOB BRL…" at bounding box center [505, 252] width 50 height 16
type input "140"
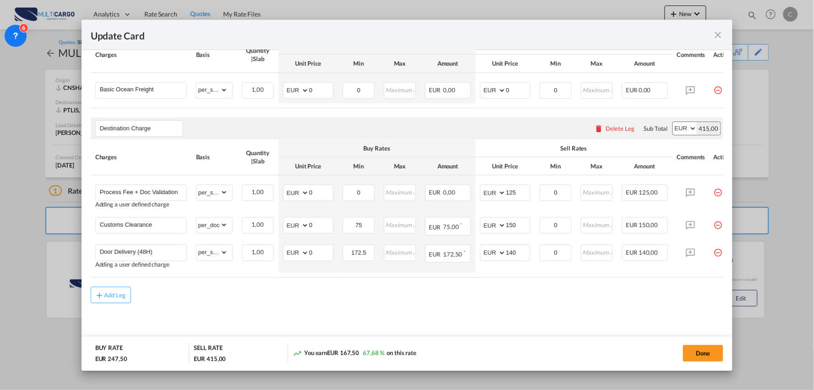
drag, startPoint x: 405, startPoint y: 308, endPoint x: 241, endPoint y: 283, distance: 165.5
click at [404, 308] on md-content "Main Freight Please enter leg name Leg Name Already Exists Delete Leg Sub Total…" at bounding box center [407, 175] width 633 height 341
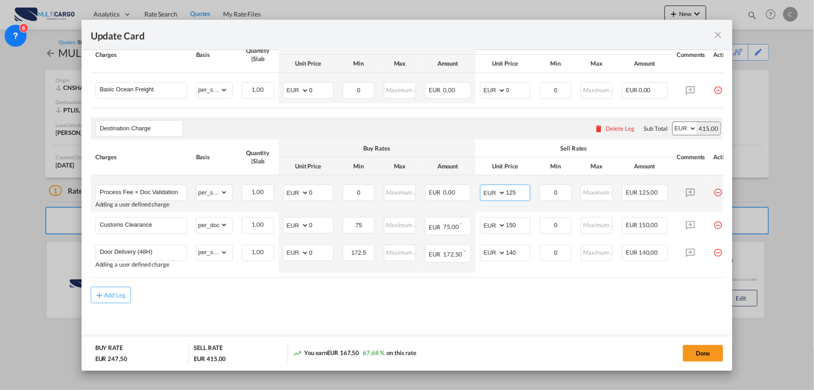
drag, startPoint x: 520, startPoint y: 188, endPoint x: 485, endPoint y: 191, distance: 34.9
click at [493, 191] on md-input-container "AED AFN ALL AMD ANG AOA ARS AUD AWG AZN BAM BBD BDT BGN BHD BIF BMD BND BOB BRL…" at bounding box center [505, 192] width 50 height 16
type input "130"
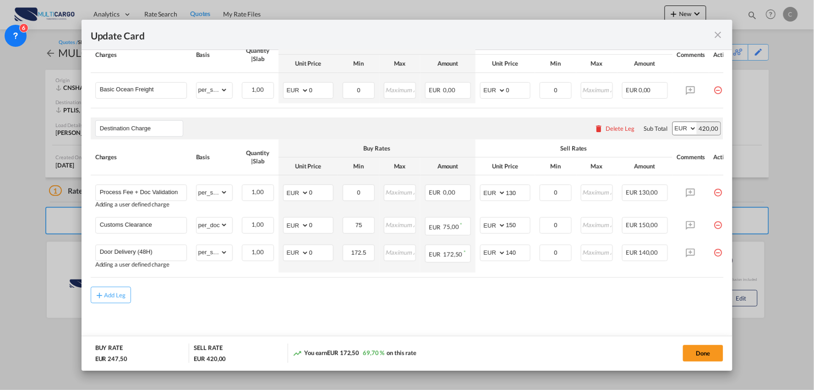
click at [390, 324] on md-content "Main Freight Please enter leg name Leg Name Already Exists Delete Leg Sub Total…" at bounding box center [407, 175] width 633 height 341
click at [399, 303] on div "Add Leg" at bounding box center [407, 294] width 633 height 16
drag, startPoint x: 367, startPoint y: 227, endPoint x: 317, endPoint y: 227, distance: 50.0
click at [336, 227] on tr "Customs Clearance Please Enter Already Exists gross_weight volumetric_weight pe…" at bounding box center [415, 225] width 649 height 27
type input "80"
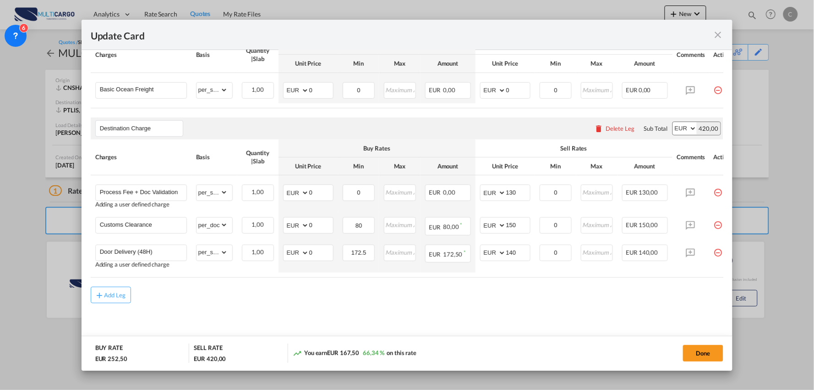
click at [428, 321] on md-content "Main Freight Please enter leg name Leg Name Already Exists Delete Leg Sub Total…" at bounding box center [407, 175] width 633 height 341
click at [291, 299] on div "Add Leg" at bounding box center [407, 294] width 633 height 16
drag, startPoint x: 318, startPoint y: 250, endPoint x: 302, endPoint y: 250, distance: 15.6
click at [302, 250] on md-input-container "AED AFN ALL AMD ANG AOA ARS AUD AWG AZN BAM BBD BDT BGN BHD BIF BMD BND BOB BRL…" at bounding box center [308, 252] width 50 height 16
click at [394, 327] on md-content "Main Freight Please enter leg name Leg Name Already Exists Delete Leg Sub Total…" at bounding box center [407, 175] width 633 height 341
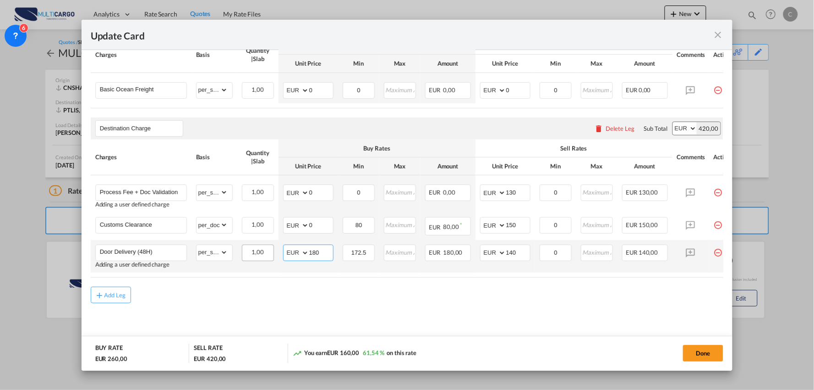
drag, startPoint x: 327, startPoint y: 246, endPoint x: 273, endPoint y: 252, distance: 54.0
click at [274, 252] on tr "Door Delivery (48H) Adding a user defined charge Please Enter Already Exists gr…" at bounding box center [415, 256] width 649 height 33
drag, startPoint x: 427, startPoint y: 314, endPoint x: 408, endPoint y: 307, distance: 20.2
click at [422, 313] on md-content "Main Freight Please enter leg name Leg Name Already Exists Delete Leg Sub Total…" at bounding box center [407, 175] width 633 height 341
drag, startPoint x: 318, startPoint y: 251, endPoint x: 277, endPoint y: 250, distance: 41.2
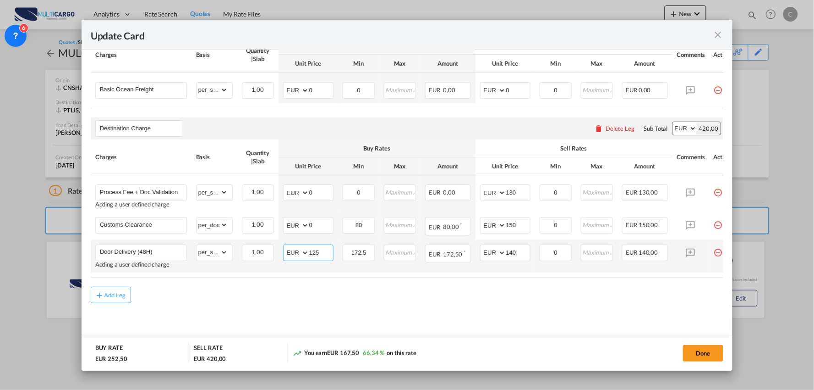
click at [283, 250] on md-input-container "AED AFN ALL AMD ANG AOA ARS AUD AWG AZN BAM BBD BDT BGN BHD BIF BMD BND BOB BRL…" at bounding box center [308, 252] width 50 height 16
drag, startPoint x: 323, startPoint y: 250, endPoint x: 273, endPoint y: 248, distance: 50.0
click at [273, 248] on tr "Door Delivery (48H) Adding a user defined charge Please Enter Already Exists gr…" at bounding box center [415, 256] width 649 height 33
click at [506, 316] on md-content "Main Freight Please enter leg name Leg Name Already Exists Delete Leg Sub Total…" at bounding box center [407, 175] width 633 height 341
drag, startPoint x: 314, startPoint y: 251, endPoint x: 295, endPoint y: 252, distance: 19.8
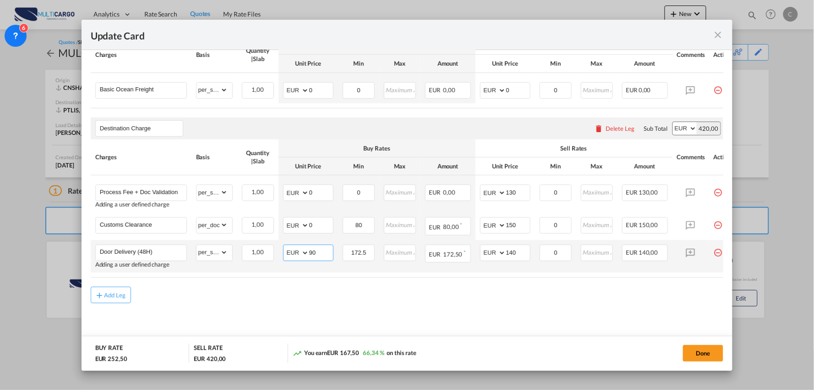
click at [296, 252] on md-input-container "AED AFN ALL AMD ANG AOA ARS AUD AWG AZN BAM BBD BDT BGN BHD BIF BMD BND BOB BRL…" at bounding box center [308, 252] width 50 height 16
type input "0"
click at [584, 304] on md-content "Main Freight Please enter leg name Leg Name Already Exists Delete Leg Sub Total…" at bounding box center [407, 175] width 633 height 341
drag, startPoint x: 521, startPoint y: 254, endPoint x: 464, endPoint y: 253, distance: 57.3
click at [477, 253] on td "AED AFN ALL AMD ANG AOA ARS AUD AWG AZN BAM BBD BDT BGN BHD BIF BMD BND BOB BRL…" at bounding box center [506, 256] width 60 height 33
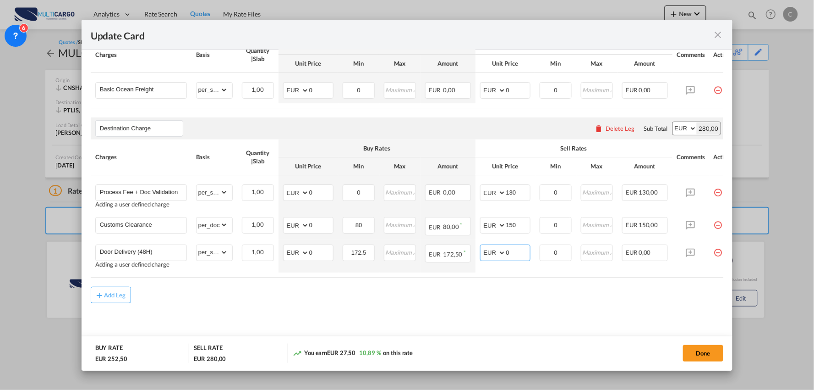
type input "0"
click at [417, 300] on div "Add Leg" at bounding box center [407, 294] width 633 height 16
drag, startPoint x: 514, startPoint y: 247, endPoint x: 477, endPoint y: 249, distance: 36.7
click at [480, 249] on md-input-container "AED AFN ALL AMD ANG AOA ARS AUD AWG AZN BAM BBD BDT BGN BHD BIF BMD BND BOB BRL…" at bounding box center [505, 252] width 50 height 16
click at [321, 253] on input "0" at bounding box center [321, 252] width 24 height 14
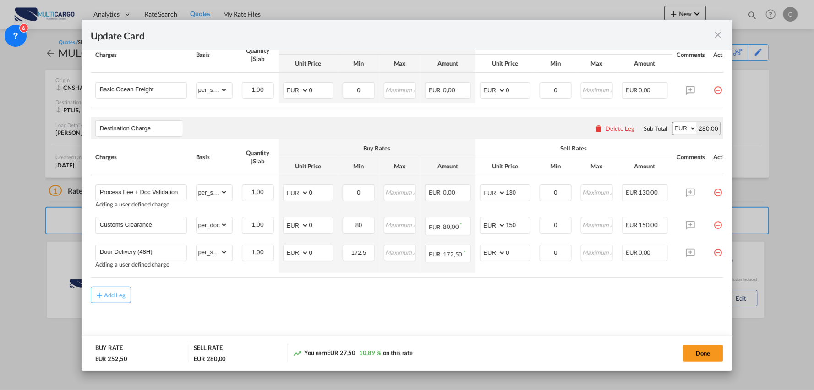
click at [553, 304] on md-content "Main Freight Please enter leg name Leg Name Already Exists Delete Leg Sub Total…" at bounding box center [407, 175] width 633 height 341
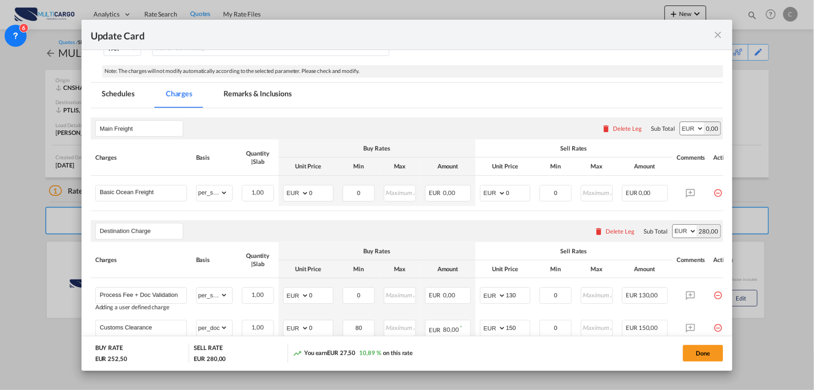
scroll to position [153, 0]
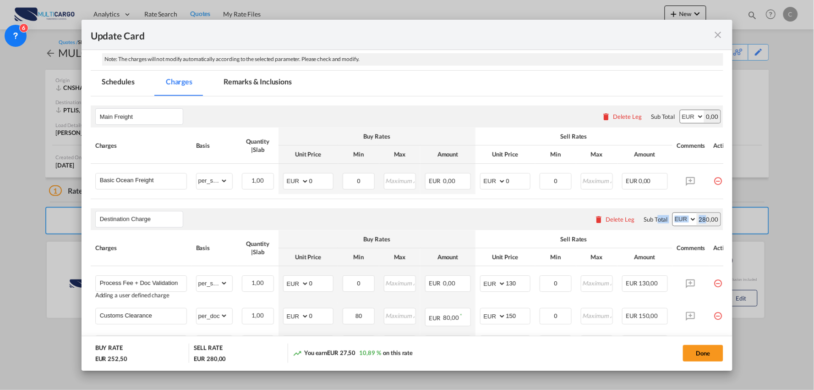
drag, startPoint x: 651, startPoint y: 202, endPoint x: 698, endPoint y: 203, distance: 47.7
click at [698, 203] on air-lcl-rate-modification "Main Freight Please enter leg name Leg Name Already Exists Delete Leg Sub Total…" at bounding box center [407, 244] width 633 height 297
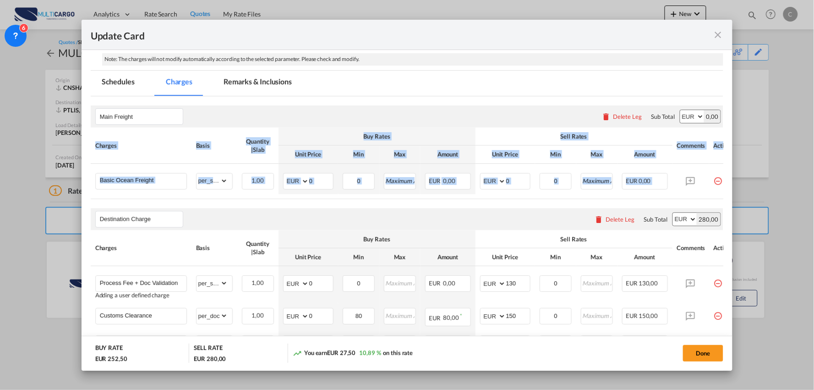
drag, startPoint x: 675, startPoint y: 196, endPoint x: 704, endPoint y: 200, distance: 29.1
click at [704, 198] on div "Charges Basis Quantity | Slab Buy Rates Sell Rates Comments Action Unit Price M…" at bounding box center [407, 162] width 633 height 71
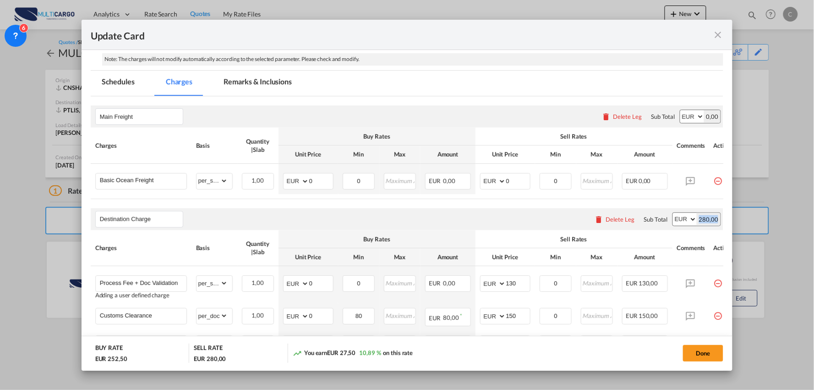
drag, startPoint x: 691, startPoint y: 203, endPoint x: 711, endPoint y: 203, distance: 20.6
click at [711, 203] on air-lcl-rate-modification "Main Freight Please enter leg name Leg Name Already Exists Delete Leg Sub Total…" at bounding box center [407, 244] width 633 height 297
click at [665, 203] on air-lcl-rate-modification "Main Freight Please enter leg name Leg Name Already Exists Delete Leg Sub Total…" at bounding box center [407, 244] width 633 height 297
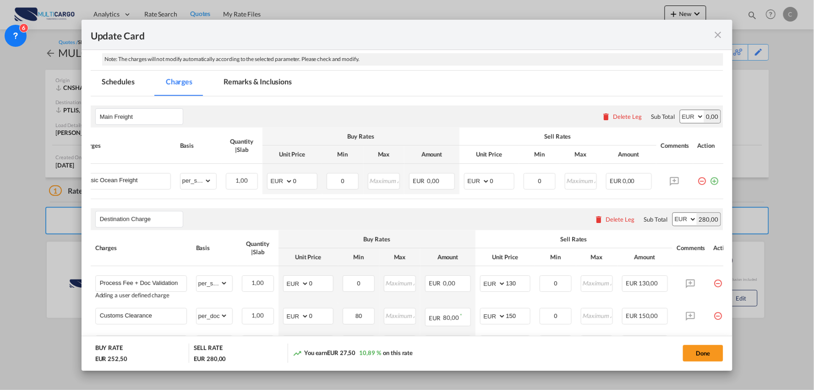
click at [698, 180] on md-icon "icon-minus-circle-outline red-400-fg pt-7" at bounding box center [702, 177] width 9 height 9
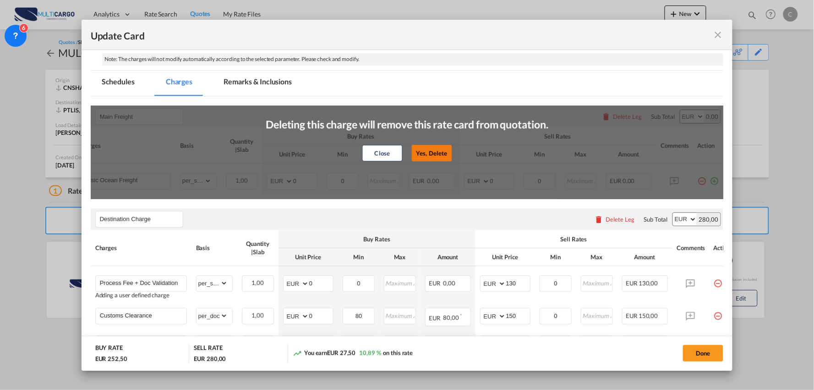
click at [441, 153] on button "Yes, Delete" at bounding box center [432, 153] width 40 height 16
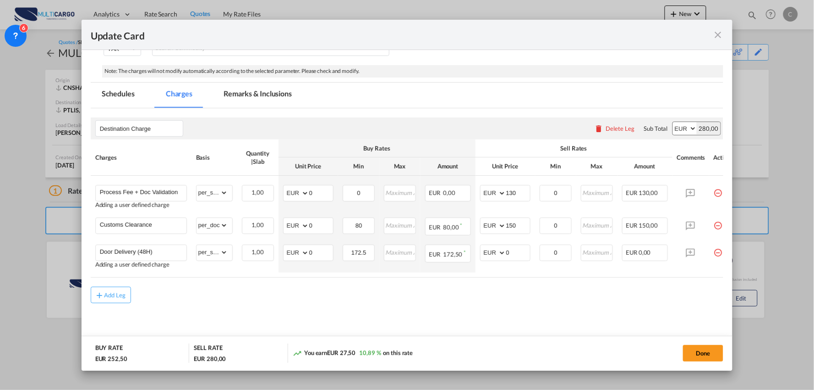
click at [335, 309] on md-content "Destination Charge Please enter leg name Leg Name Already Exists Delete Leg Sub…" at bounding box center [407, 227] width 633 height 239
click at [315, 190] on input "0" at bounding box center [321, 192] width 24 height 14
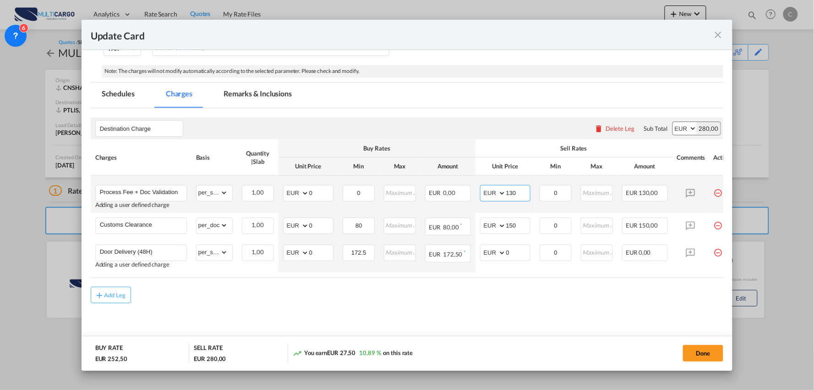
click at [519, 191] on input "130" at bounding box center [518, 192] width 24 height 14
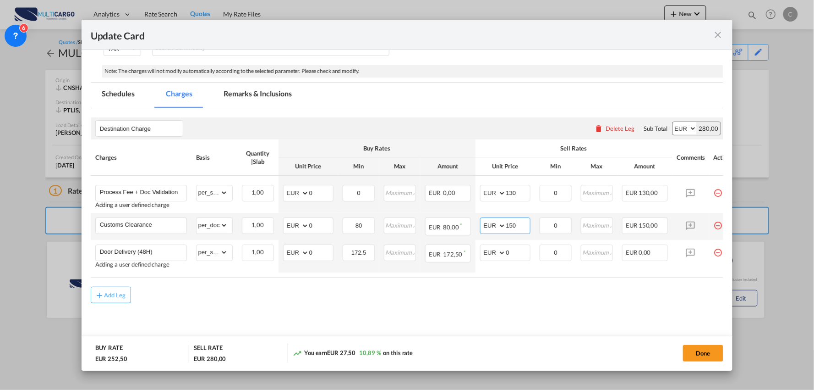
click at [516, 230] on input "150" at bounding box center [518, 225] width 24 height 14
click at [329, 301] on div "Add Leg" at bounding box center [407, 294] width 633 height 16
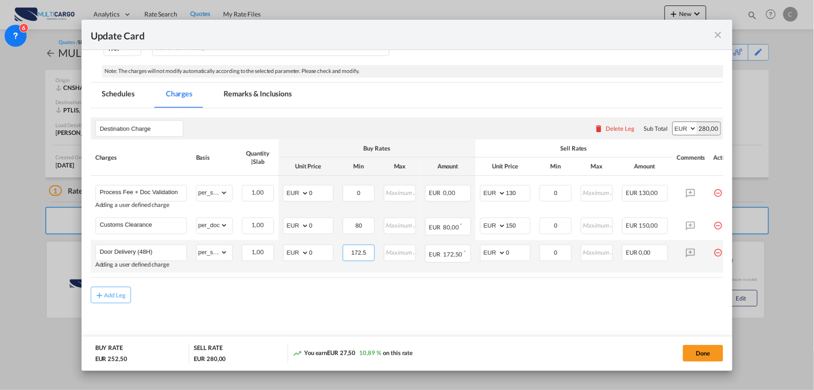
click at [363, 253] on input "172.5" at bounding box center [359, 252] width 31 height 14
drag, startPoint x: 369, startPoint y: 252, endPoint x: 341, endPoint y: 251, distance: 27.5
click at [341, 251] on td "172.5 Please Enter Invalid Input" at bounding box center [358, 256] width 41 height 33
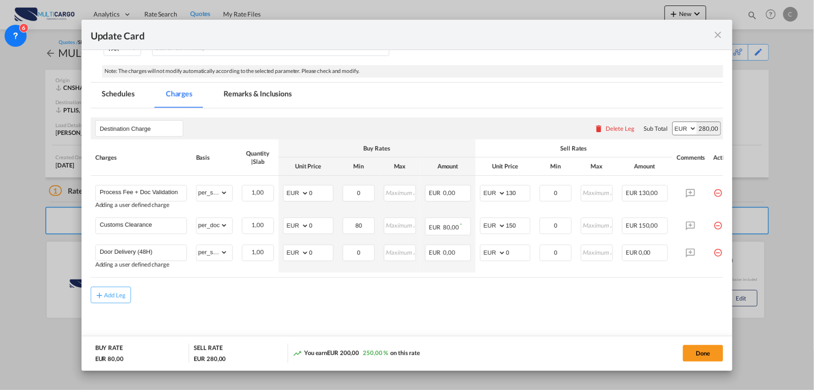
click at [390, 305] on md-content "Destination Charge Please enter leg name Leg Name Already Exists Delete Leg Sub…" at bounding box center [407, 227] width 633 height 239
click at [368, 221] on input "80" at bounding box center [359, 225] width 31 height 14
drag, startPoint x: 367, startPoint y: 248, endPoint x: 346, endPoint y: 250, distance: 20.2
click at [346, 250] on input "0" at bounding box center [359, 252] width 31 height 14
type input "90"
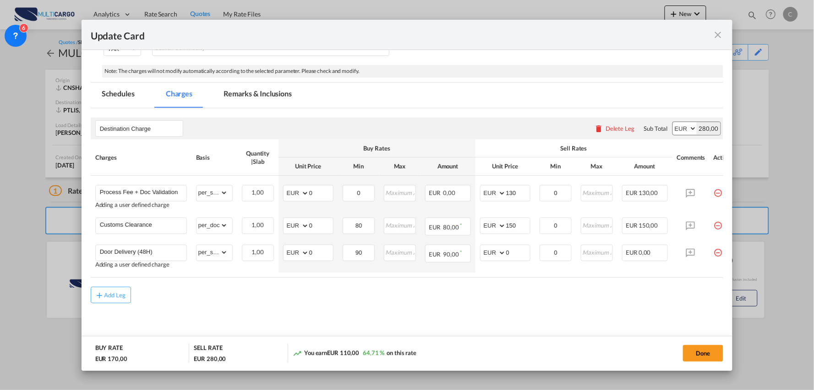
click at [446, 300] on div "Add Leg" at bounding box center [407, 294] width 633 height 16
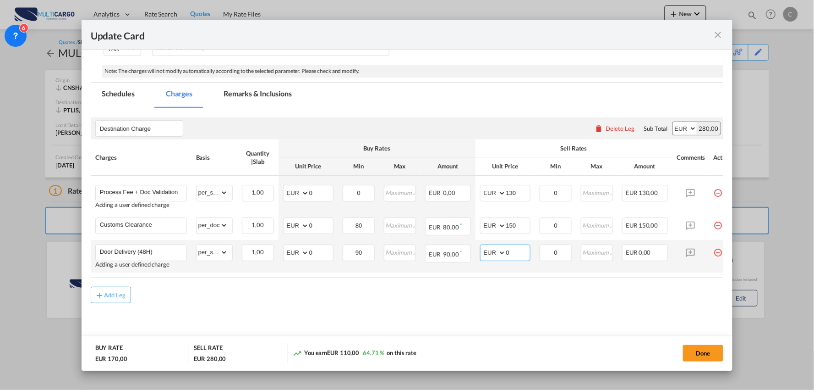
drag, startPoint x: 513, startPoint y: 250, endPoint x: 484, endPoint y: 249, distance: 28.9
click at [484, 249] on md-input-container "AED AFN ALL AMD ANG AOA ARS AUD AWG AZN BAM BBD BDT BGN BHD BIF BMD BND BOB BRL…" at bounding box center [505, 252] width 50 height 16
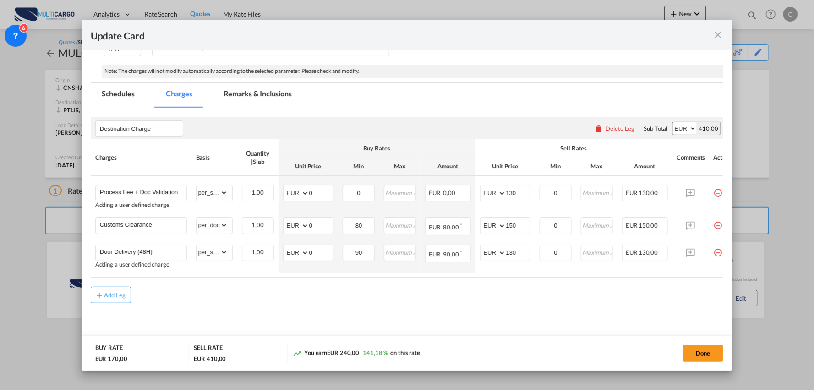
click at [406, 314] on md-content "Destination Charge Please enter leg name Leg Name Already Exists Delete Leg Sub…" at bounding box center [407, 227] width 633 height 239
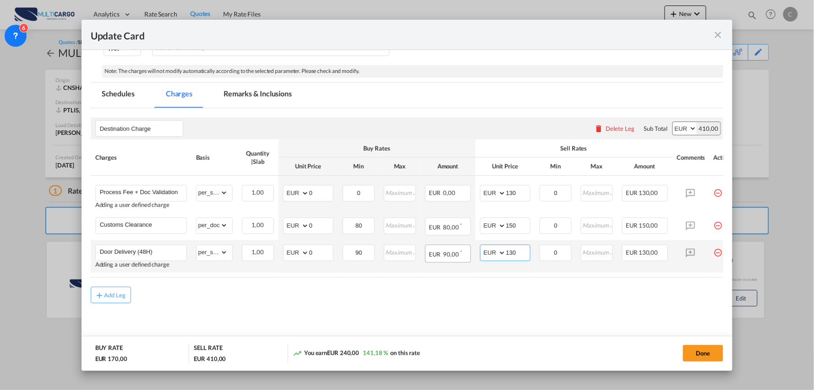
drag, startPoint x: 518, startPoint y: 253, endPoint x: 459, endPoint y: 253, distance: 59.1
click at [459, 253] on tr "Door Delivery (48H) Adding a user defined charge Please Enter Already Exists gr…" at bounding box center [415, 256] width 649 height 33
type input "100"
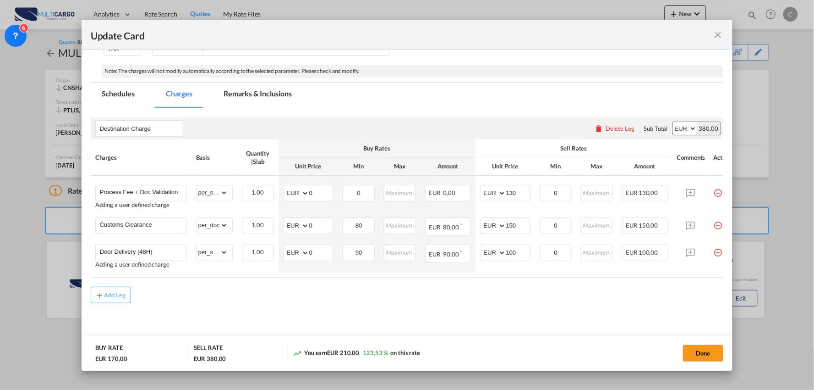
click at [356, 296] on div "Add Leg" at bounding box center [407, 294] width 633 height 16
drag, startPoint x: 330, startPoint y: 315, endPoint x: 391, endPoint y: 220, distance: 113.1
click at [330, 315] on md-content "Destination Charge Please enter leg name Leg Name Already Exists Delete Leg Sub…" at bounding box center [407, 227] width 633 height 239
drag, startPoint x: 318, startPoint y: 249, endPoint x: 276, endPoint y: 260, distance: 42.8
click at [279, 263] on td "AED AFN ALL AMD ANG AOA ARS AUD AWG AZN BAM BBD BDT BGN BHD BIF BMD BND BOB BRL…" at bounding box center [309, 256] width 60 height 33
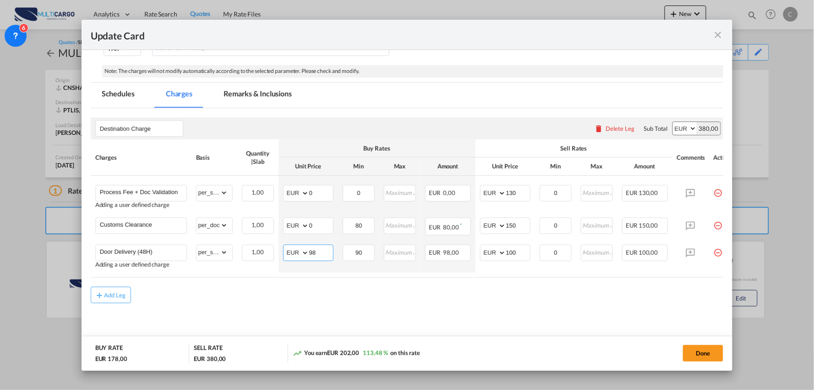
type input "98"
drag, startPoint x: 221, startPoint y: 305, endPoint x: 237, endPoint y: 318, distance: 20.8
click at [237, 318] on md-content "Destination Charge Please enter leg name Leg Name Already Exists Delete Leg Sub…" at bounding box center [407, 227] width 633 height 239
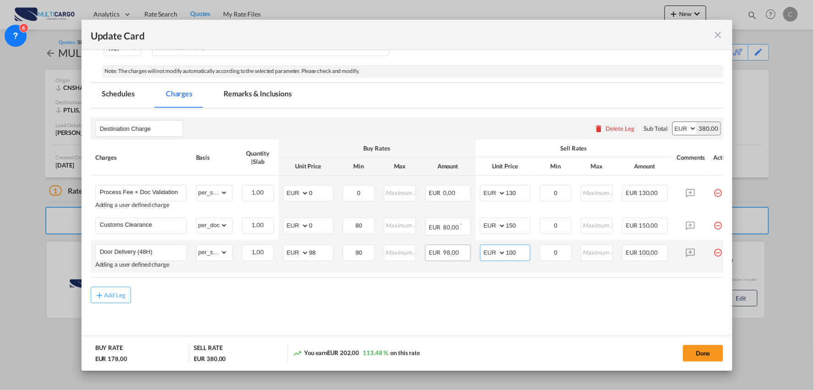
drag, startPoint x: 522, startPoint y: 251, endPoint x: 439, endPoint y: 252, distance: 83.9
click at [439, 252] on tr "Door Delivery (48H) Adding a user defined charge Please Enter Already Exists gr…" at bounding box center [415, 256] width 649 height 33
click at [525, 253] on input "100" at bounding box center [518, 252] width 24 height 14
drag, startPoint x: 516, startPoint y: 250, endPoint x: 462, endPoint y: 238, distance: 55.4
click at [484, 249] on md-input-container "AED AFN ALL AMD ANG AOA ARS AUD AWG AZN BAM BBD BDT BGN BHD BIF BMD BND BOB BRL…" at bounding box center [505, 252] width 50 height 16
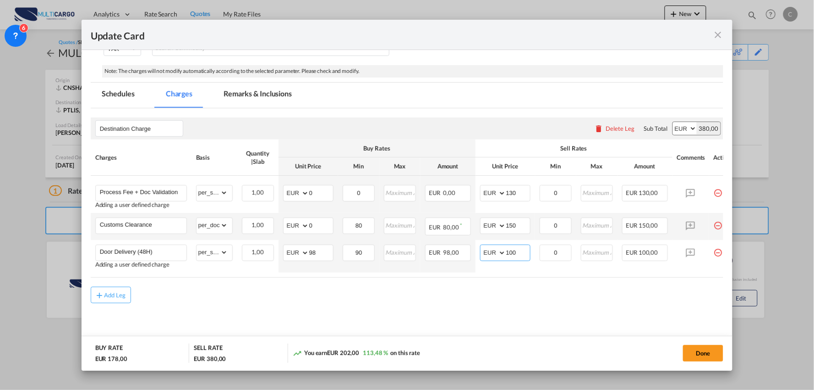
type input "4"
click at [436, 306] on md-content "Destination Charge Please enter leg name Leg Name Already Exists Delete Leg Sub…" at bounding box center [407, 227] width 633 height 239
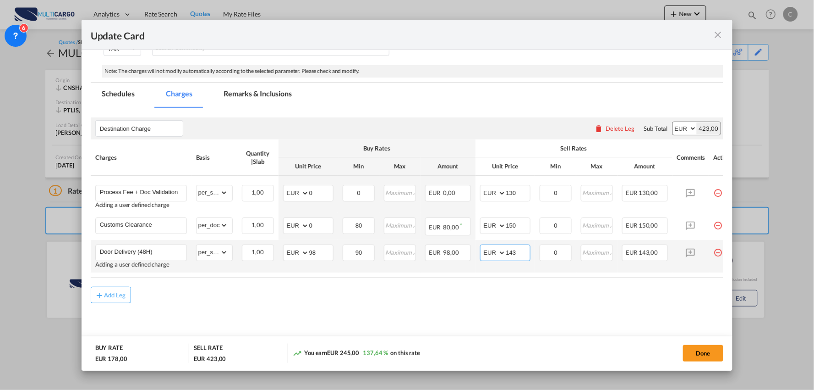
click at [524, 248] on input "143" at bounding box center [518, 252] width 24 height 14
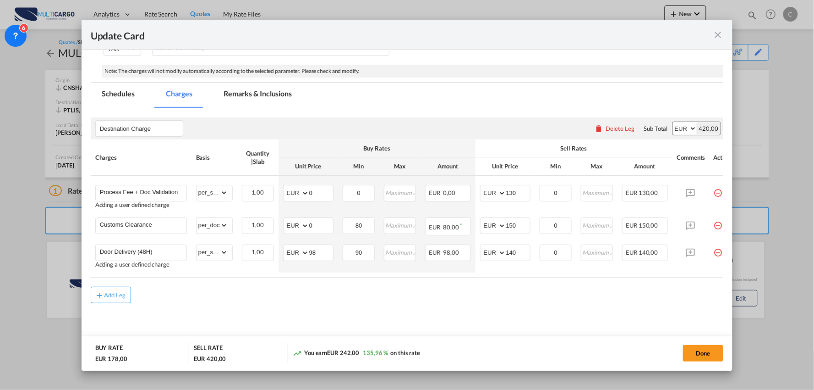
click at [367, 321] on md-content "Destination Charge Please enter leg name Leg Name Already Exists Delete Leg Sub…" at bounding box center [407, 227] width 633 height 239
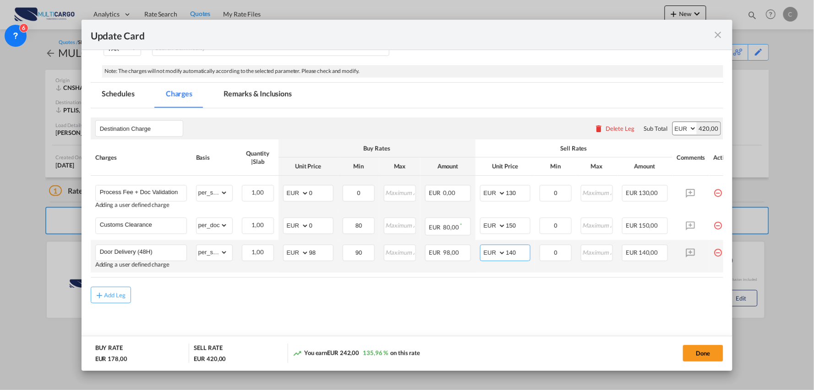
click at [522, 251] on input "140" at bounding box center [518, 252] width 24 height 14
type input "135"
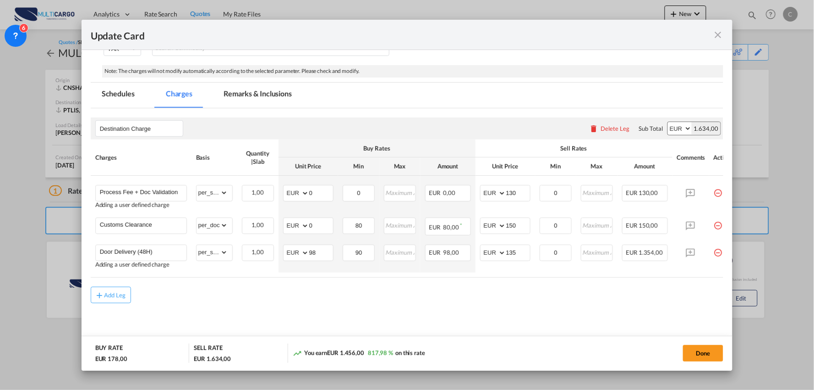
click at [491, 290] on div "Add Leg" at bounding box center [407, 294] width 633 height 16
click at [708, 349] on button "Done" at bounding box center [703, 353] width 40 height 16
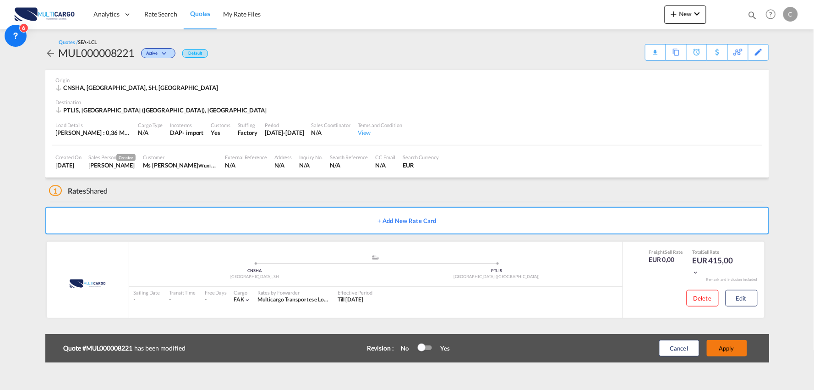
click at [734, 350] on button "Apply" at bounding box center [727, 348] width 40 height 16
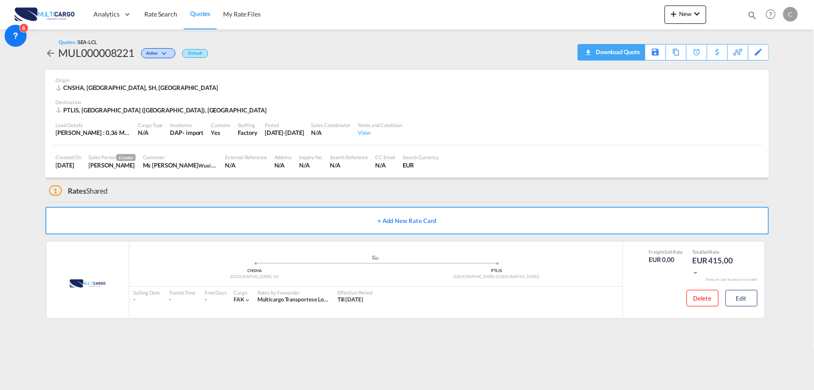
click at [631, 49] on div "Download Quote" at bounding box center [617, 51] width 47 height 15
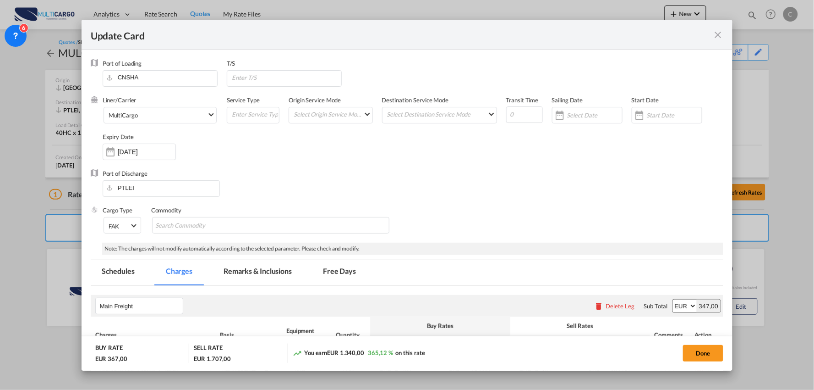
scroll to position [455, 0]
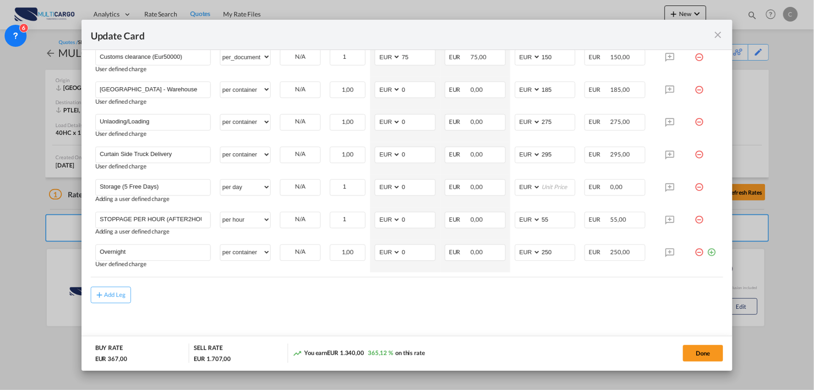
click at [302, 305] on md-content "Main Freight Please enter leg name Leg Name Already Exists Delete Leg Sub Total…" at bounding box center [407, 89] width 633 height 516
click at [505, 291] on div "Add Leg" at bounding box center [407, 294] width 633 height 16
click at [401, 298] on div "Add Leg" at bounding box center [407, 294] width 633 height 16
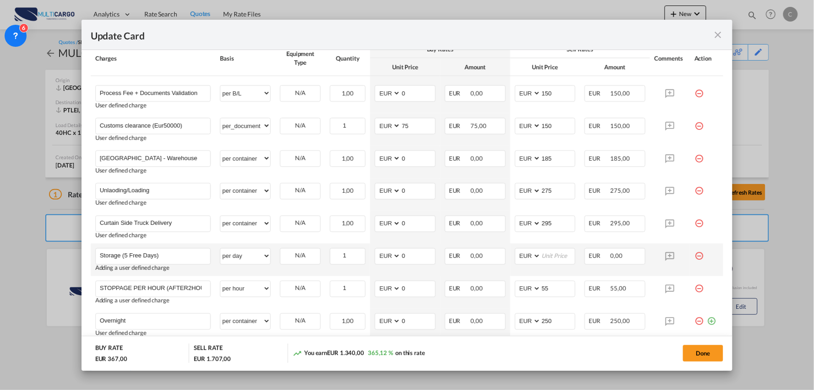
scroll to position [404, 0]
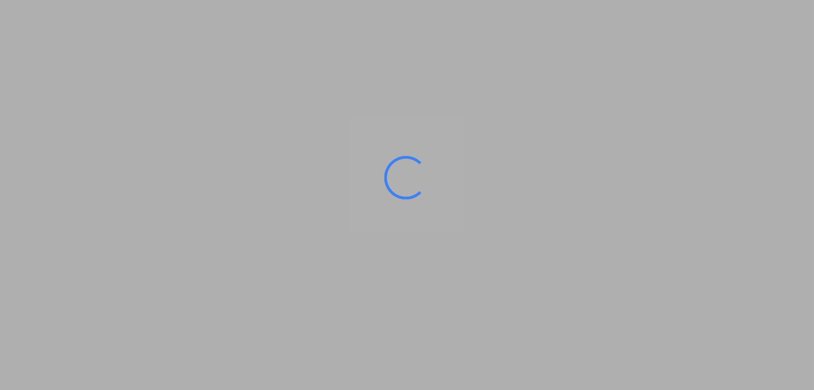
type input "Port of [GEOGRAPHIC_DATA], [GEOGRAPHIC_DATA], [GEOGRAPHIC_DATA]"
type input "Leixoes, Leixoes, PTLEI"
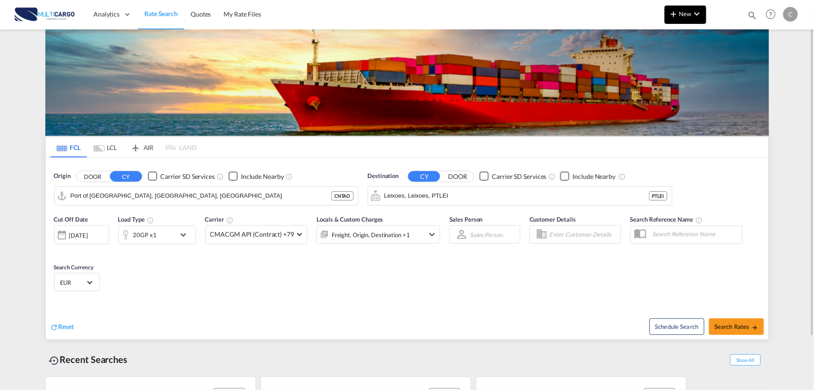
click at [693, 21] on button "New" at bounding box center [686, 14] width 42 height 18
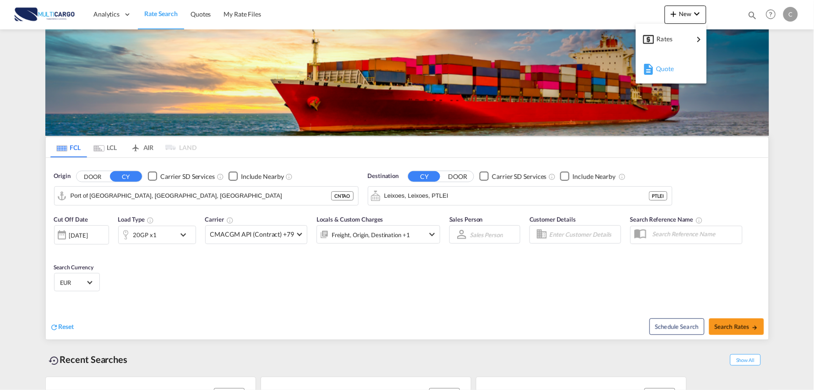
click at [661, 69] on span "Quote" at bounding box center [661, 69] width 10 height 18
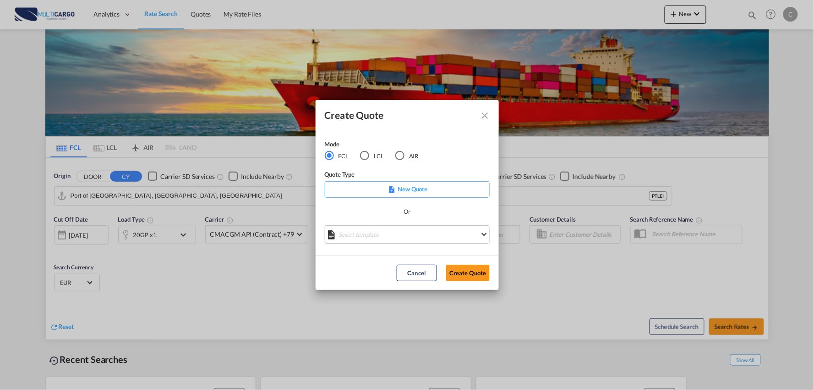
click at [390, 240] on md-select "Select template [DATE] IMP_EXW_FCL [PERSON_NAME] | [DATE] [DATE] IMP_DAP_FCL S/…" at bounding box center [407, 234] width 165 height 18
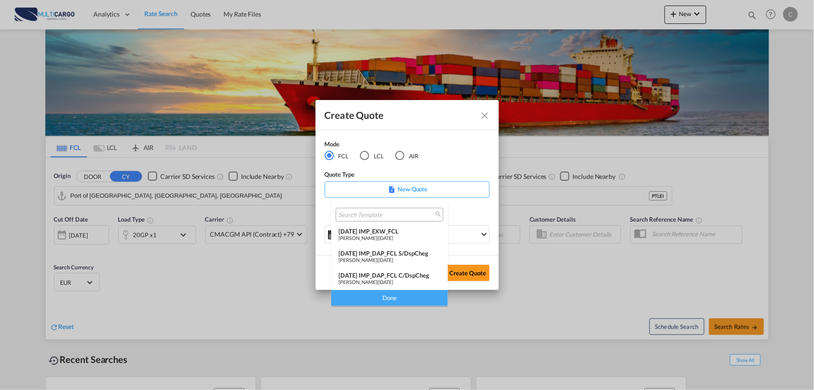
click at [398, 272] on div "[DATE] IMP_DAP_FCL C/DspCheg" at bounding box center [390, 274] width 102 height 7
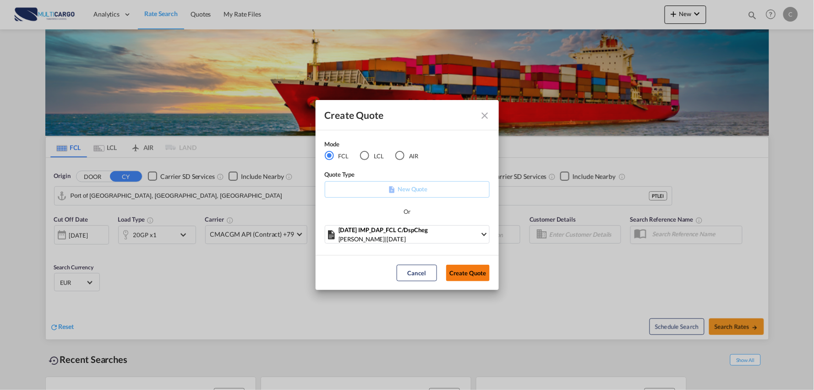
click at [467, 278] on button "Create Quote" at bounding box center [468, 272] width 44 height 16
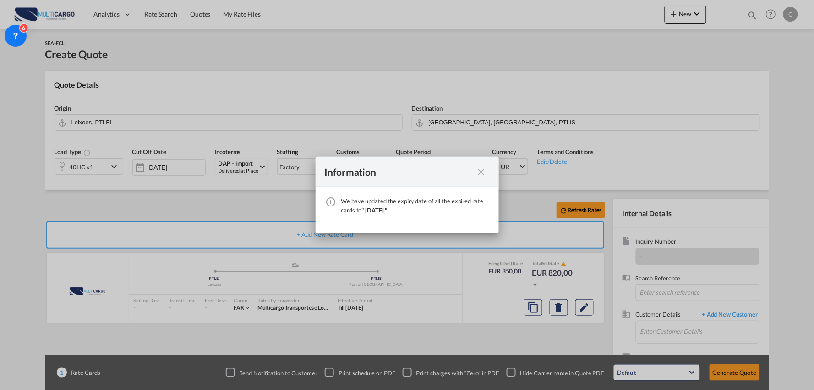
click at [484, 169] on md-icon "icon-close fg-AAA8AD cursor" at bounding box center [481, 171] width 11 height 11
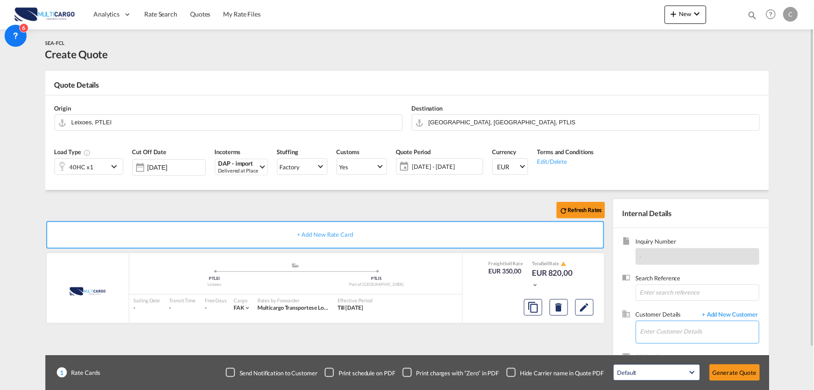
click at [684, 327] on input "Enter Customer Details" at bounding box center [700, 331] width 119 height 21
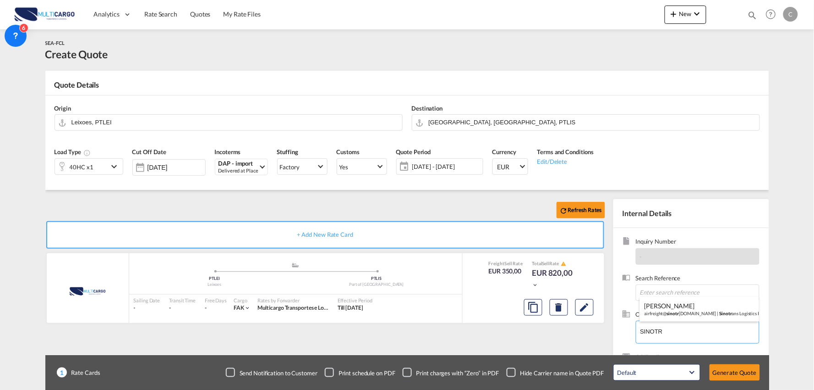
type input "SINOTR"
drag, startPoint x: 670, startPoint y: 331, endPoint x: 601, endPoint y: 328, distance: 69.3
click at [601, 328] on body "Analytics Reports Dashboard Rate Search Quotes My Rate Files Analytics" at bounding box center [407, 195] width 814 height 390
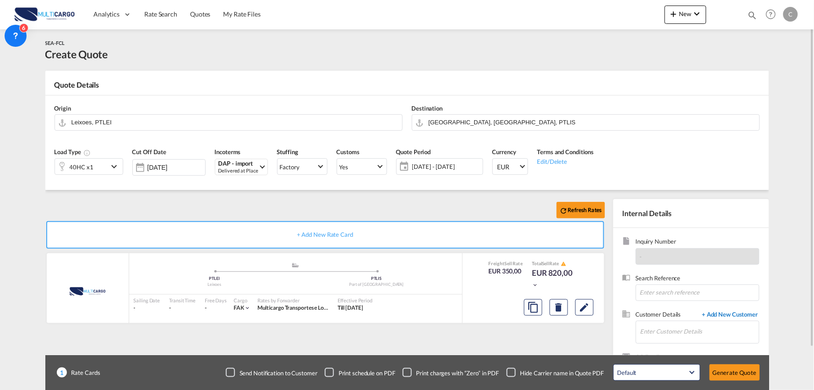
click at [731, 314] on span "+ Add New Customer" at bounding box center [729, 315] width 62 height 11
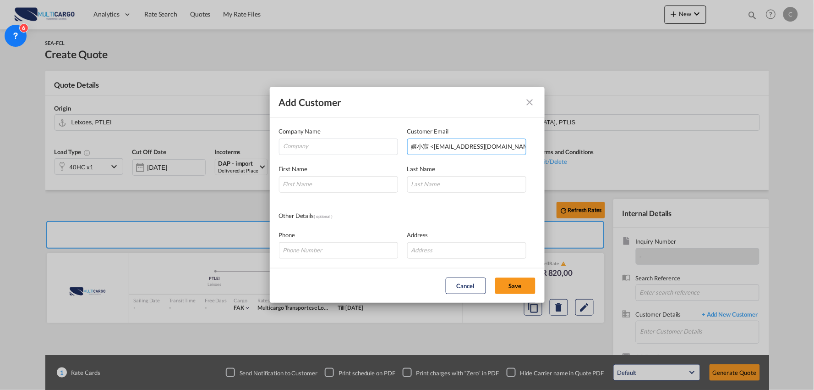
click at [442, 143] on input "姬小宸 <[EMAIL_ADDRESS][DOMAIN_NAME]>" at bounding box center [466, 146] width 119 height 16
drag, startPoint x: 434, startPoint y: 145, endPoint x: 211, endPoint y: 152, distance: 223.3
click at [211, 152] on div "Add Customer Company Name Customer Email 姬小宸 <[EMAIL_ADDRESS][DOMAIN_NAME]> Ent…" at bounding box center [407, 195] width 814 height 390
click at [497, 149] on input "[EMAIL_ADDRESS][DOMAIN_NAME]" at bounding box center [466, 146] width 119 height 16
type input "[EMAIL_ADDRESS][DOMAIN_NAME]"
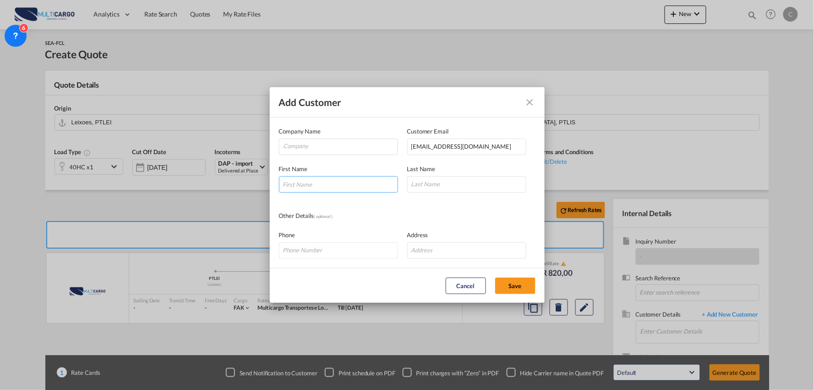
click at [351, 188] on input "Add Customer Company ..." at bounding box center [338, 184] width 119 height 16
type input "Joyce"
type input "Li"
click at [347, 140] on input "Company" at bounding box center [341, 146] width 114 height 14
paste input "Sinotrans Changjiang Co., Ltd."
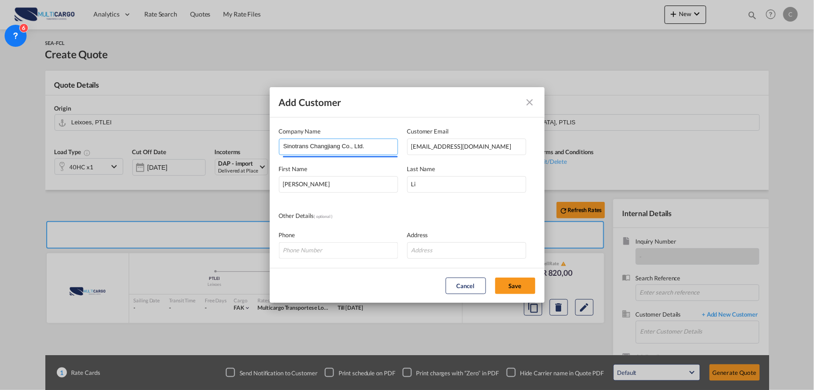
type input "Sinotrans Changjiang Co., Ltd."
click at [445, 254] on input "Add Customer Company ..." at bounding box center [466, 250] width 119 height 16
paste input "22/F,West Tower,Zhonghai Fortune Center No.9 Suzhou Avenue West, S.I.P, Suzhou,…"
type input "22/F,West Tower,Zhonghai Fortune Center No.9 Suzhou Avenue West, S.I.P, Suzhou,…"
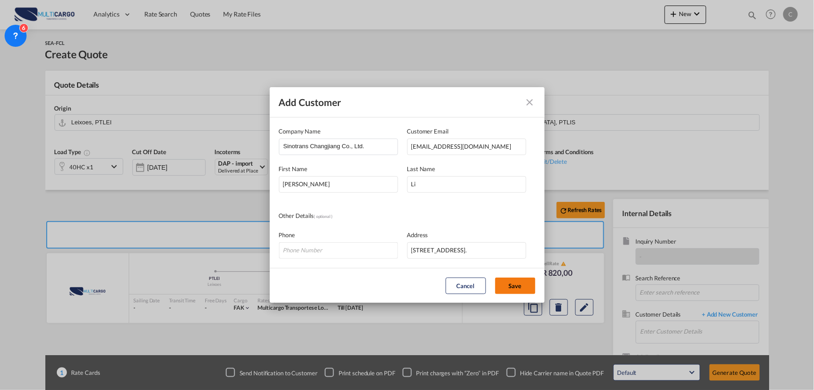
click at [521, 287] on button "Save" at bounding box center [515, 285] width 40 height 16
type input "Sinotrans Changjiang Co., Ltd., Joyce Li, jixiaochen@sinotrans.com"
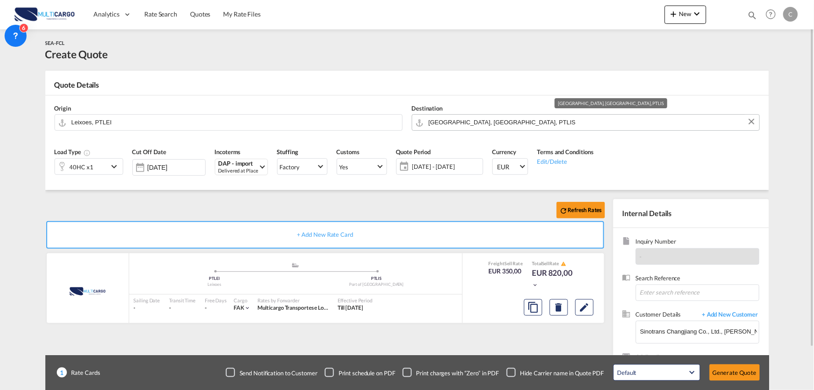
click at [485, 120] on input "Port of Lisbon, Lisbon, PTLIS" at bounding box center [592, 122] width 326 height 16
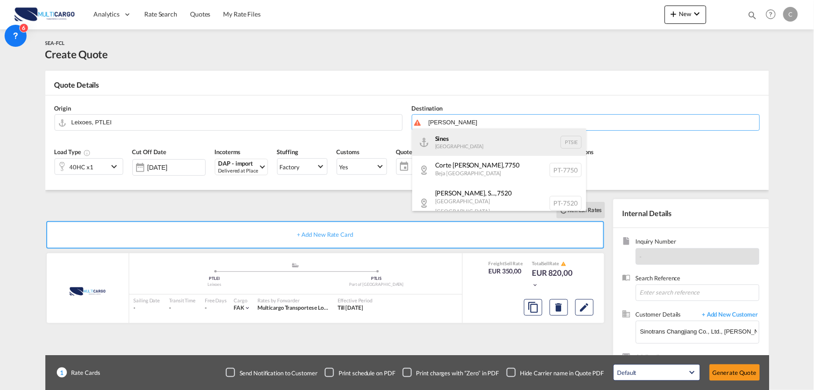
click at [457, 137] on div "Sines Portugal PTSIE" at bounding box center [499, 141] width 174 height 27
type input "Sines, PTSIE"
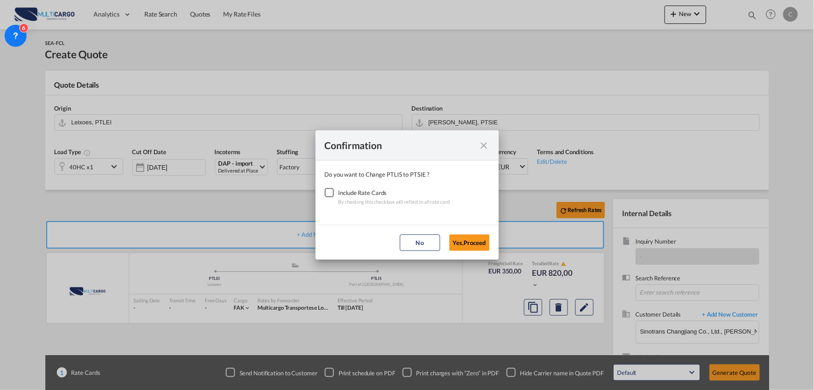
click at [331, 191] on div "Checkbox No Ink" at bounding box center [329, 192] width 9 height 9
click at [475, 245] on button "Yes,Proceed" at bounding box center [470, 242] width 40 height 16
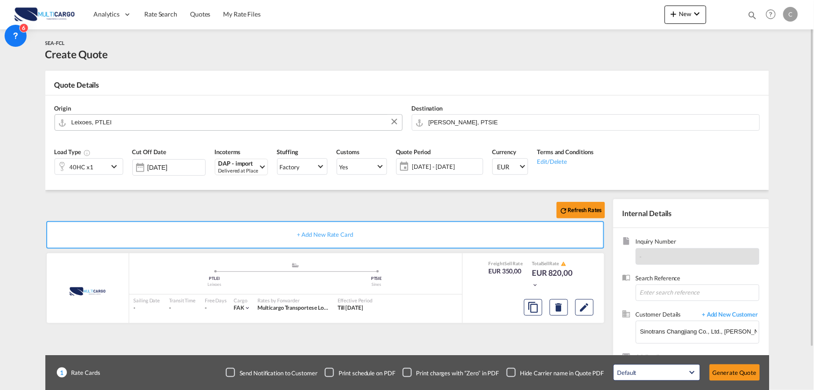
click at [98, 124] on input "Leixoes, PTLEI" at bounding box center [234, 122] width 326 height 16
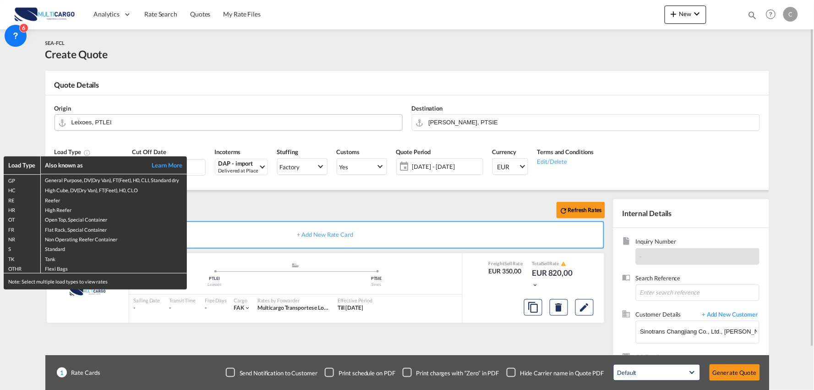
click at [101, 121] on div "Load Type Also known as Learn More GP General Purpose, DV(Dry Van), FT(Feet), H…" at bounding box center [407, 195] width 814 height 390
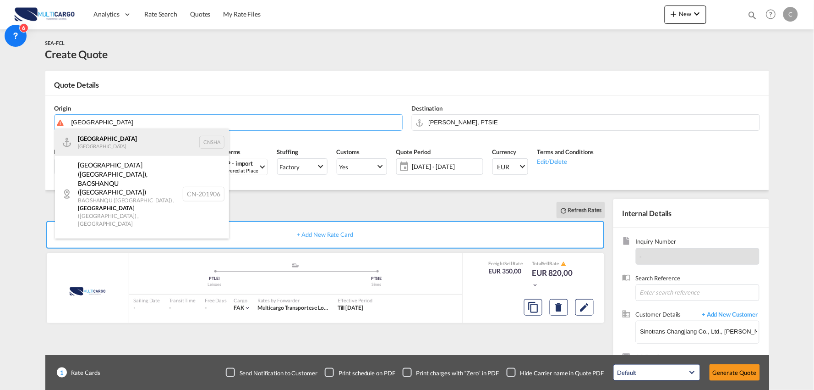
click at [112, 145] on div "Shanghai China CNSHA" at bounding box center [142, 141] width 174 height 27
type input "Shanghai, CNSHA"
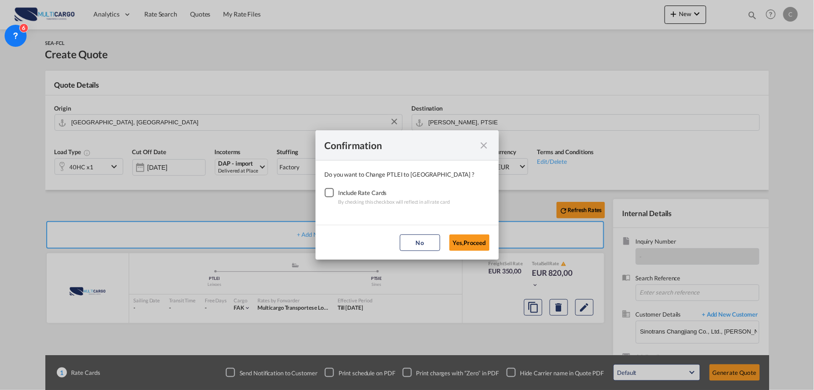
click at [330, 190] on div "Checkbox No Ink" at bounding box center [329, 192] width 9 height 9
click at [472, 243] on button "Yes,Proceed" at bounding box center [470, 242] width 40 height 16
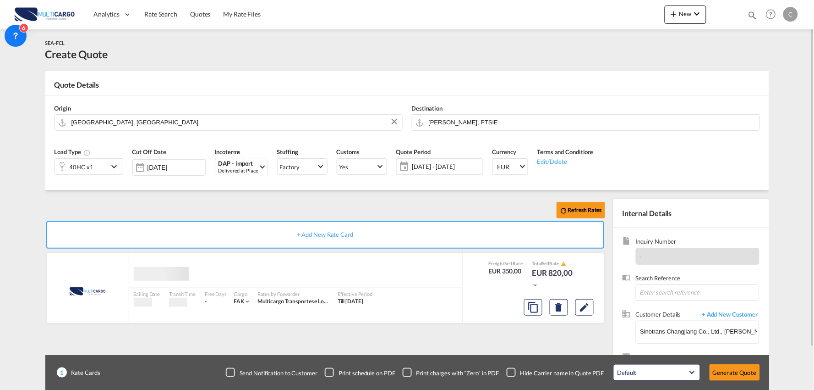
click at [187, 196] on div "Refresh Rates + Add New Rate Card MultiCargo added by you Sailing Date - Transi…" at bounding box center [407, 292] width 724 height 205
click at [106, 170] on div "40HC x1" at bounding box center [81, 167] width 53 height 16
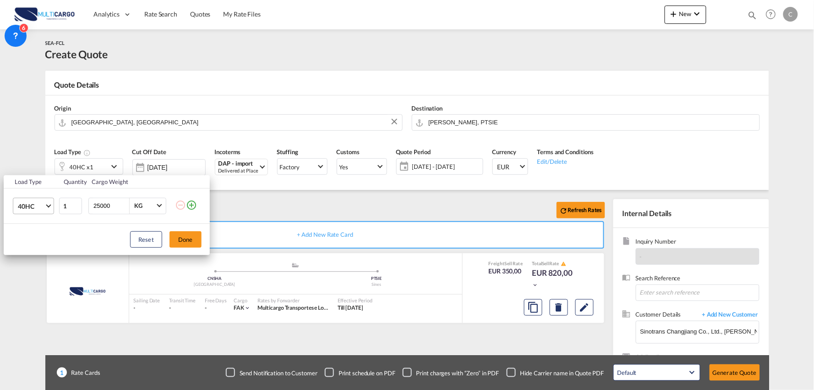
click at [38, 209] on span "40HC" at bounding box center [31, 206] width 27 height 9
click at [37, 157] on md-option "20GP" at bounding box center [42, 162] width 62 height 22
click at [186, 239] on button "Done" at bounding box center [186, 239] width 32 height 16
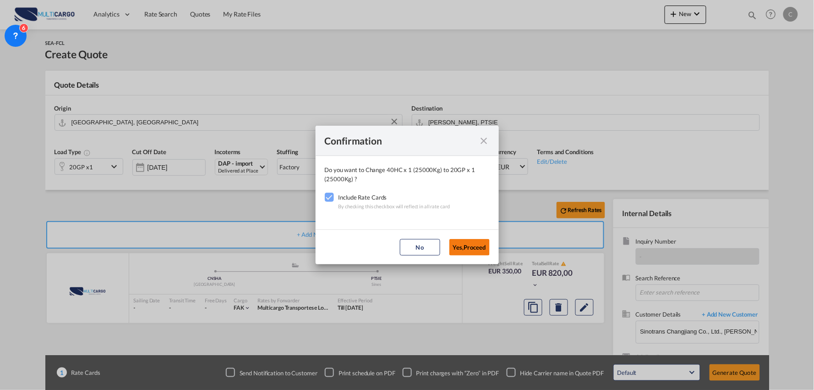
click at [470, 247] on button "Yes,Proceed" at bounding box center [470, 247] width 40 height 16
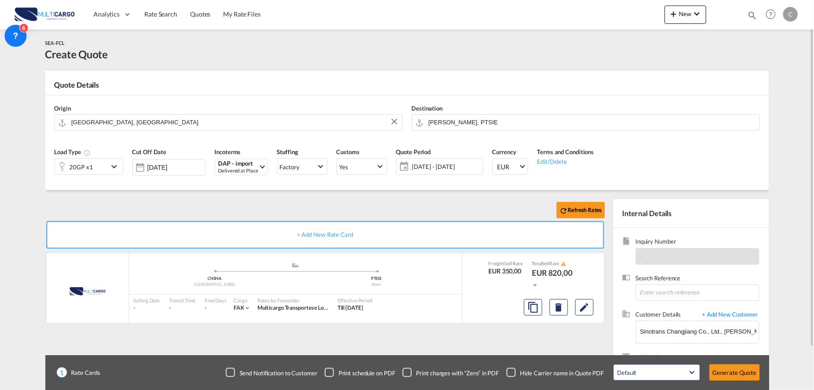
click at [511, 373] on div "Checkbox No Ink" at bounding box center [511, 372] width 9 height 9
click at [271, 196] on div "Refresh Rates + Add New Rate Card MultiCargo added by you .a{fill:#aaa8ad;} .a{…" at bounding box center [407, 292] width 724 height 205
click at [737, 372] on button "Generate Quote" at bounding box center [735, 372] width 50 height 16
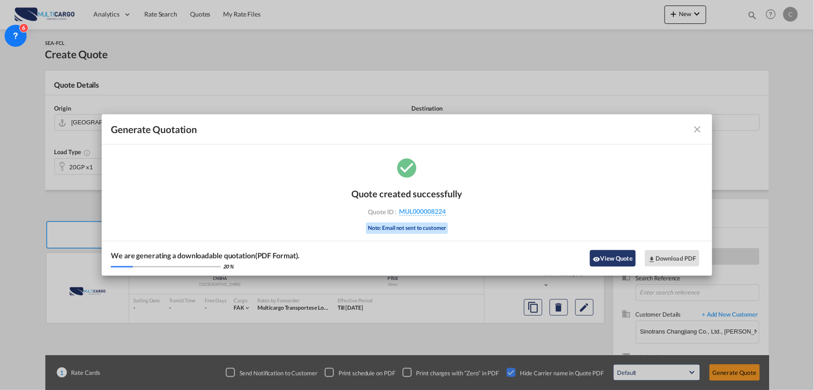
click at [603, 260] on button "View Quote" at bounding box center [613, 258] width 46 height 16
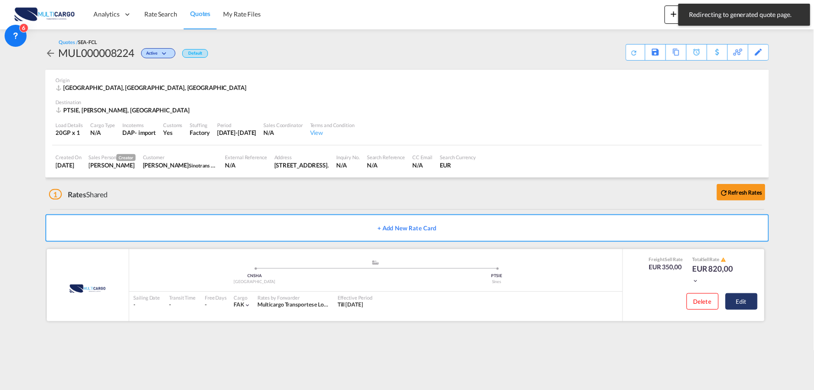
click at [745, 296] on button "Edit" at bounding box center [742, 301] width 32 height 16
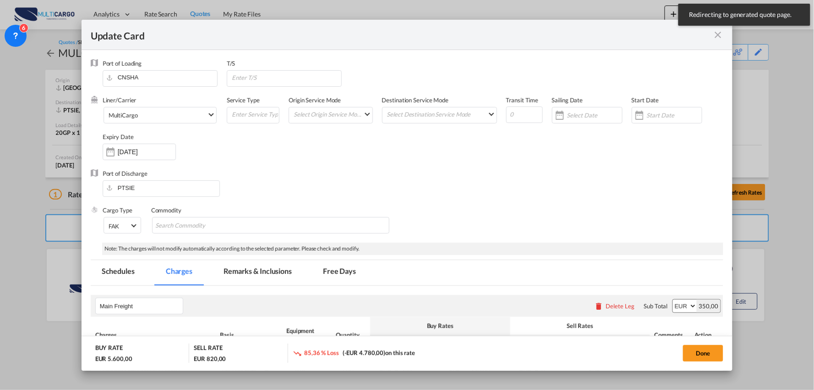
select select "per container"
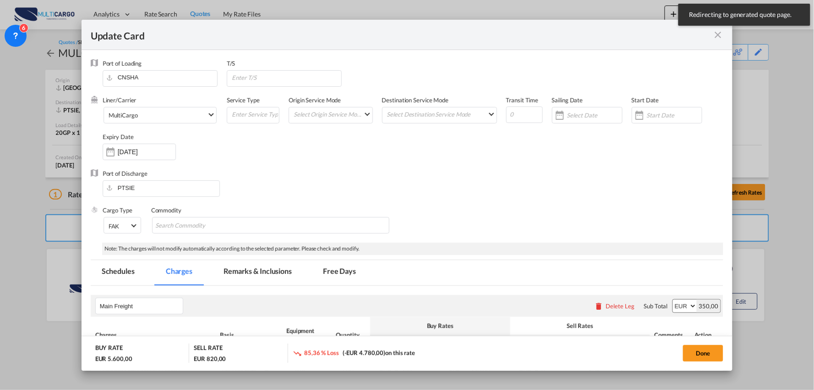
select select "per container"
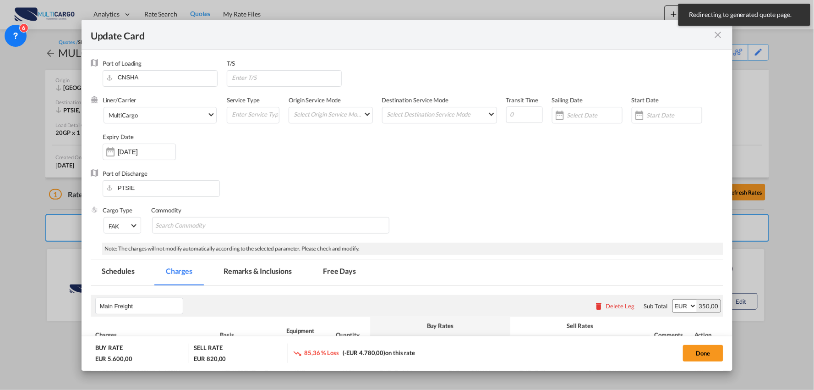
select select "per container"
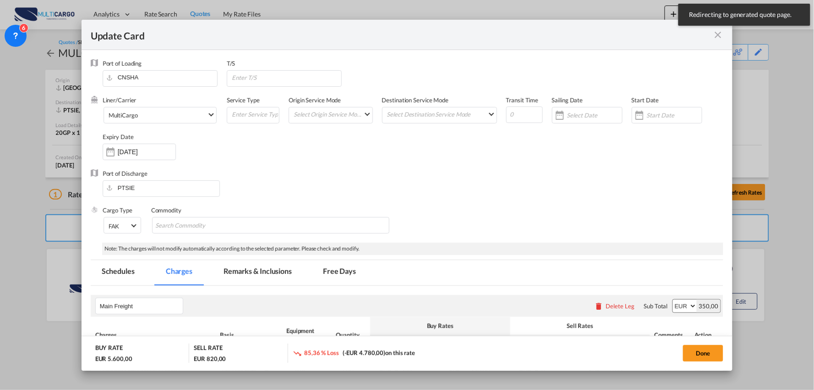
select select "per B/L"
select select "per container"
select select "per B/L"
select select "per container"
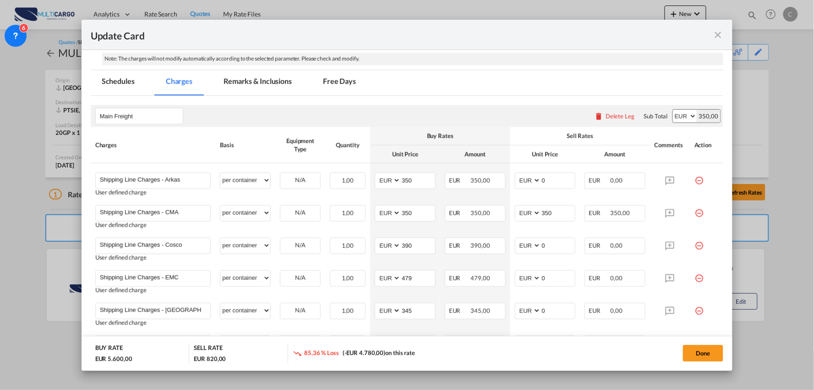
scroll to position [153, 0]
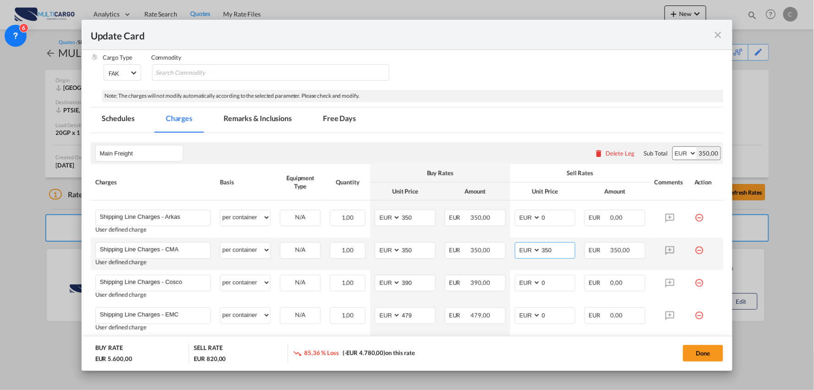
drag, startPoint x: 550, startPoint y: 254, endPoint x: 504, endPoint y: 251, distance: 45.9
click at [504, 251] on tr "Shipping Line Charges - CMA Please Enter User Defined Charges Cannot Be Publish…" at bounding box center [407, 253] width 633 height 33
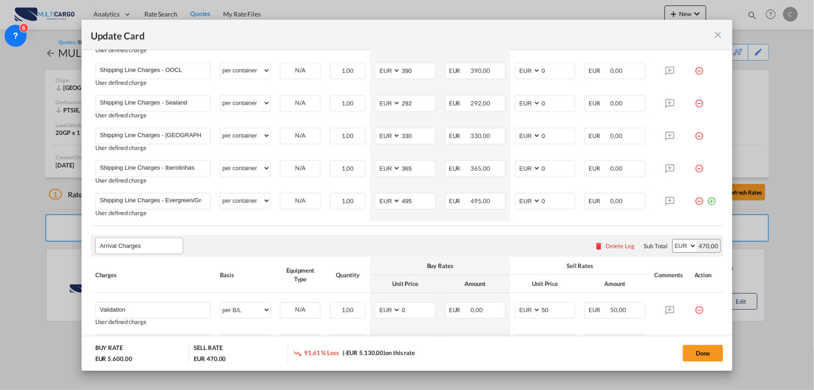
scroll to position [458, 0]
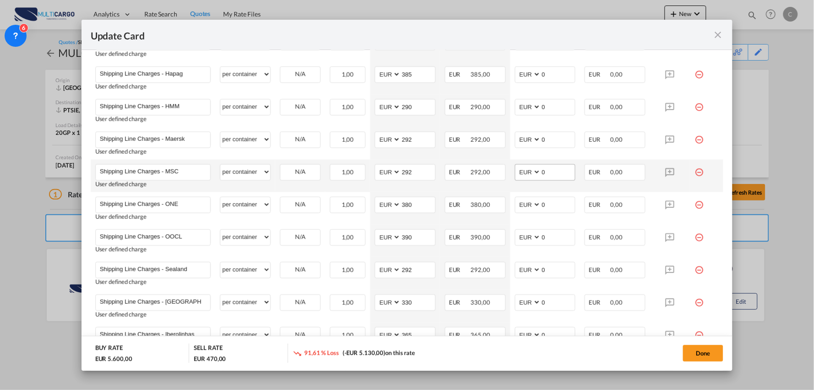
type input "0"
drag, startPoint x: 526, startPoint y: 172, endPoint x: 521, endPoint y: 171, distance: 5.1
click at [522, 171] on md-input-container "AED AFN ALL AMD ANG AOA ARS AUD AWG AZN BAM BBD BDT BGN BHD BIF BMD BND BOB BRL…" at bounding box center [545, 172] width 61 height 16
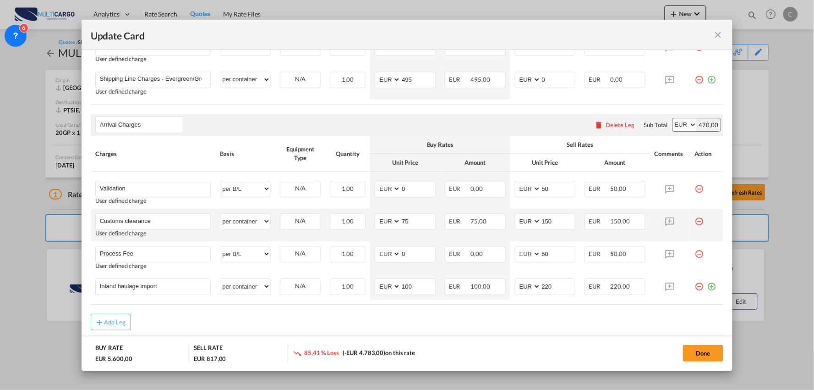
scroll to position [763, 0]
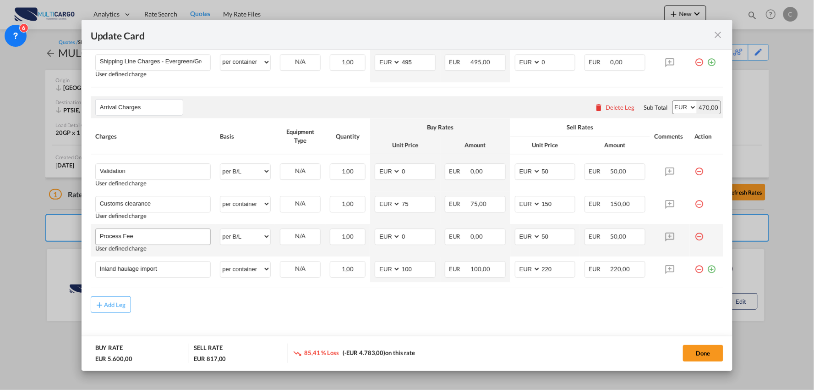
type input "347"
click at [179, 240] on input "Process Fee" at bounding box center [155, 236] width 111 height 14
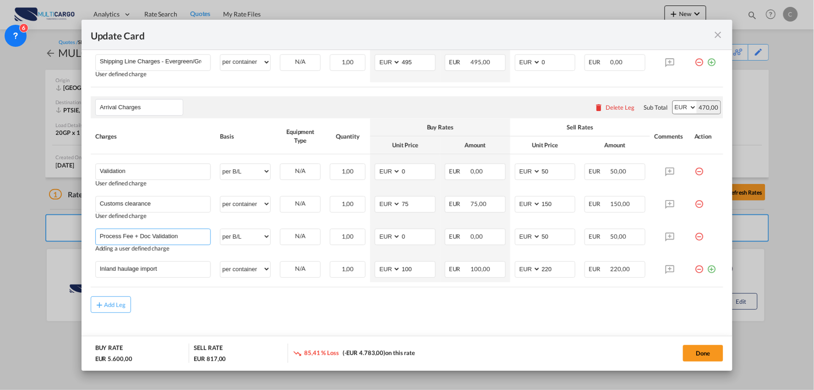
type input "Process Fee + Doc Validation"
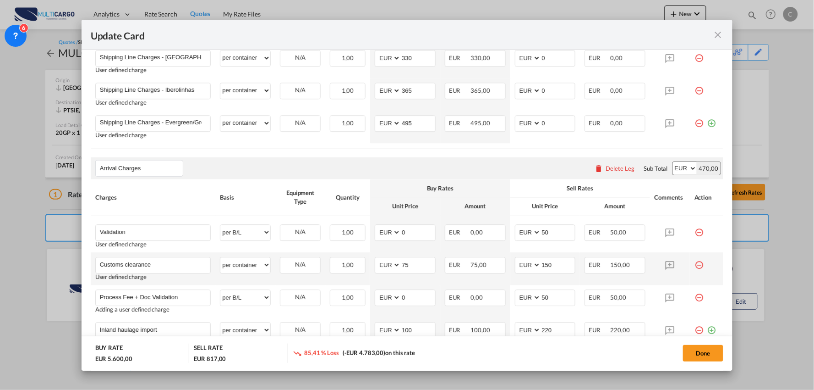
scroll to position [773, 0]
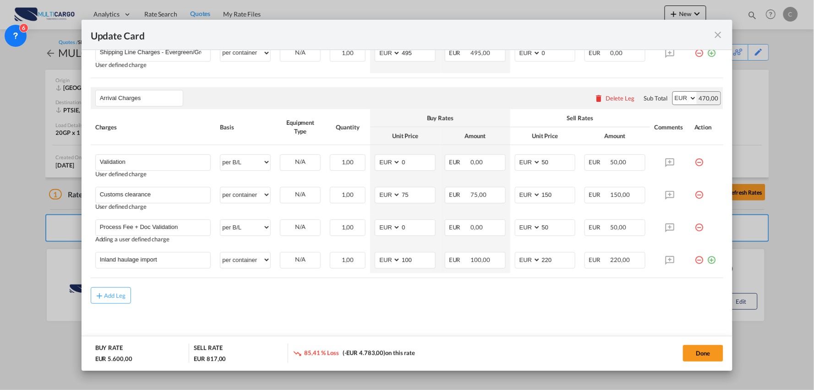
click at [356, 303] on div "Add Leg" at bounding box center [407, 295] width 633 height 16
click at [695, 162] on md-icon "icon-minus-circle-outline red-400-fg" at bounding box center [699, 158] width 9 height 9
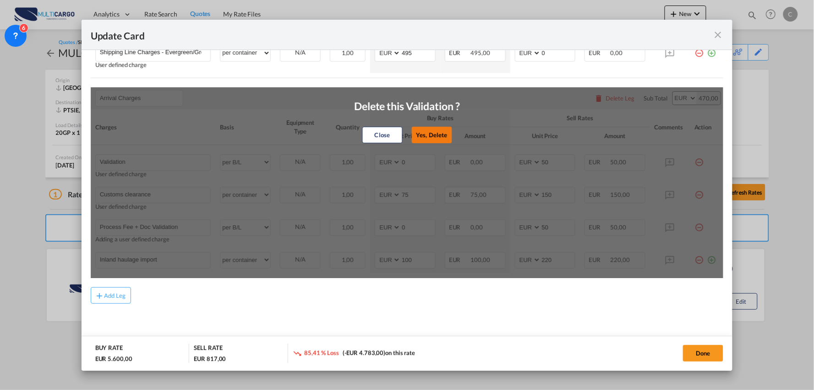
click at [427, 130] on button "Yes, Delete" at bounding box center [432, 134] width 40 height 16
type input "Customs clearance"
select select "per container"
type input "75"
type input "150"
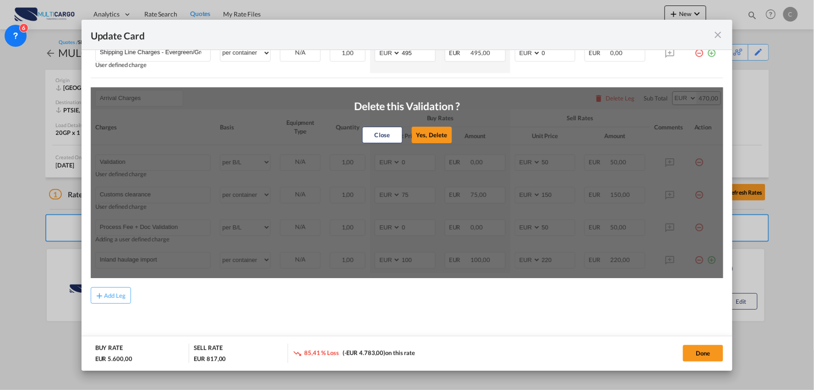
type input "Process Fee + Doc Validation"
select select "per B/L"
type input "0"
type input "50"
type input "Inland haulage import"
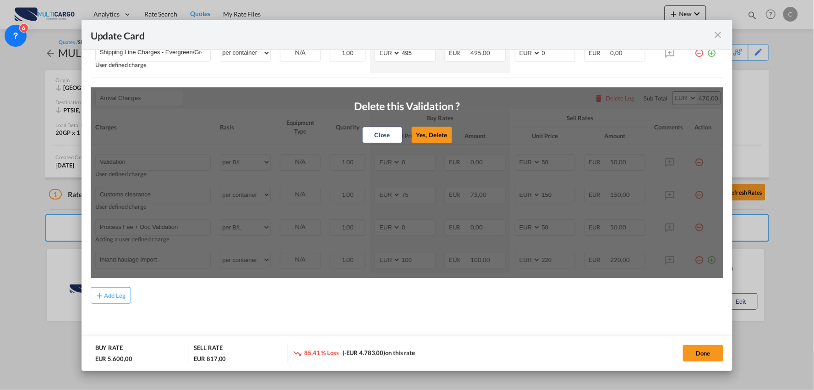
select select "per container"
type input "100"
type input "220"
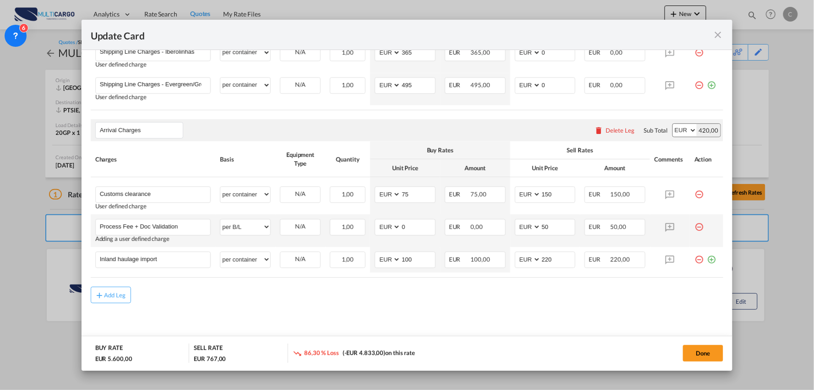
drag, startPoint x: 402, startPoint y: 299, endPoint x: 236, endPoint y: 218, distance: 184.5
click at [401, 299] on div "Add Leg" at bounding box center [407, 294] width 633 height 16
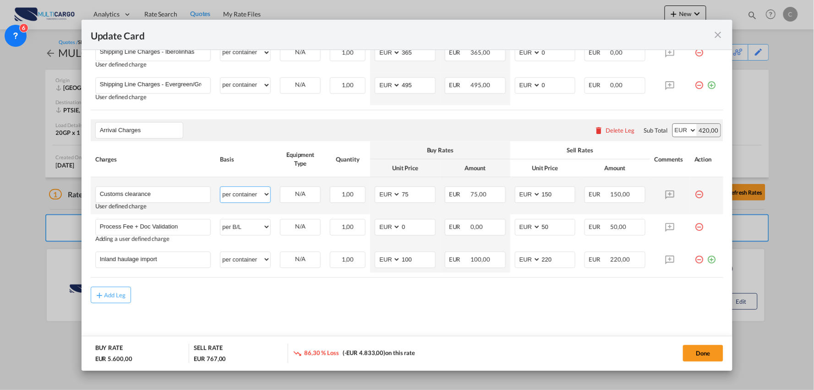
click at [234, 194] on select "per equipment per container per B/L per shipping bill per shipment per pallet p…" at bounding box center [245, 194] width 50 height 15
select select "per_document"
click at [220, 187] on select "per equipment per container per B/L per shipping bill per shipment per pallet p…" at bounding box center [245, 194] width 50 height 15
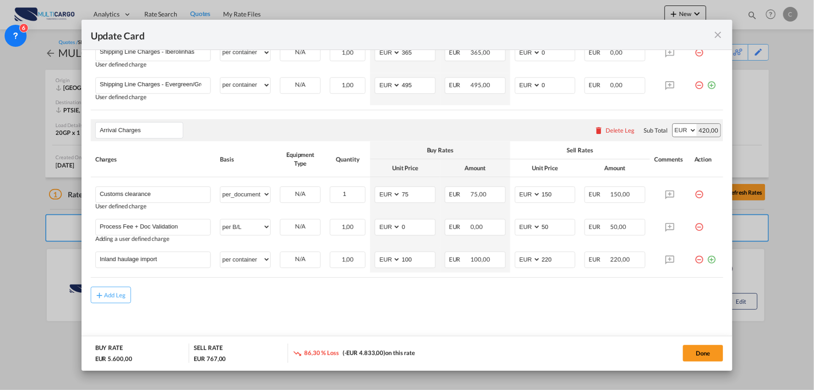
click at [225, 293] on div "Add Leg" at bounding box center [407, 294] width 633 height 16
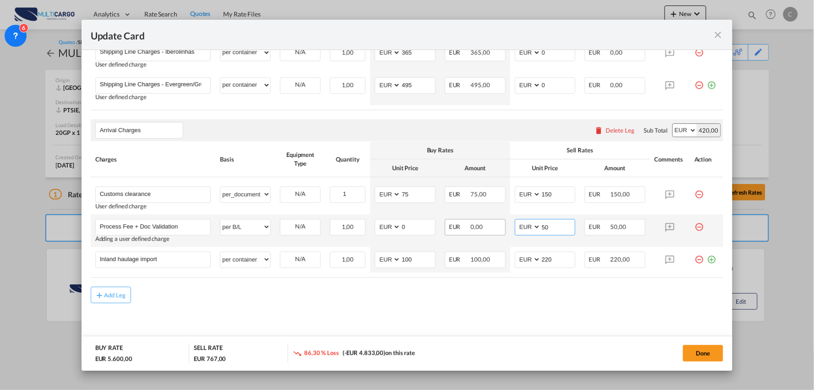
drag, startPoint x: 547, startPoint y: 223, endPoint x: 488, endPoint y: 230, distance: 59.5
click at [511, 227] on td "AED AFN ALL AMD ANG AOA ARS AUD AWG AZN BAM BBD BDT BGN BHD BIF BMD BND BOB BRL…" at bounding box center [546, 230] width 70 height 33
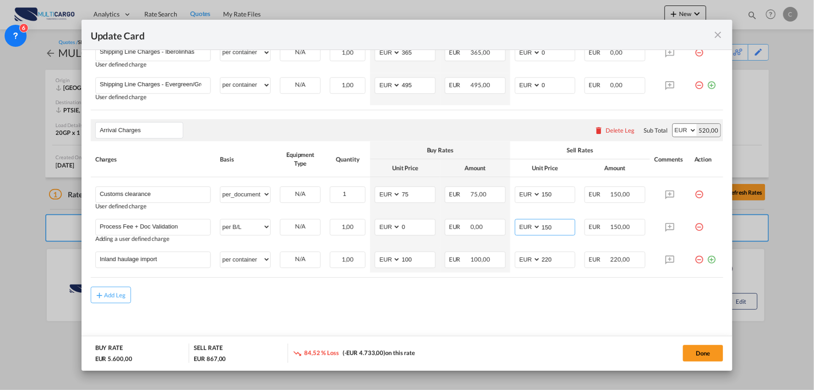
type input "150"
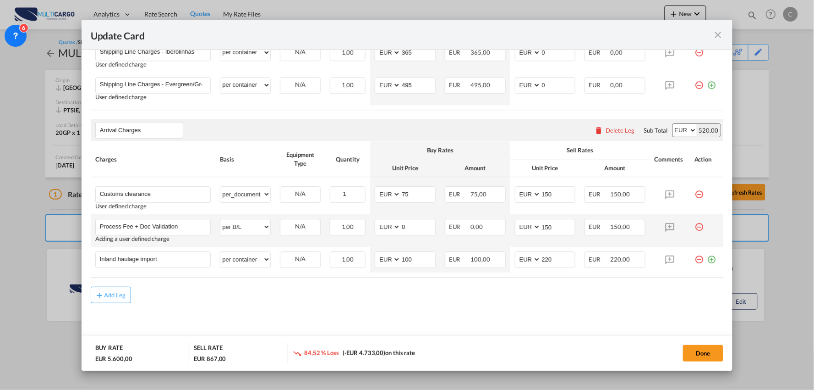
drag, startPoint x: 439, startPoint y: 306, endPoint x: 383, endPoint y: 244, distance: 83.7
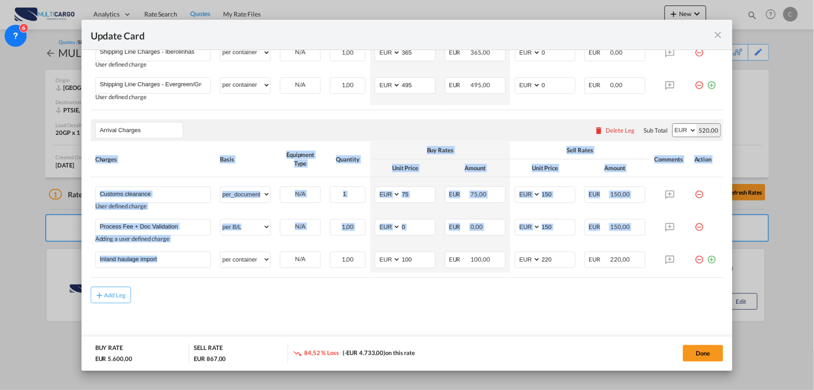
drag, startPoint x: 176, startPoint y: 269, endPoint x: 41, endPoint y: 251, distance: 136.4
click at [41, 251] on div "Update Card Port of Loading CNSHA T/S Liner/Carrier MultiCargo 2HM LOGISTICS D.…" at bounding box center [407, 195] width 814 height 390
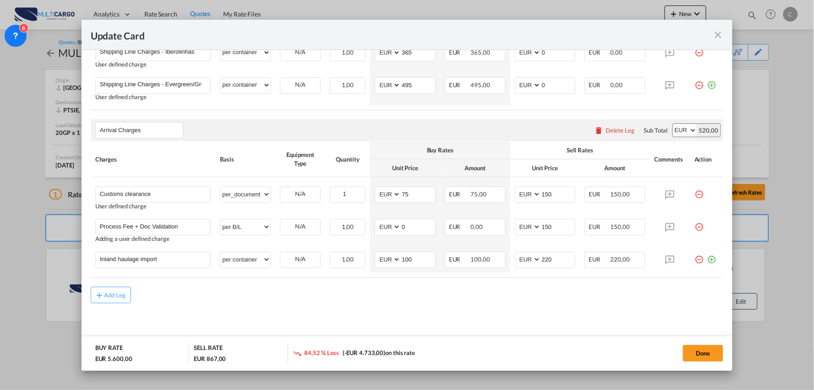
click at [248, 296] on div "Add Leg" at bounding box center [407, 294] width 633 height 16
drag, startPoint x: 338, startPoint y: 322, endPoint x: 399, endPoint y: 274, distance: 77.4
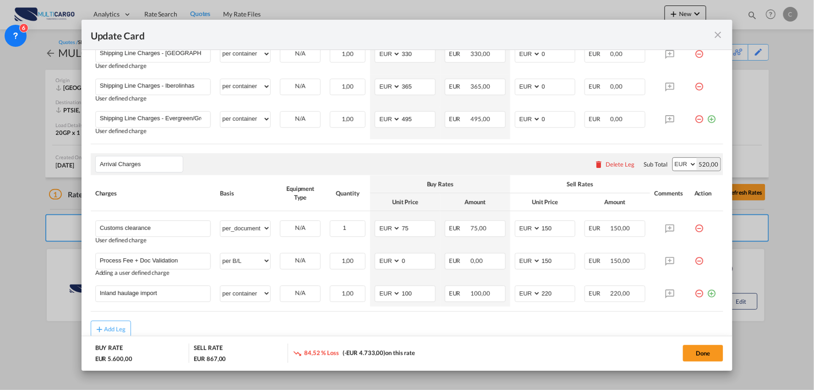
scroll to position [690, 0]
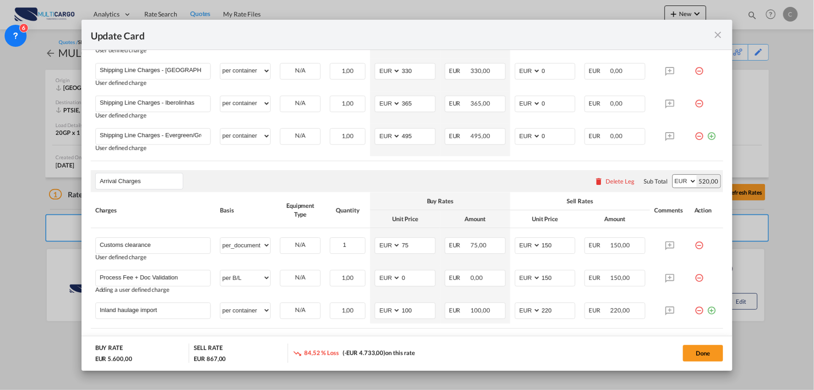
drag, startPoint x: 525, startPoint y: 214, endPoint x: 544, endPoint y: 197, distance: 26.3
click at [525, 214] on th "Unit Price" at bounding box center [546, 219] width 70 height 18
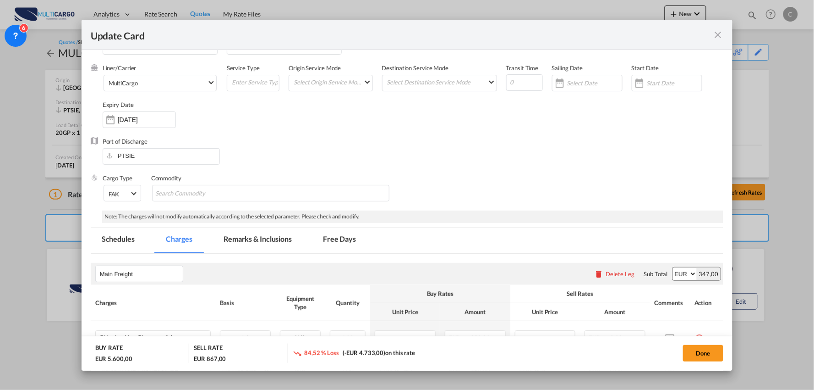
scroll to position [27, 0]
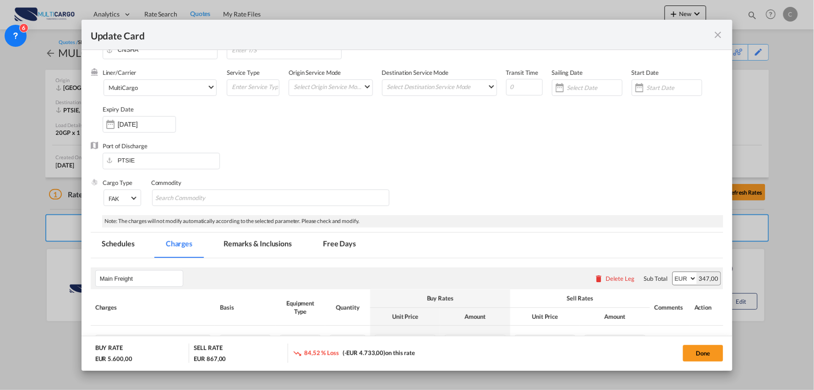
click at [260, 242] on md-tab-item "Remarks & Inclusions" at bounding box center [258, 244] width 90 height 25
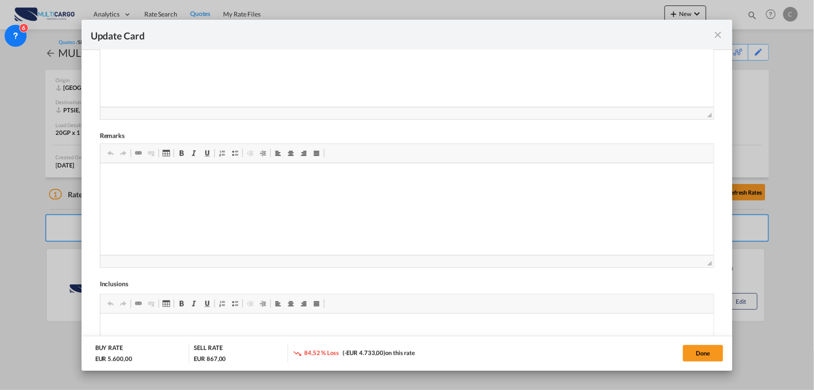
scroll to position [333, 0]
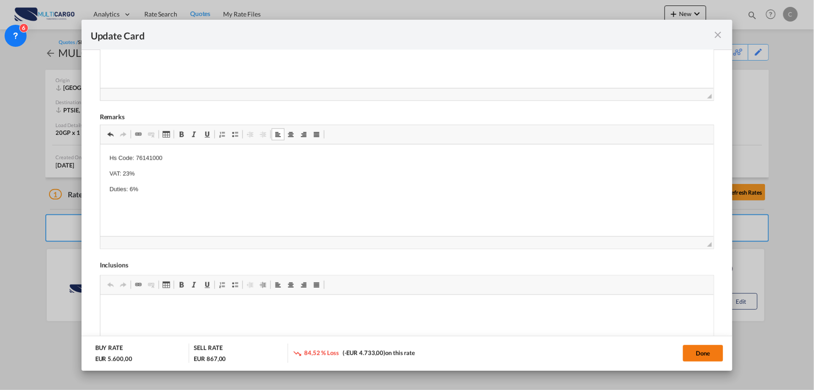
click at [711, 349] on button "Done" at bounding box center [703, 353] width 40 height 16
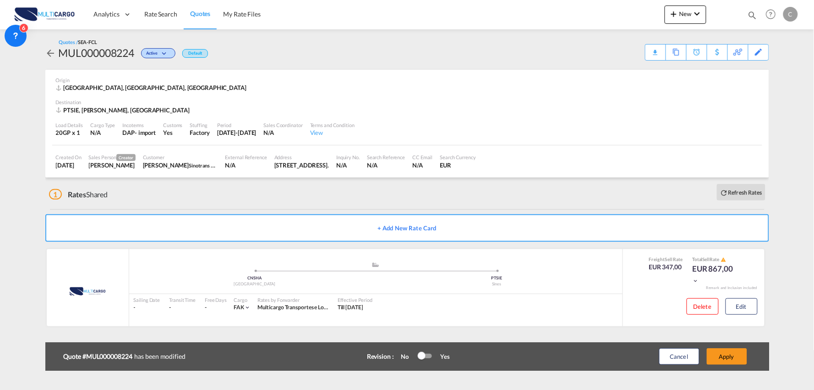
scroll to position [129, 0]
click at [734, 361] on button "Apply" at bounding box center [727, 356] width 40 height 16
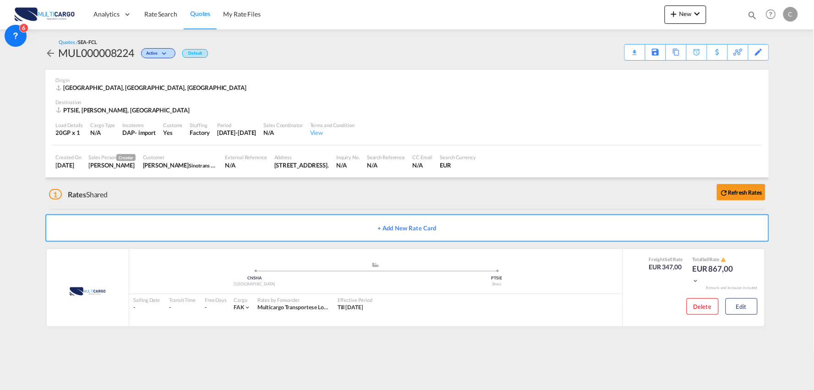
click at [336, 186] on div "1 Rates Shared Refresh Rates" at bounding box center [409, 191] width 720 height 29
click at [165, 193] on div "1 Rates Shared Refresh Rates" at bounding box center [409, 191] width 720 height 29
click at [325, 66] on div "Quotes / SEA-FCL MUL000008224 Active Default Download Quote Save As Template Co…" at bounding box center [407, 49] width 724 height 40
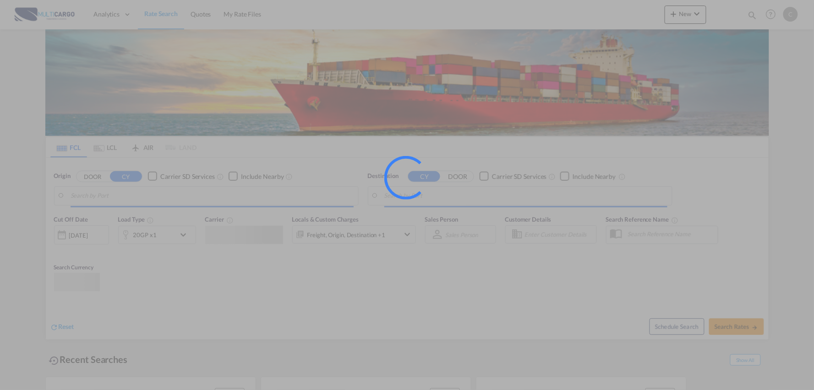
type input "Port of [GEOGRAPHIC_DATA], [GEOGRAPHIC_DATA], [GEOGRAPHIC_DATA]"
type input "Leixoes, Leixoes, PTLEI"
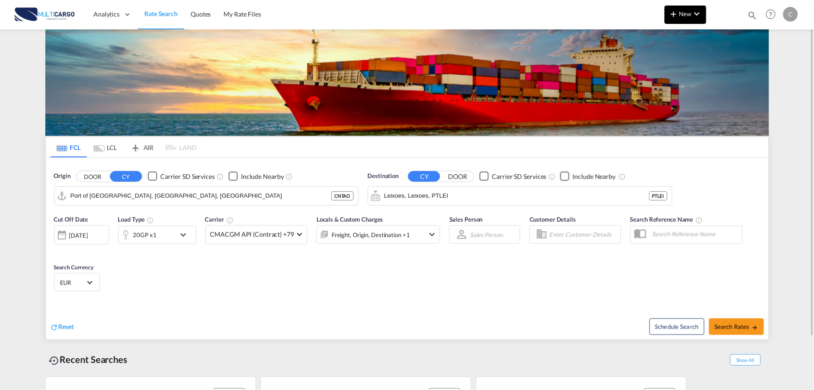
click at [689, 16] on span "New" at bounding box center [686, 13] width 34 height 7
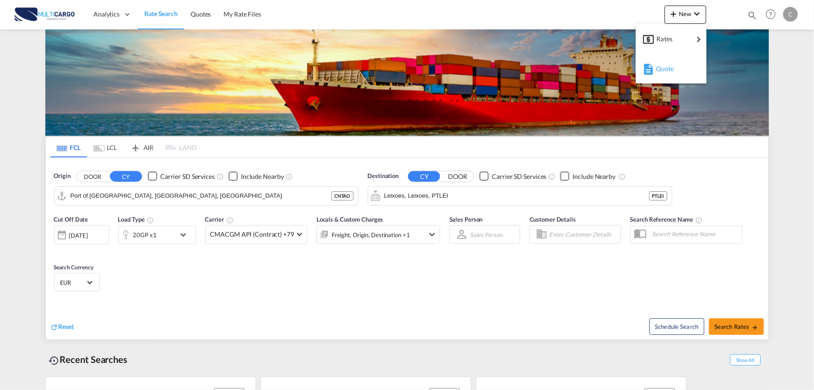
click at [656, 72] on span "Quote" at bounding box center [661, 69] width 10 height 18
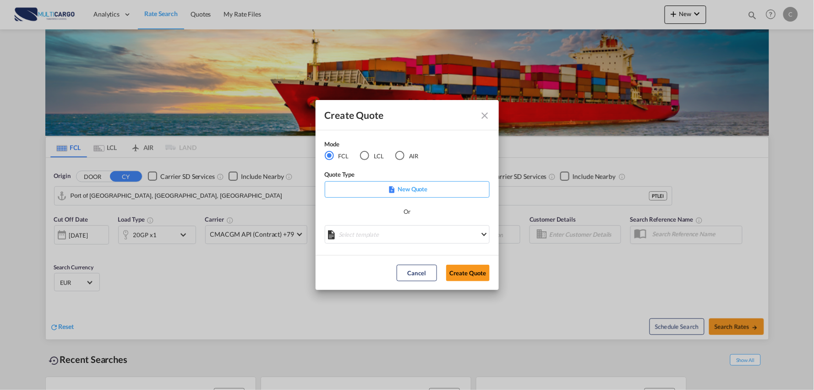
click at [404, 155] on div "AIR" at bounding box center [399, 155] width 9 height 9
click at [433, 235] on md-select "Select template [DATE] IMP_DAP_AIR_>500 [PERSON_NAME] | [DATE] [DATE]_IMP_DAP_A…" at bounding box center [407, 234] width 165 height 18
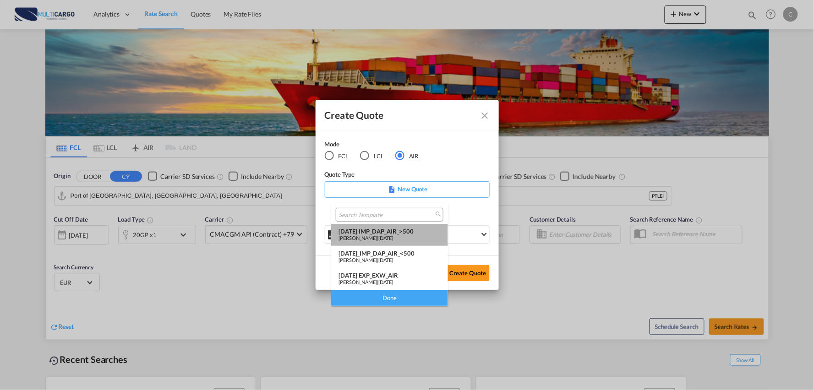
click at [414, 230] on div "[DATE] IMP_DAP_AIR_>500" at bounding box center [390, 230] width 102 height 7
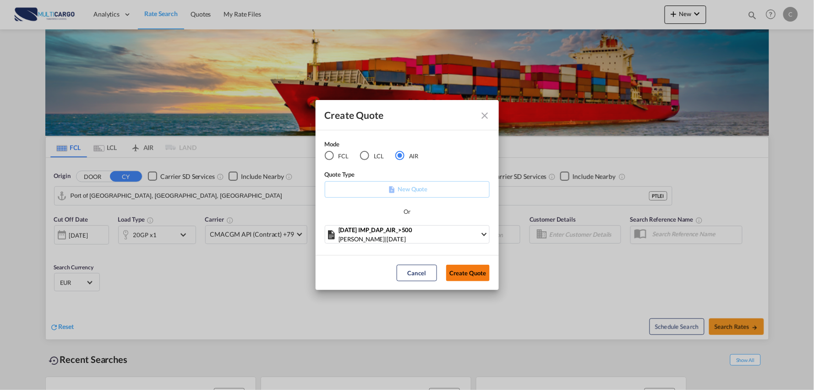
click at [471, 269] on button "Create Quote" at bounding box center [468, 272] width 44 height 16
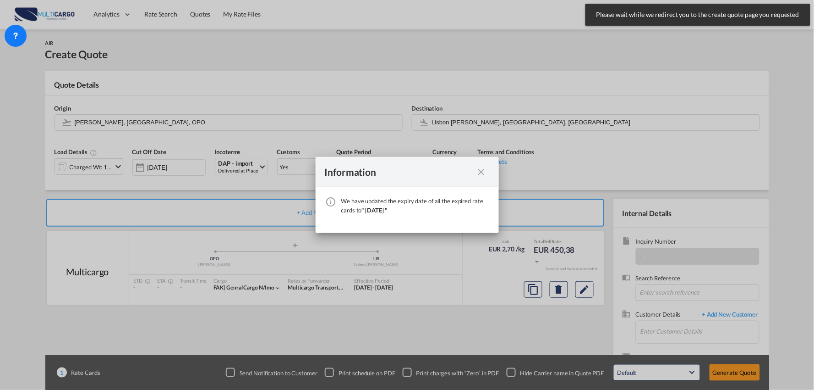
click at [480, 170] on md-icon "icon-close fg-AAA8AD cursor" at bounding box center [481, 171] width 11 height 11
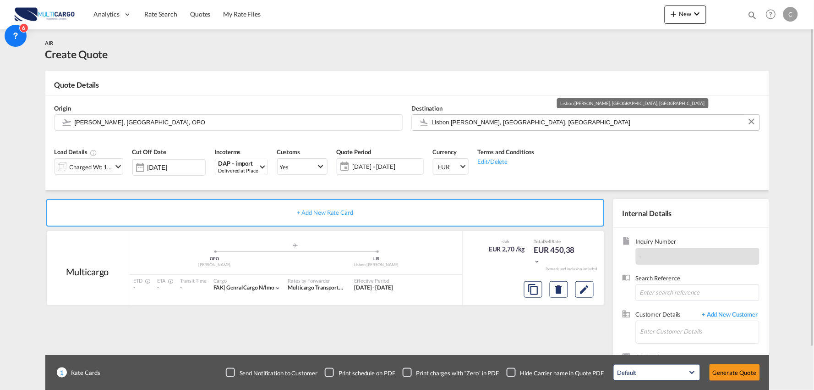
click at [467, 121] on input "Lisbon [PERSON_NAME], [GEOGRAPHIC_DATA], [GEOGRAPHIC_DATA]" at bounding box center [593, 122] width 323 height 16
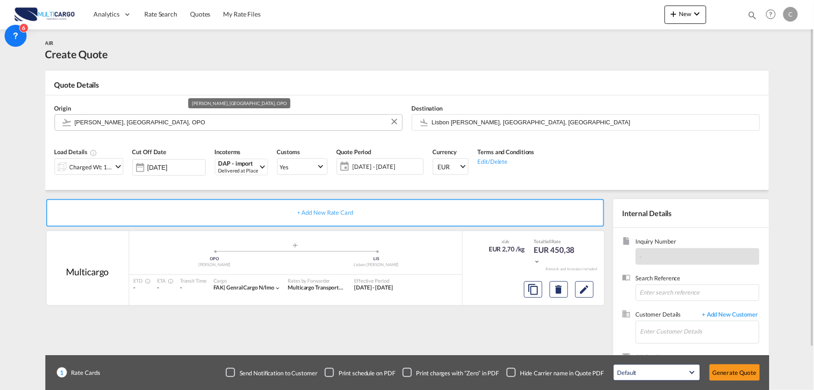
click at [159, 120] on input "[PERSON_NAME], [GEOGRAPHIC_DATA], OPO" at bounding box center [236, 122] width 323 height 16
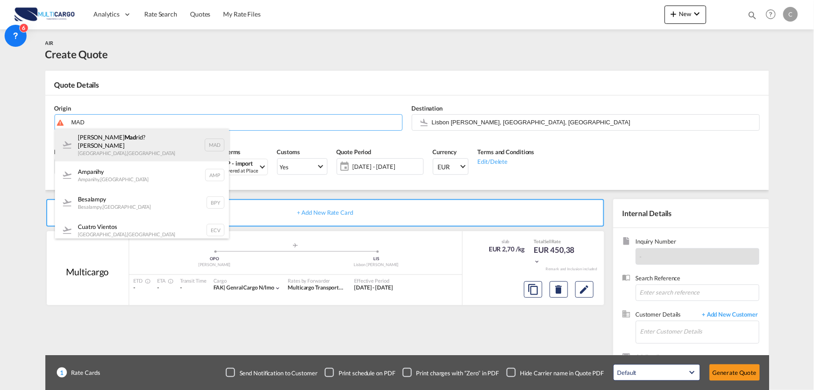
click at [114, 143] on div "[PERSON_NAME] Mad rid?Barajas [GEOGRAPHIC_DATA] , [GEOGRAPHIC_DATA] MAD" at bounding box center [142, 144] width 174 height 33
type input "[PERSON_NAME] Madrid?Barajas, [GEOGRAPHIC_DATA], MAD"
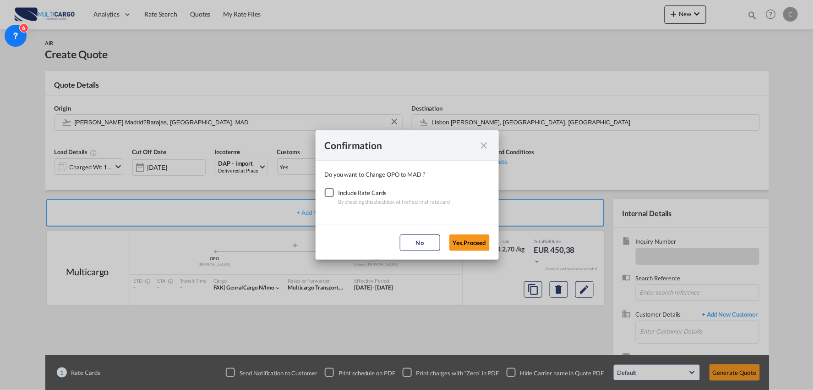
click at [330, 191] on div "Checkbox No Ink" at bounding box center [329, 192] width 9 height 9
click at [459, 238] on button "Yes,Proceed" at bounding box center [470, 242] width 40 height 16
